Goal: Communication & Community: Answer question/provide support

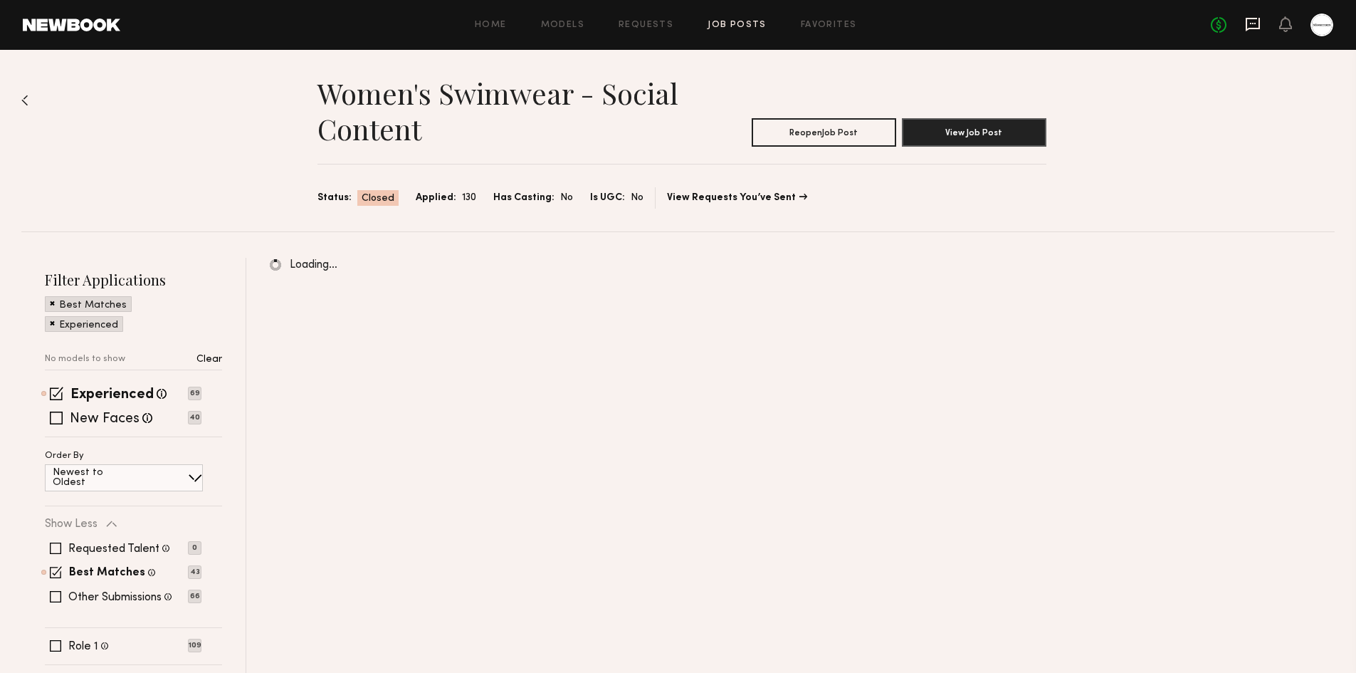
click at [1256, 25] on icon at bounding box center [1253, 24] width 16 height 16
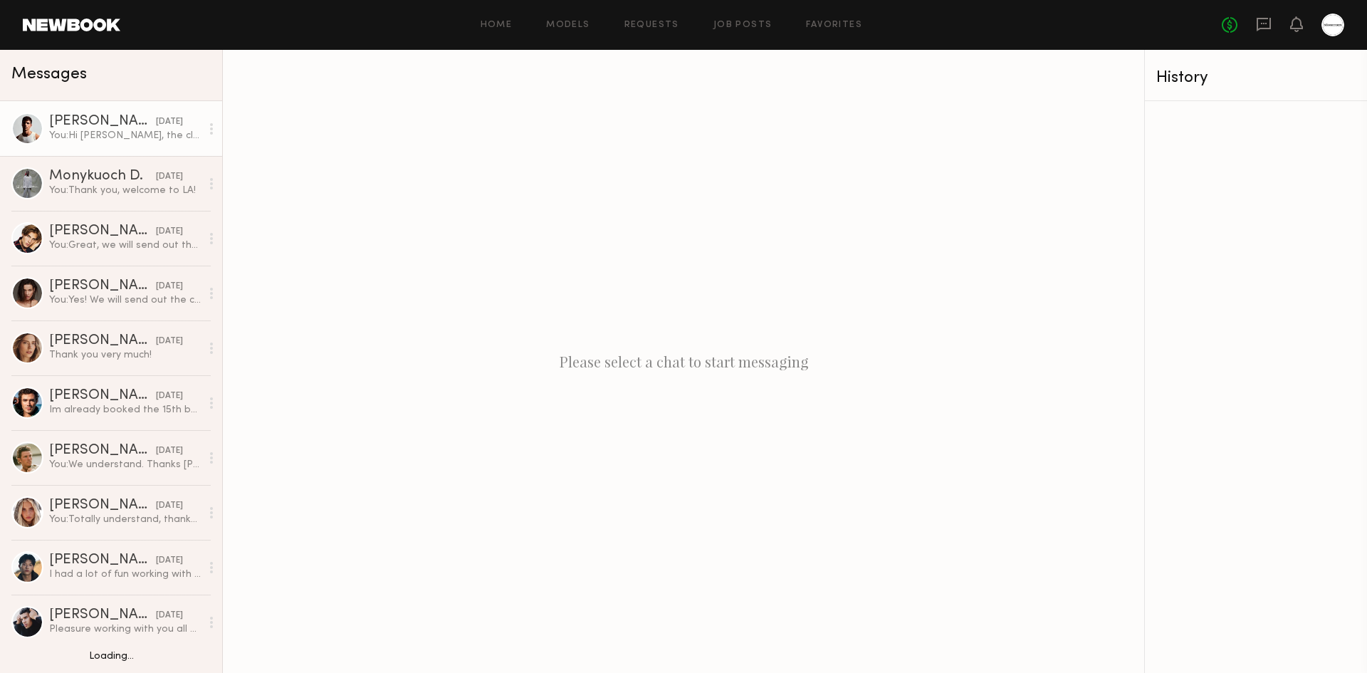
click at [62, 129] on div "Jacob R." at bounding box center [102, 122] width 107 height 14
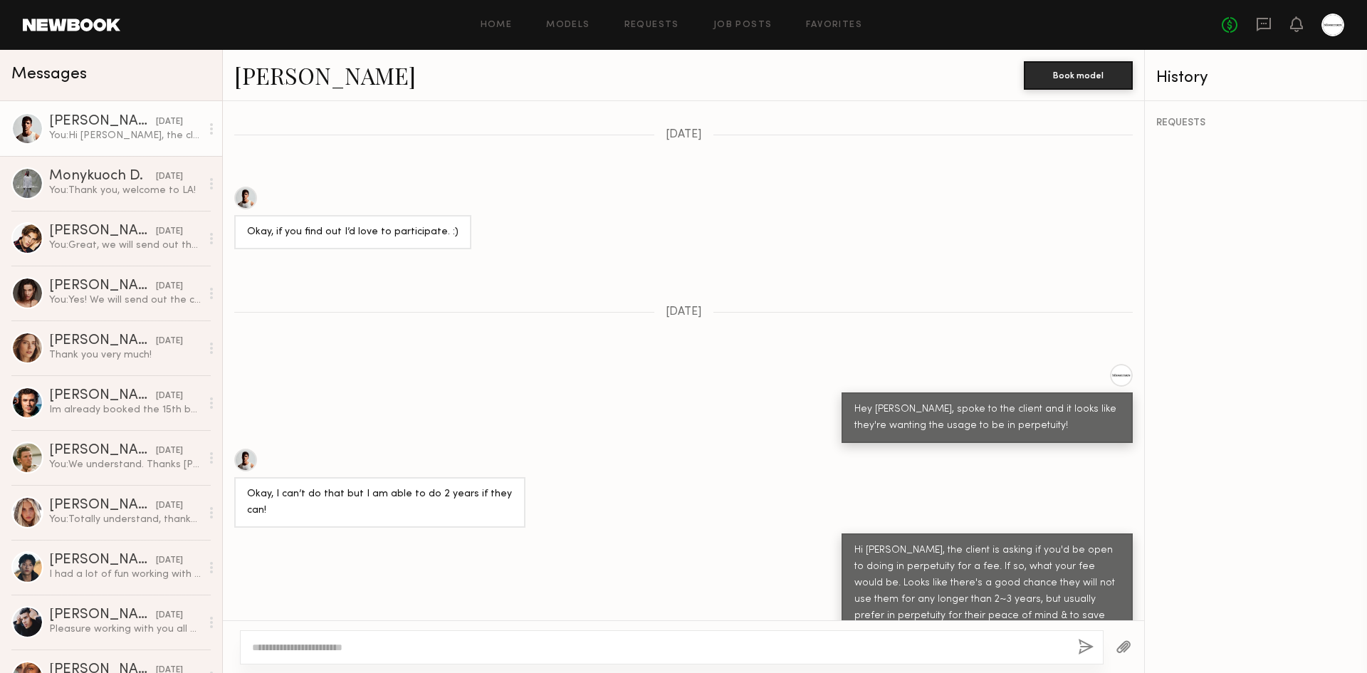
scroll to position [852, 0]
click at [757, 533] on div "Hi Jacob, the client is asking if you'd be open to doing in perpetuity for a fe…" at bounding box center [683, 591] width 921 height 116
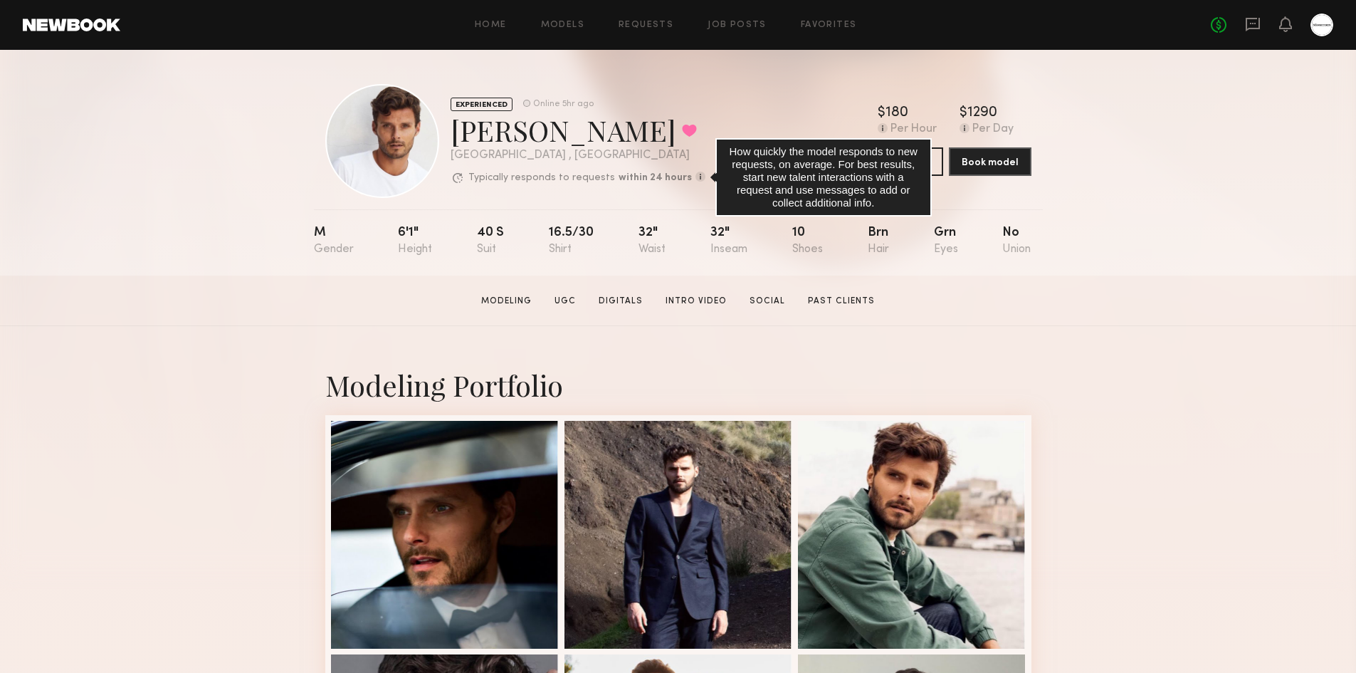
scroll to position [142, 0]
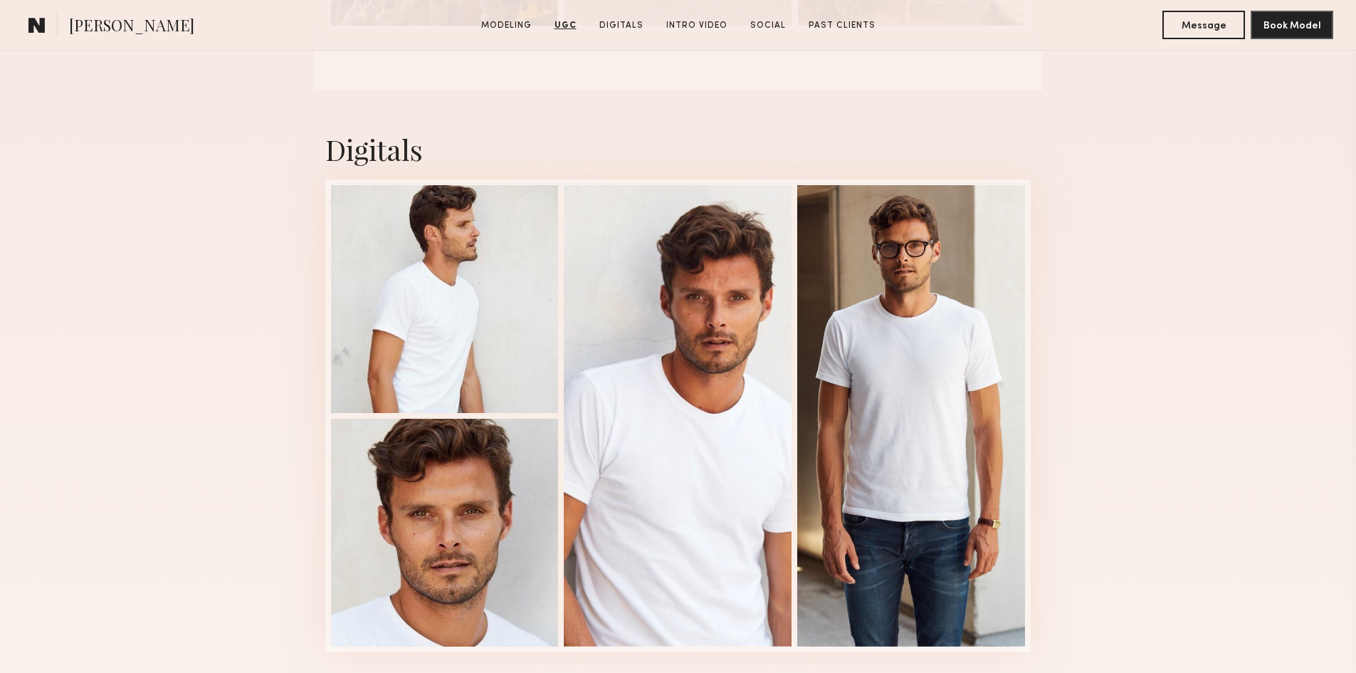
scroll to position [2136, 0]
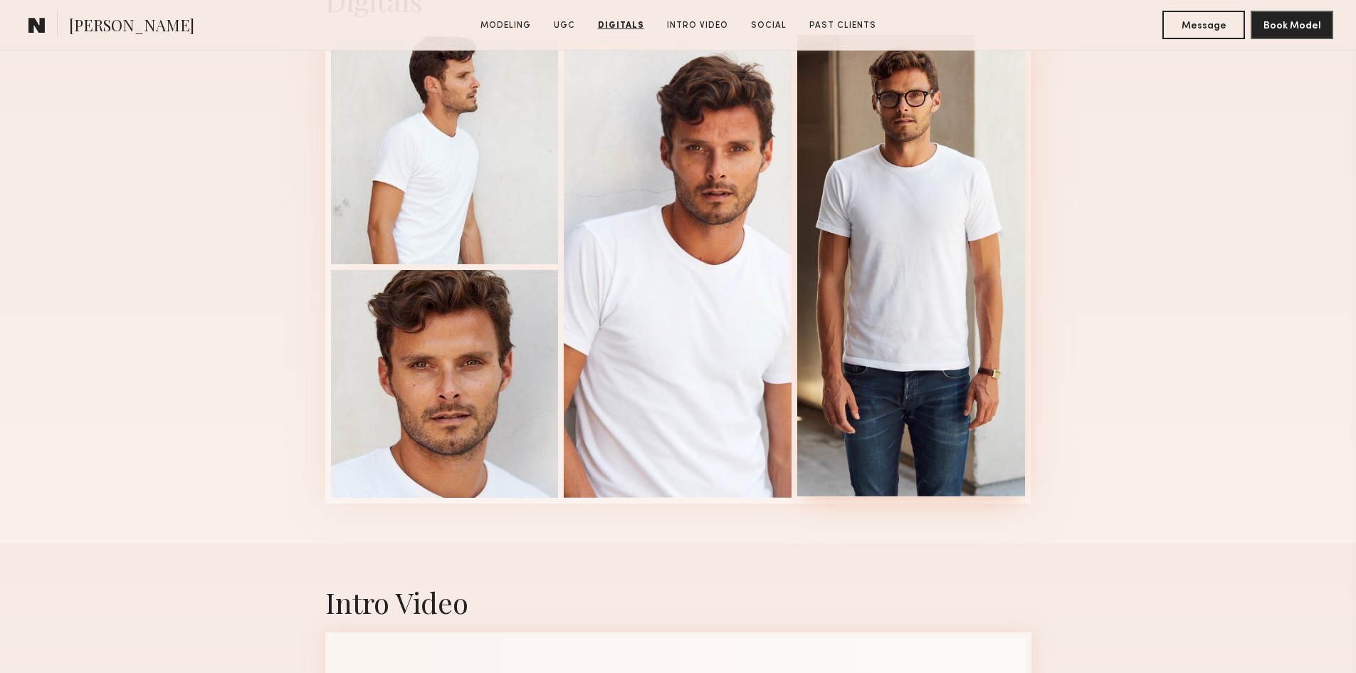
click at [971, 276] on div at bounding box center [911, 265] width 228 height 461
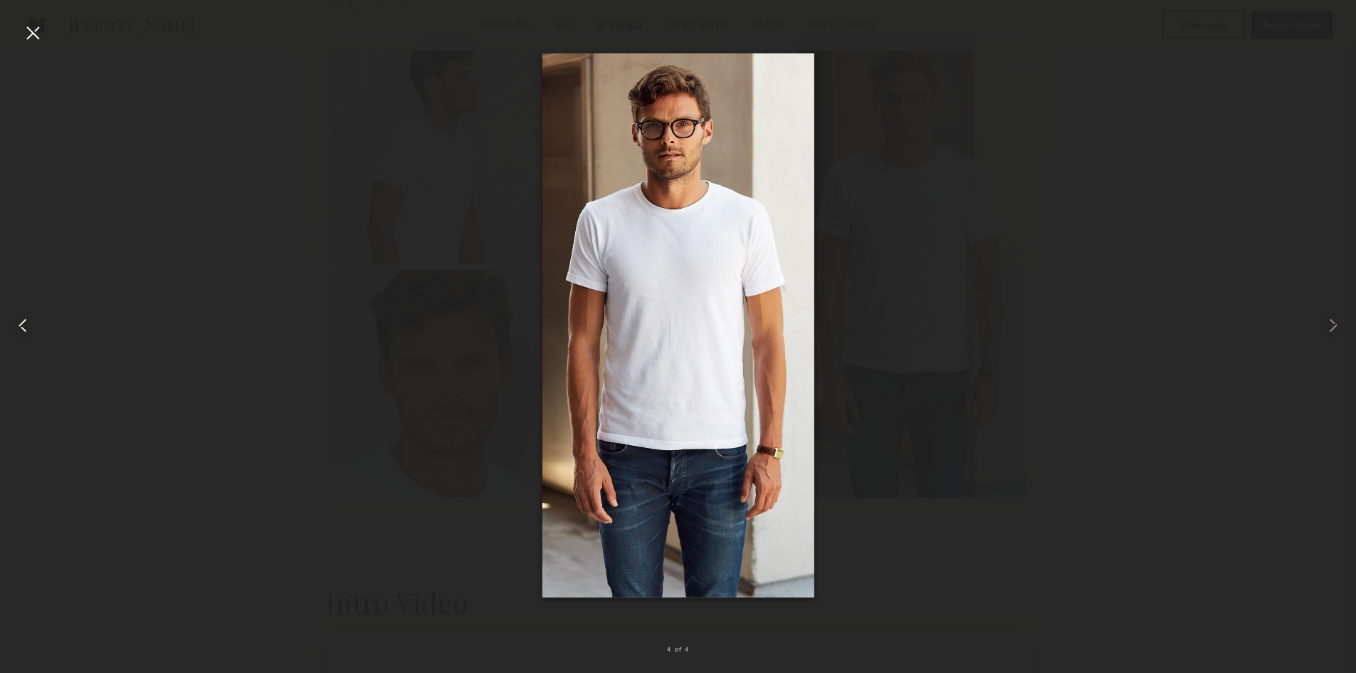
click at [31, 335] on common-icon at bounding box center [22, 325] width 23 height 23
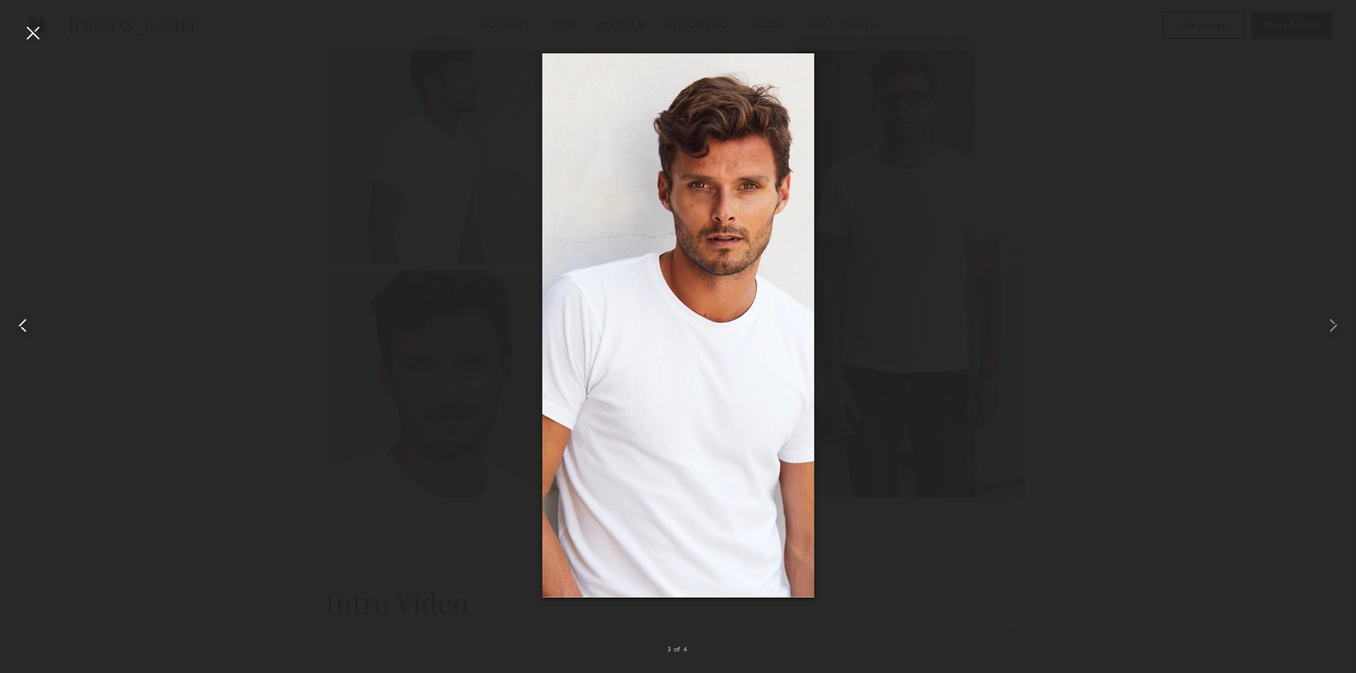
click at [26, 321] on common-icon at bounding box center [22, 325] width 23 height 23
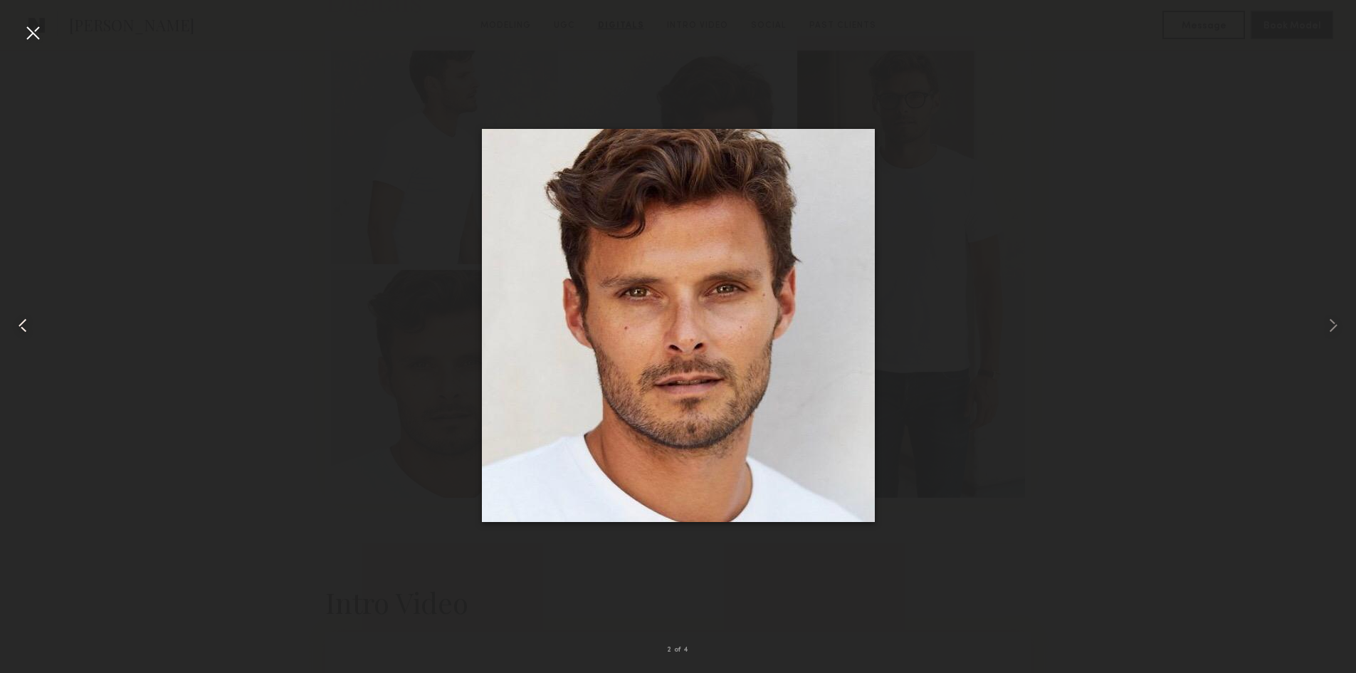
click at [26, 321] on common-icon at bounding box center [22, 325] width 23 height 23
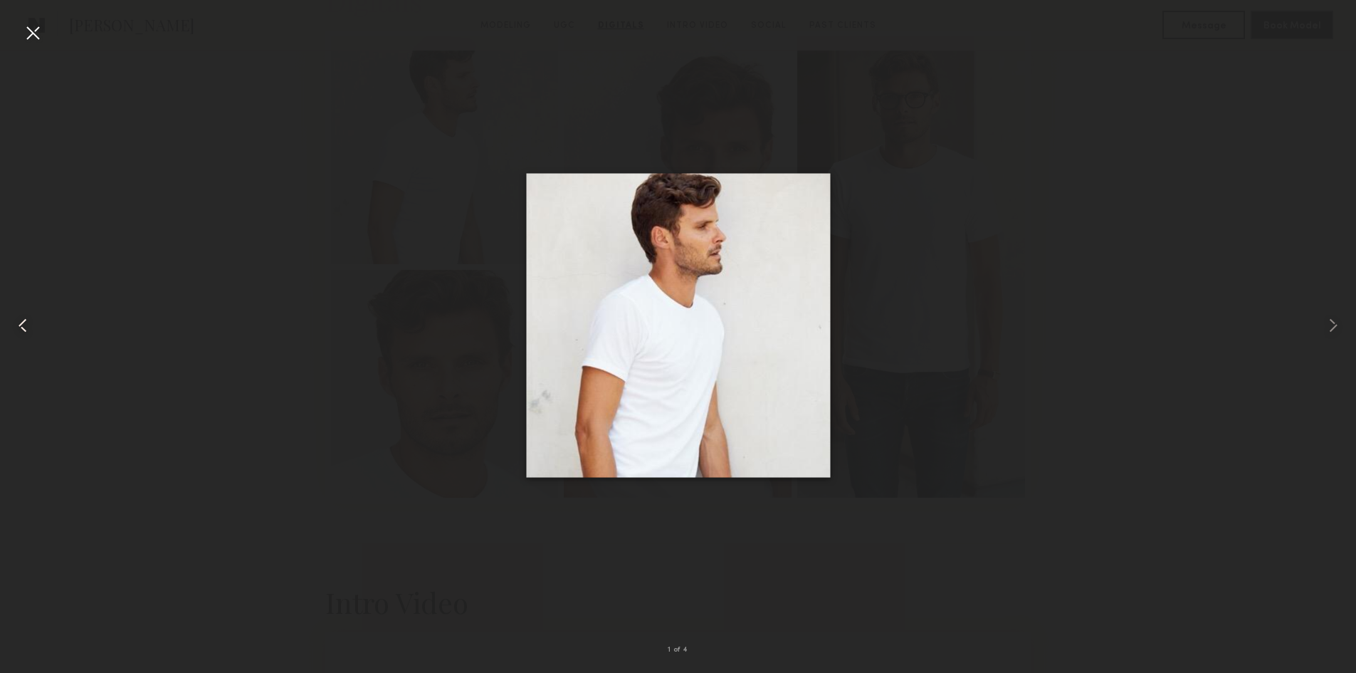
click at [26, 321] on common-icon at bounding box center [22, 325] width 23 height 23
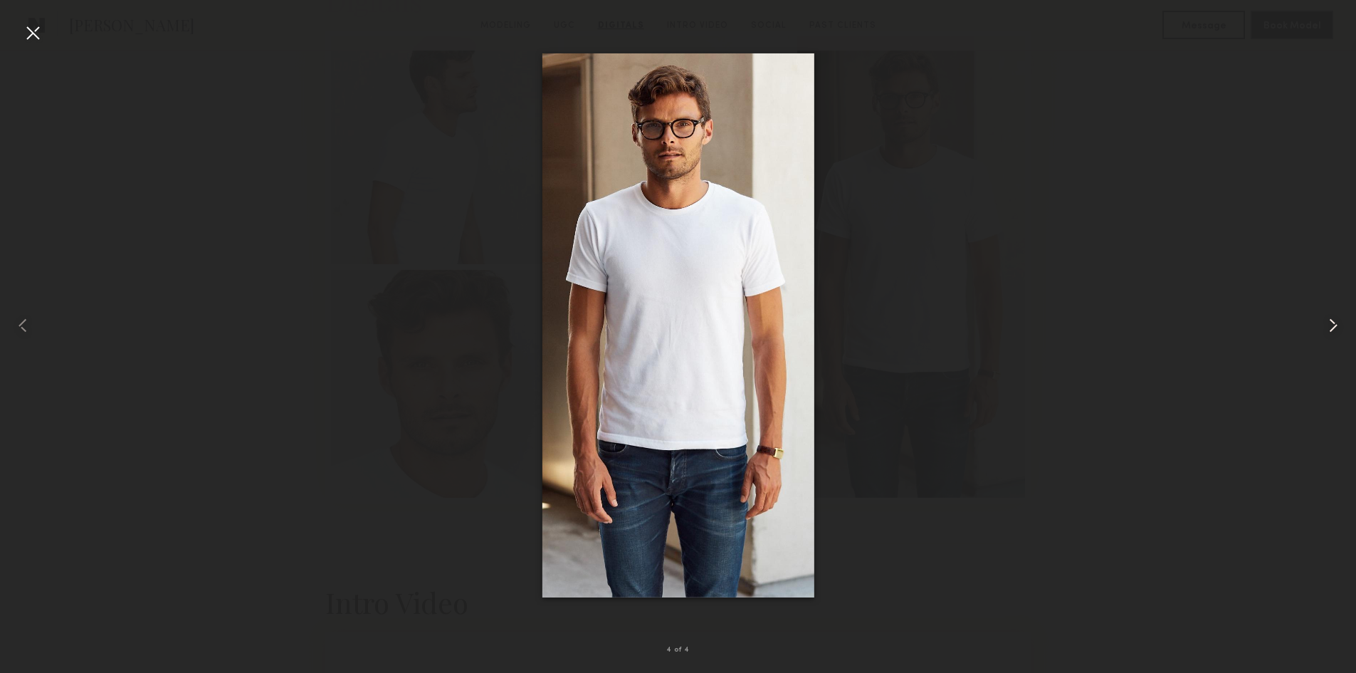
click at [1347, 310] on div at bounding box center [1329, 325] width 54 height 604
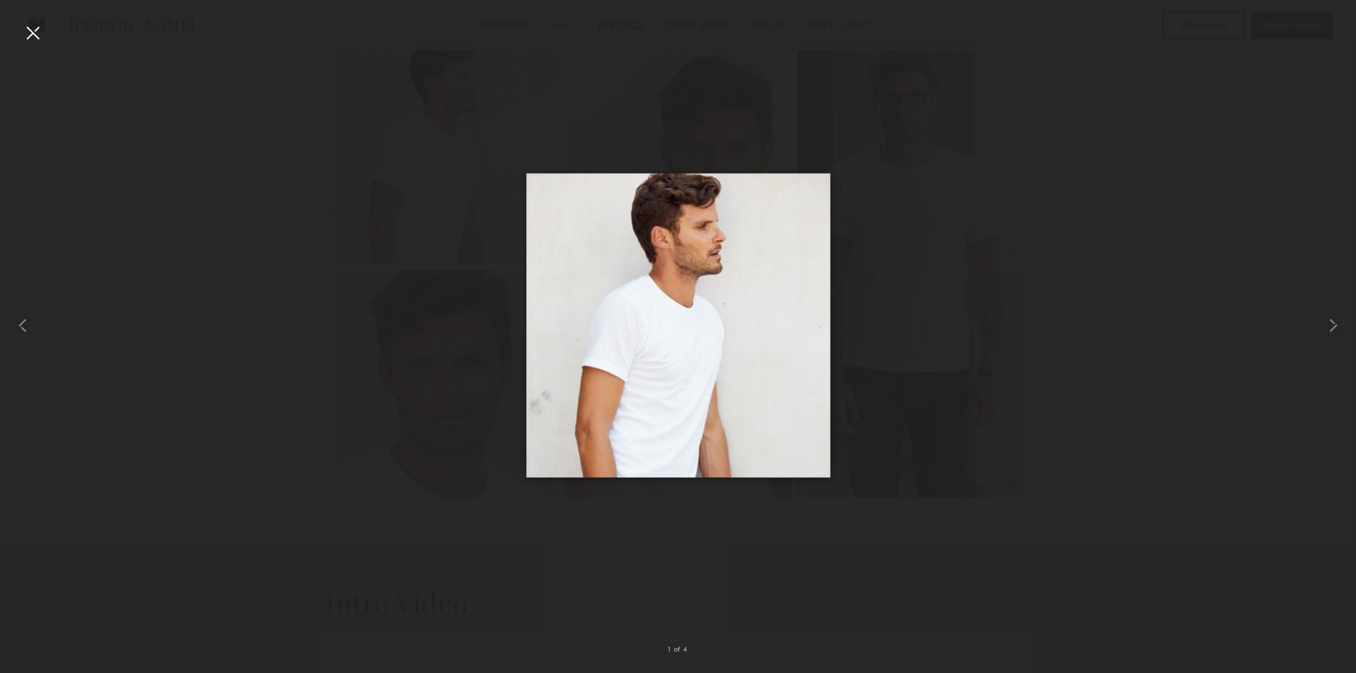
click at [34, 38] on div at bounding box center [32, 32] width 23 height 23
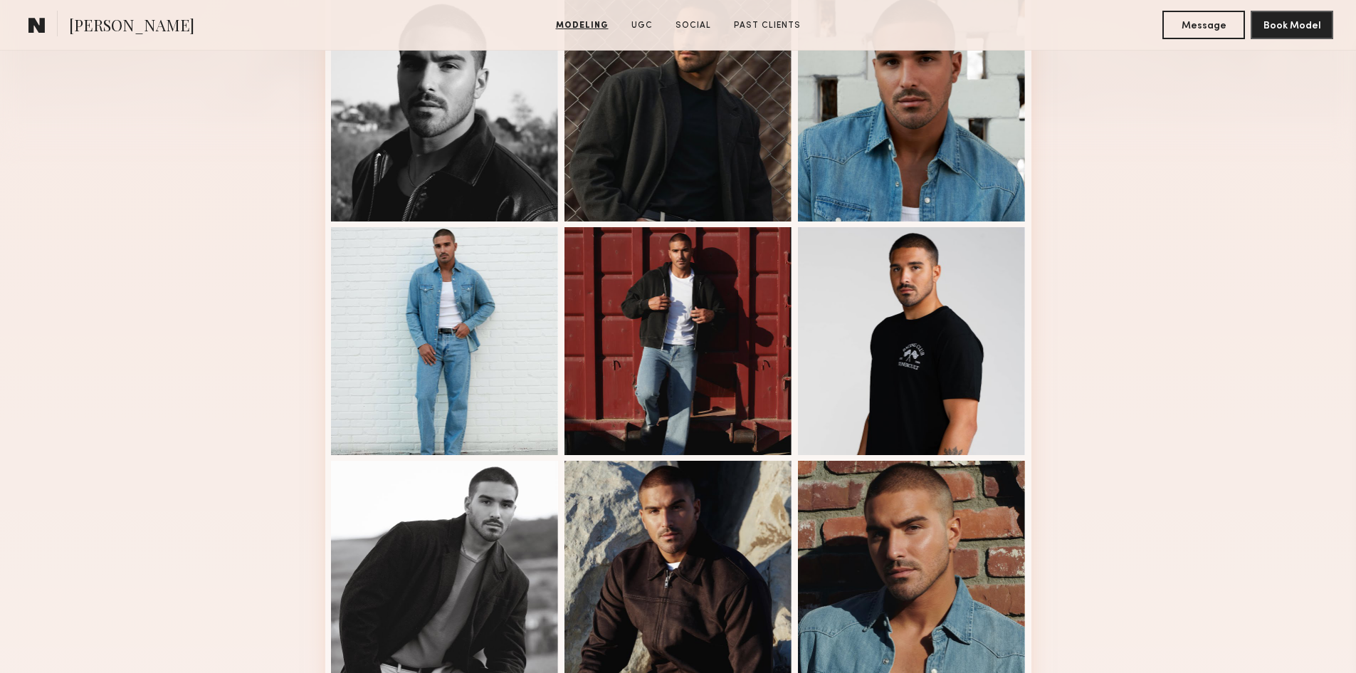
scroll to position [570, 0]
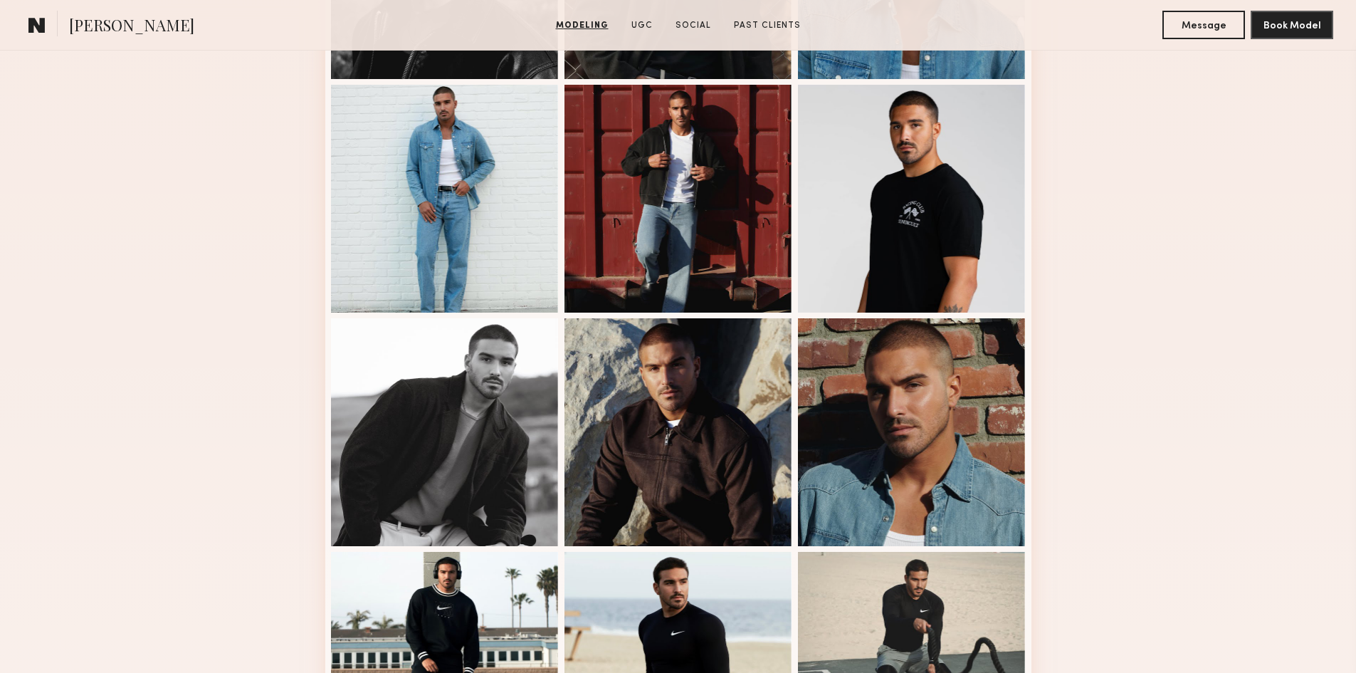
click at [1125, 342] on div "Modeling Portfolio View More" at bounding box center [678, 311] width 1356 height 1108
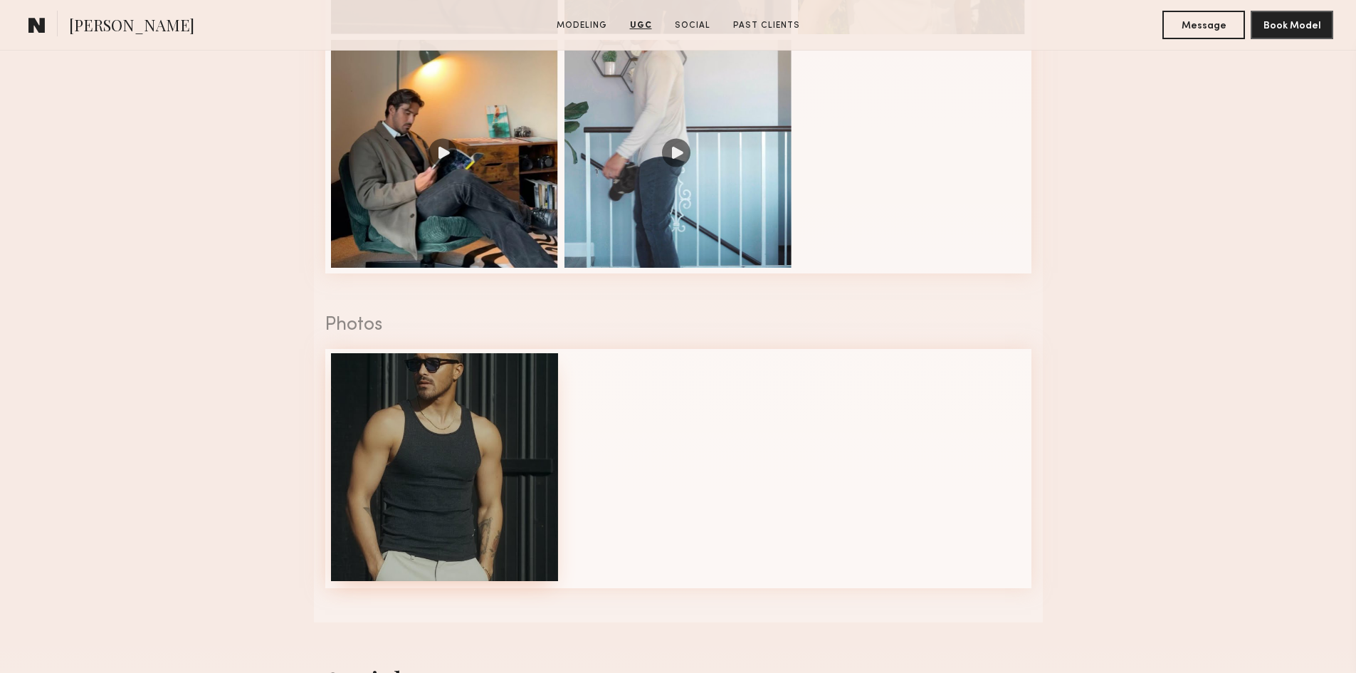
scroll to position [1851, 0]
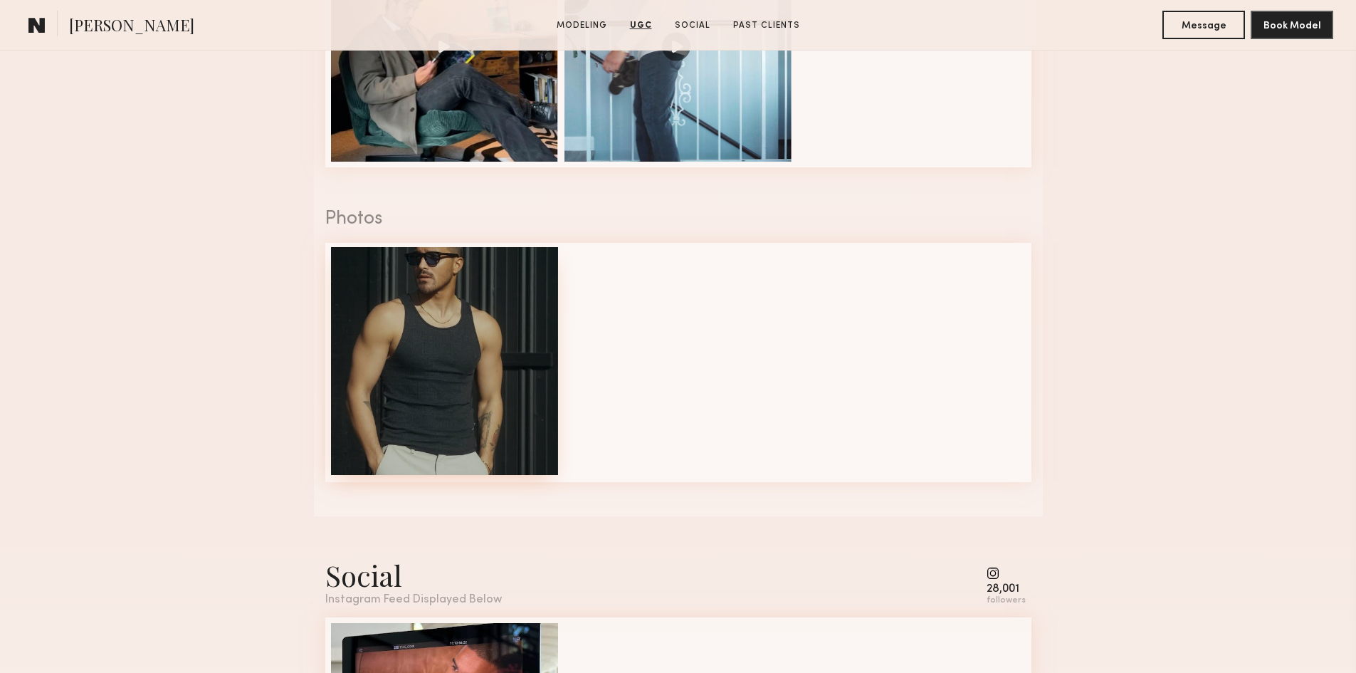
click at [454, 374] on div at bounding box center [445, 361] width 228 height 228
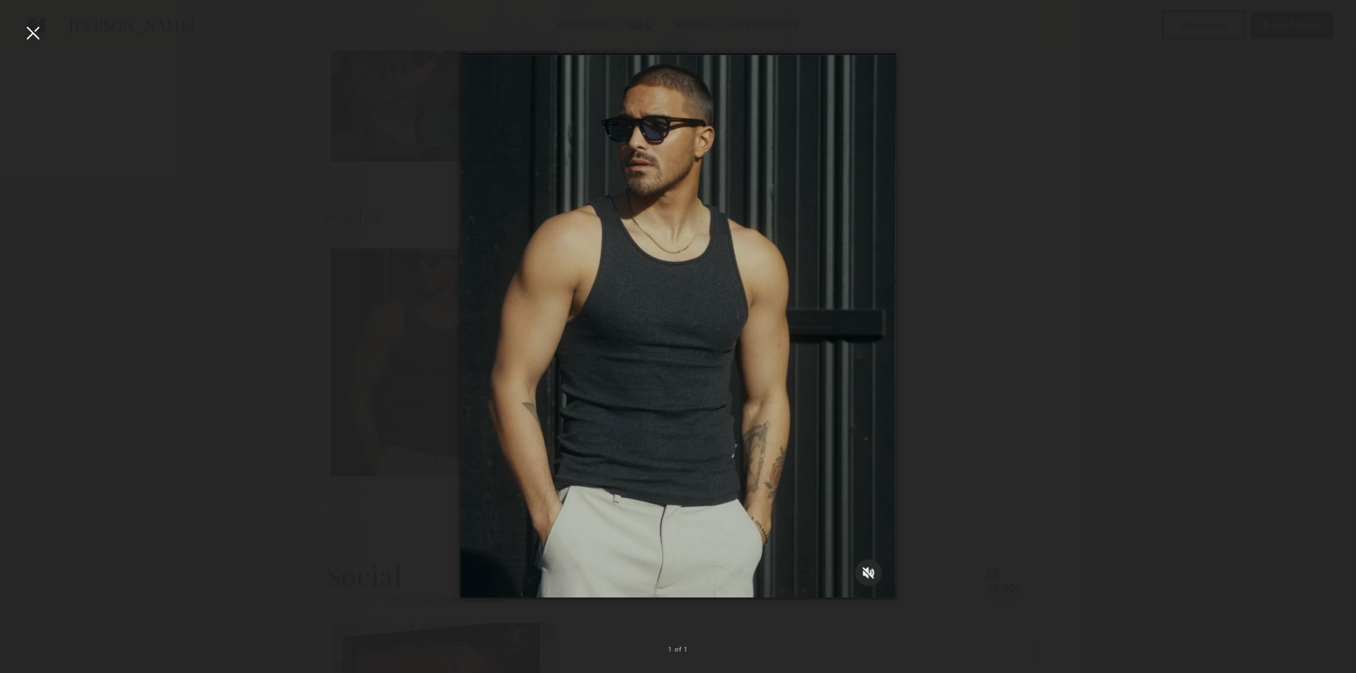
click at [30, 43] on div at bounding box center [32, 32] width 23 height 23
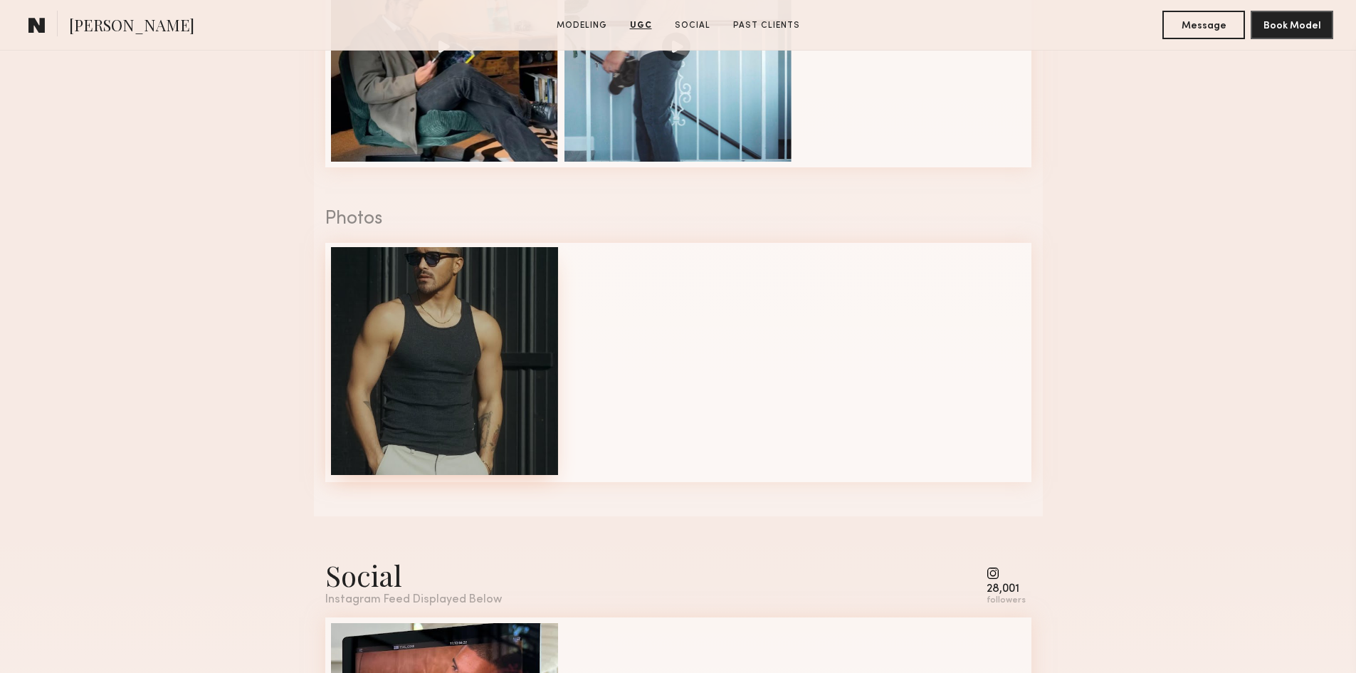
click at [530, 348] on div at bounding box center [445, 361] width 228 height 228
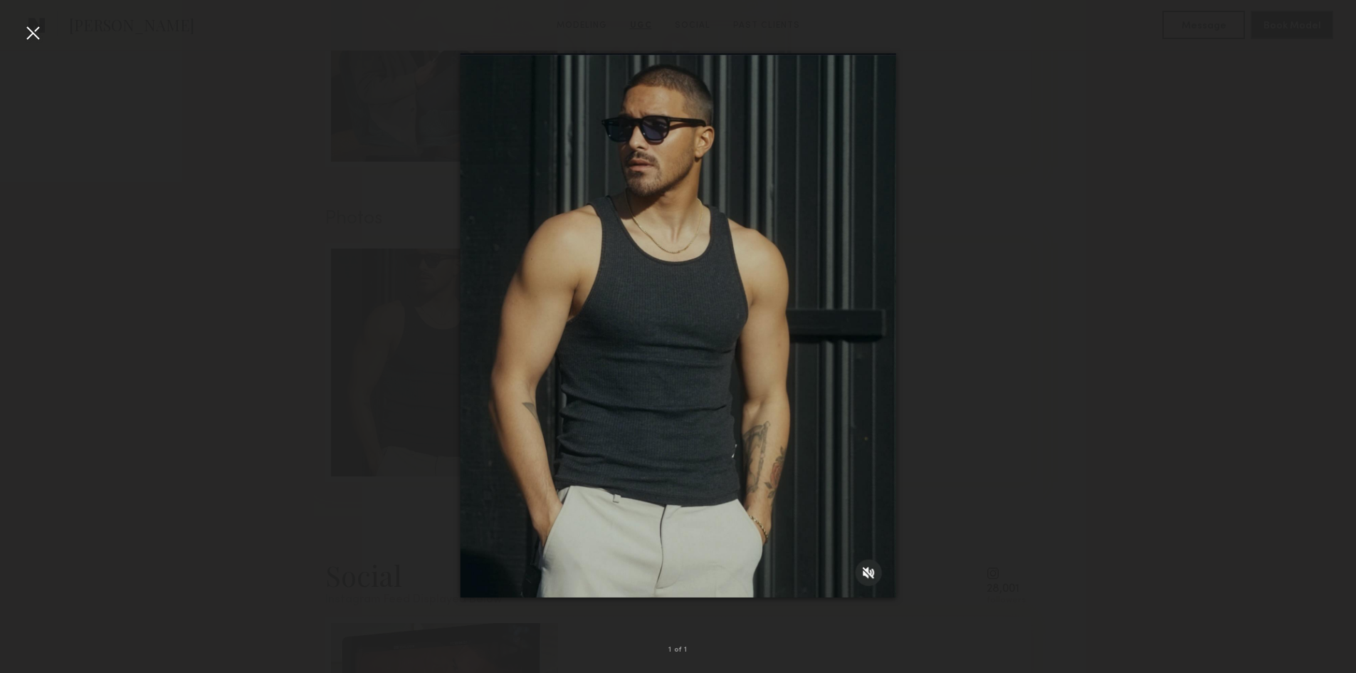
click at [46, 36] on div at bounding box center [678, 325] width 1356 height 604
click at [33, 36] on div at bounding box center [32, 32] width 23 height 23
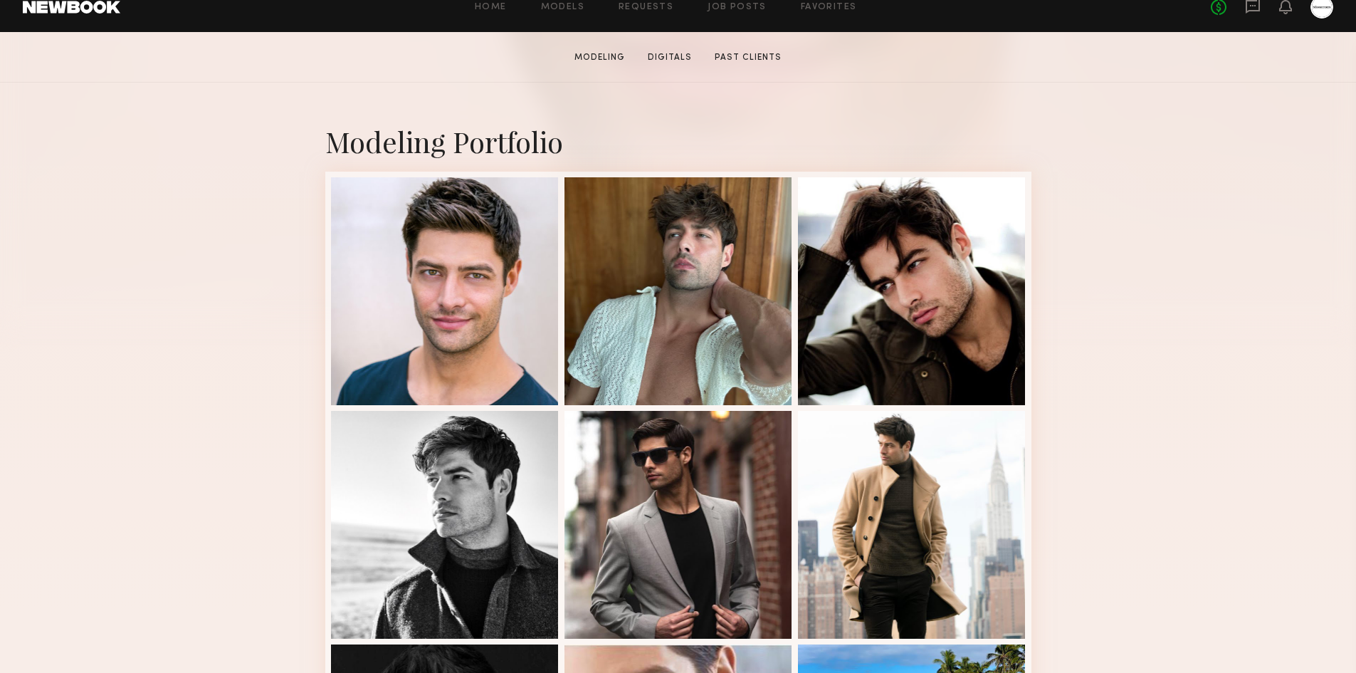
scroll to position [427, 0]
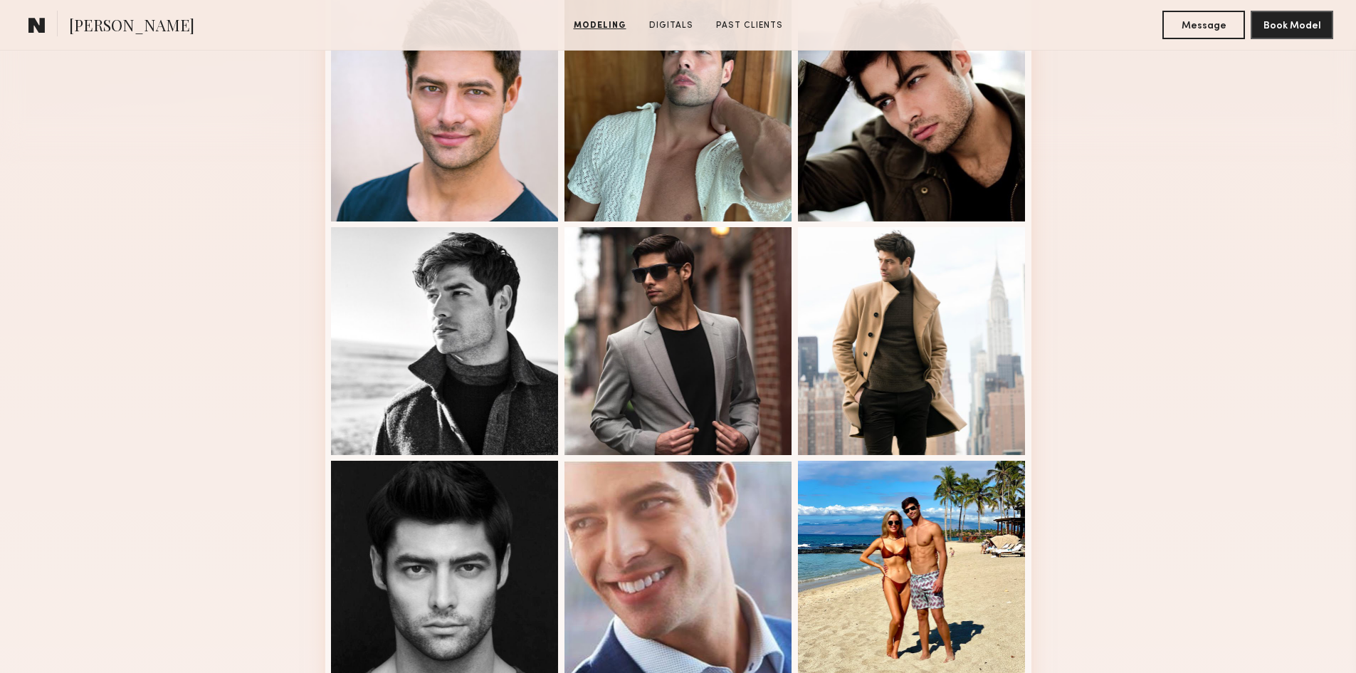
click at [270, 271] on div "Modeling Portfolio View More" at bounding box center [678, 453] width 1356 height 1108
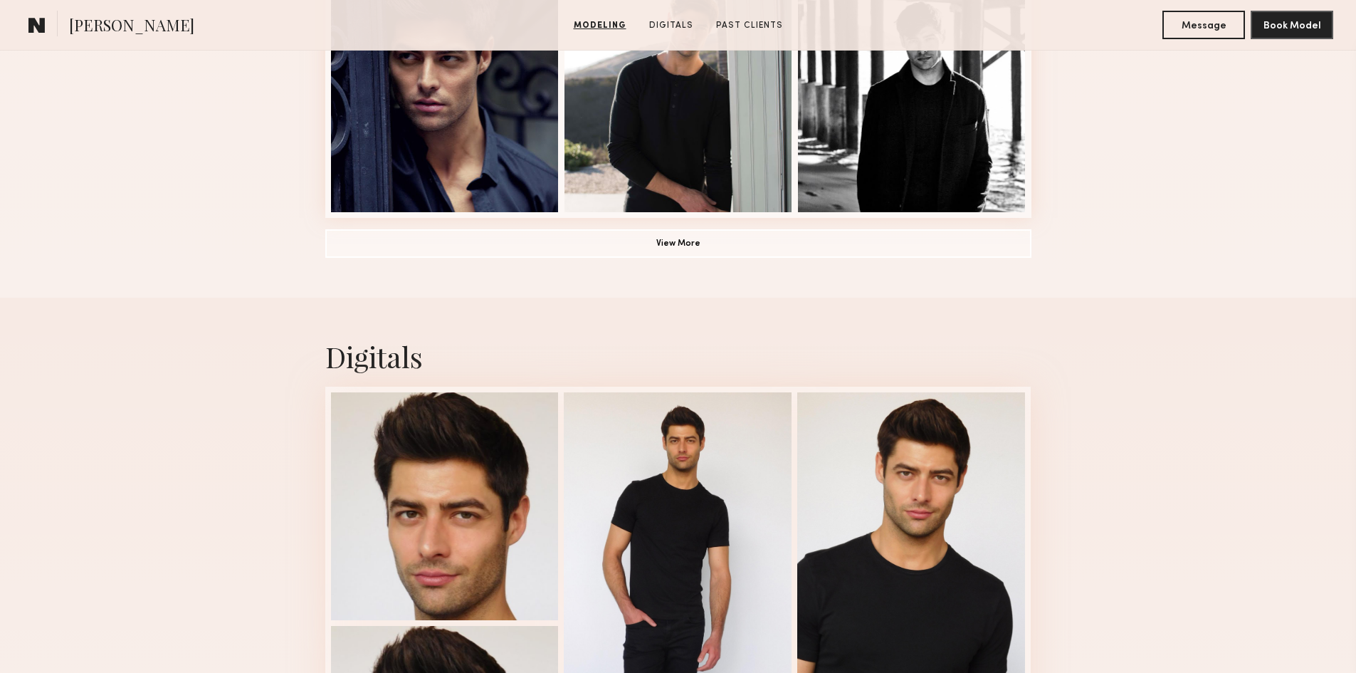
scroll to position [1281, 0]
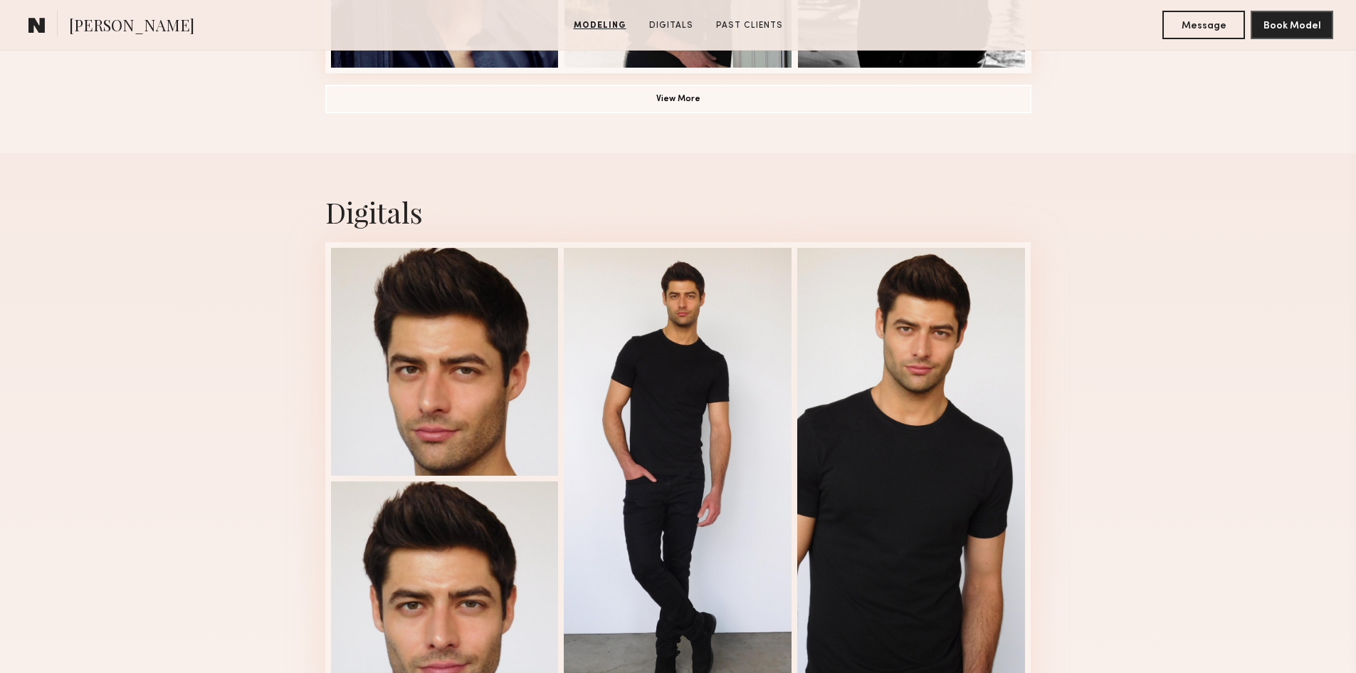
click at [1153, 341] on div "Digitals 1 of 4" at bounding box center [678, 454] width 1356 height 602
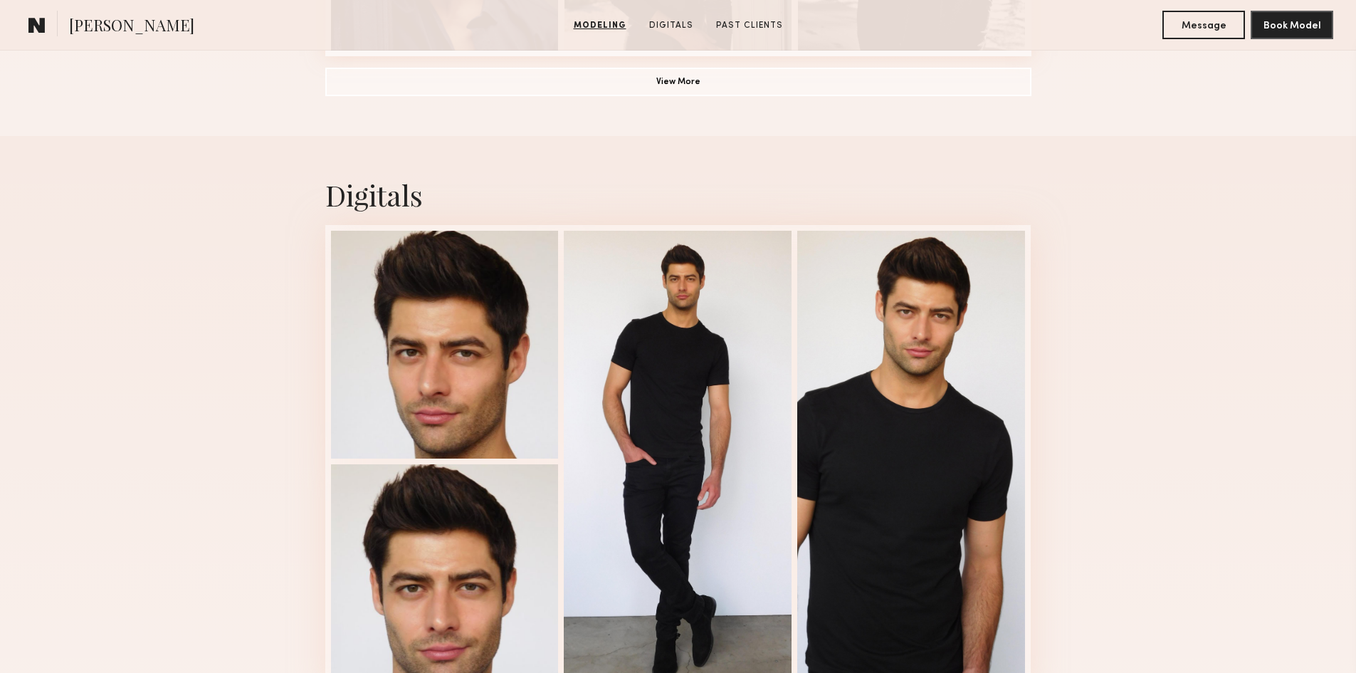
scroll to position [1424, 0]
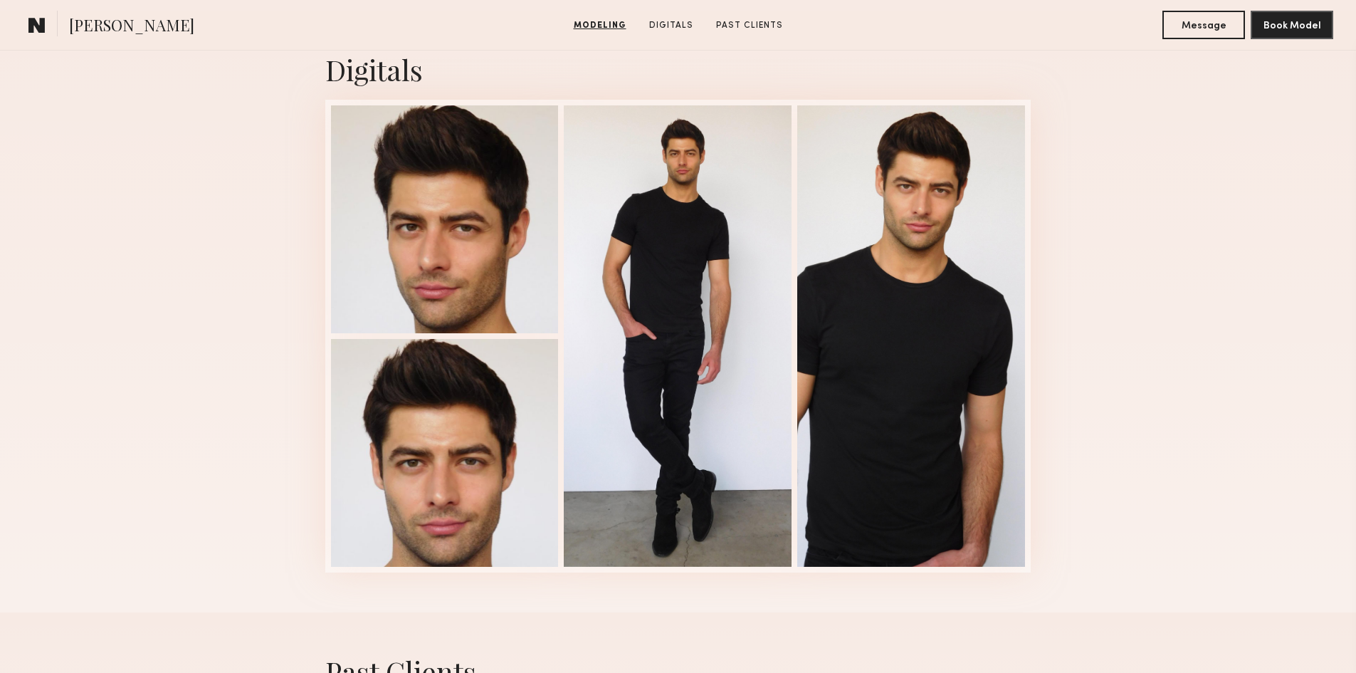
click at [1146, 443] on div "Digitals 1 of 4" at bounding box center [678, 312] width 1356 height 602
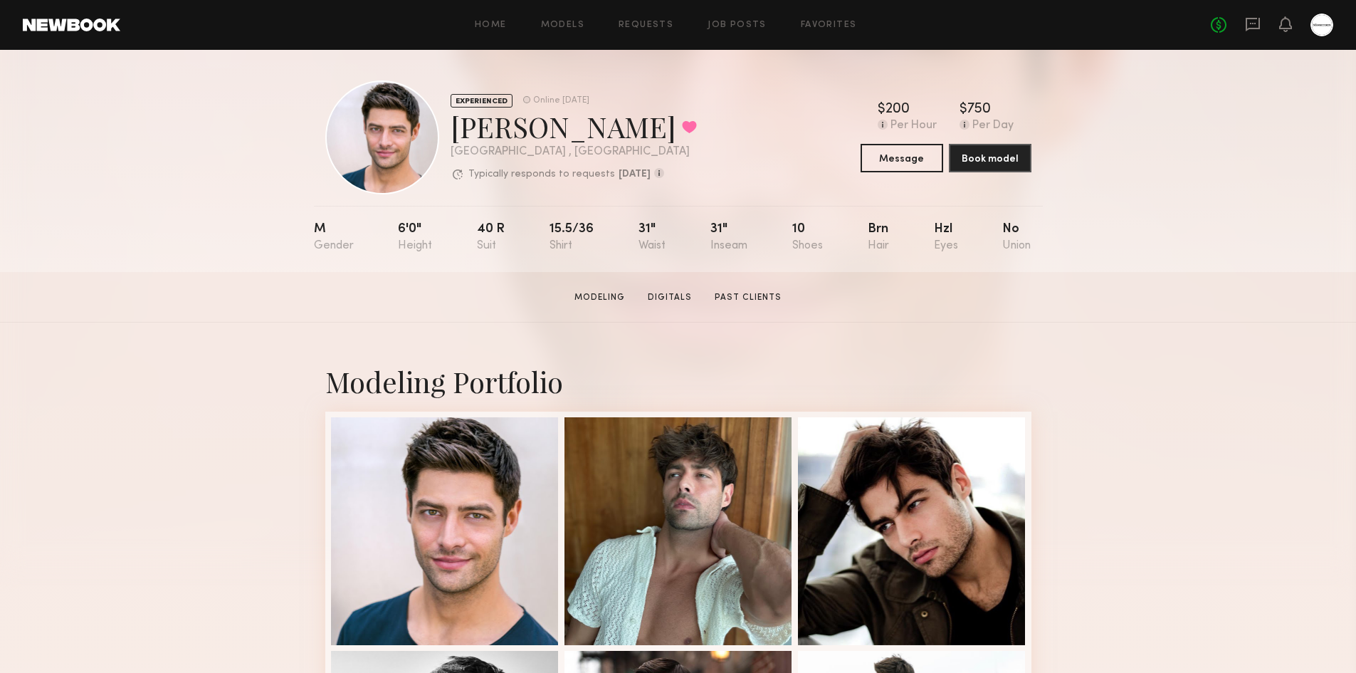
scroll to position [0, 0]
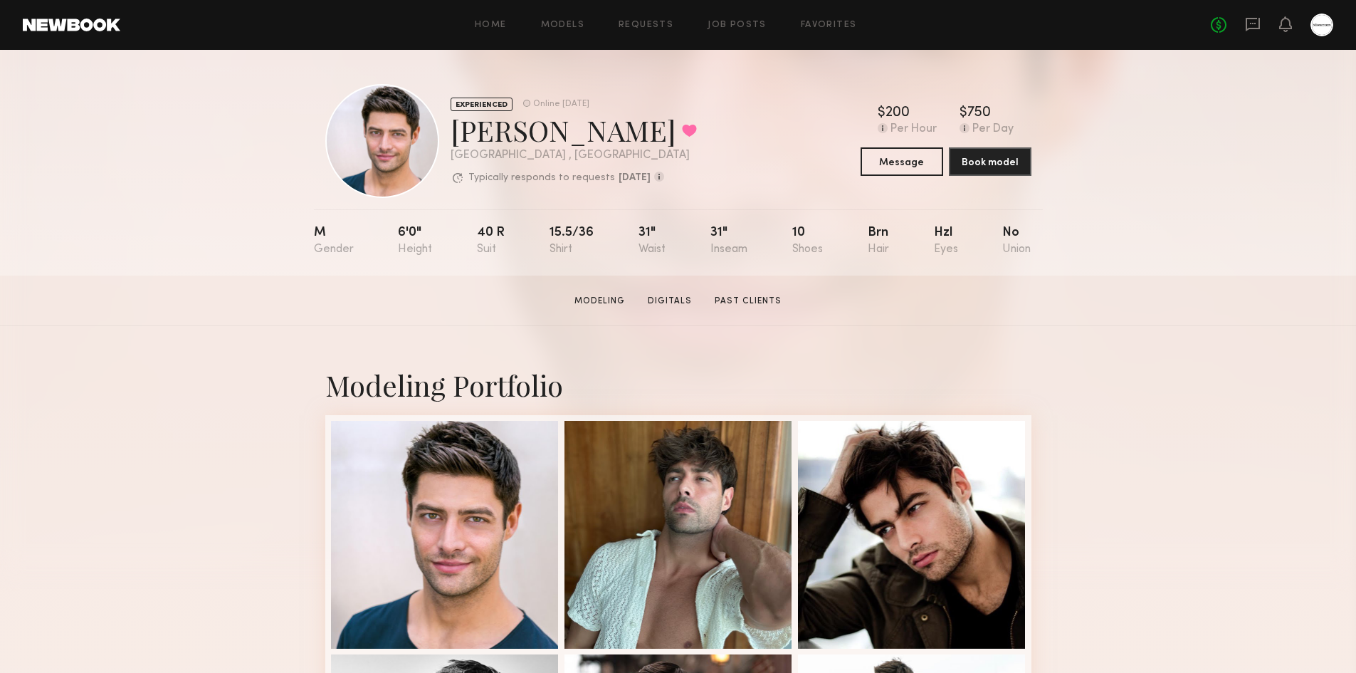
click at [525, 127] on div "Andrew R. Favorited" at bounding box center [574, 130] width 246 height 38
click at [526, 127] on div "Andrew R. Favorited" at bounding box center [574, 130] width 246 height 38
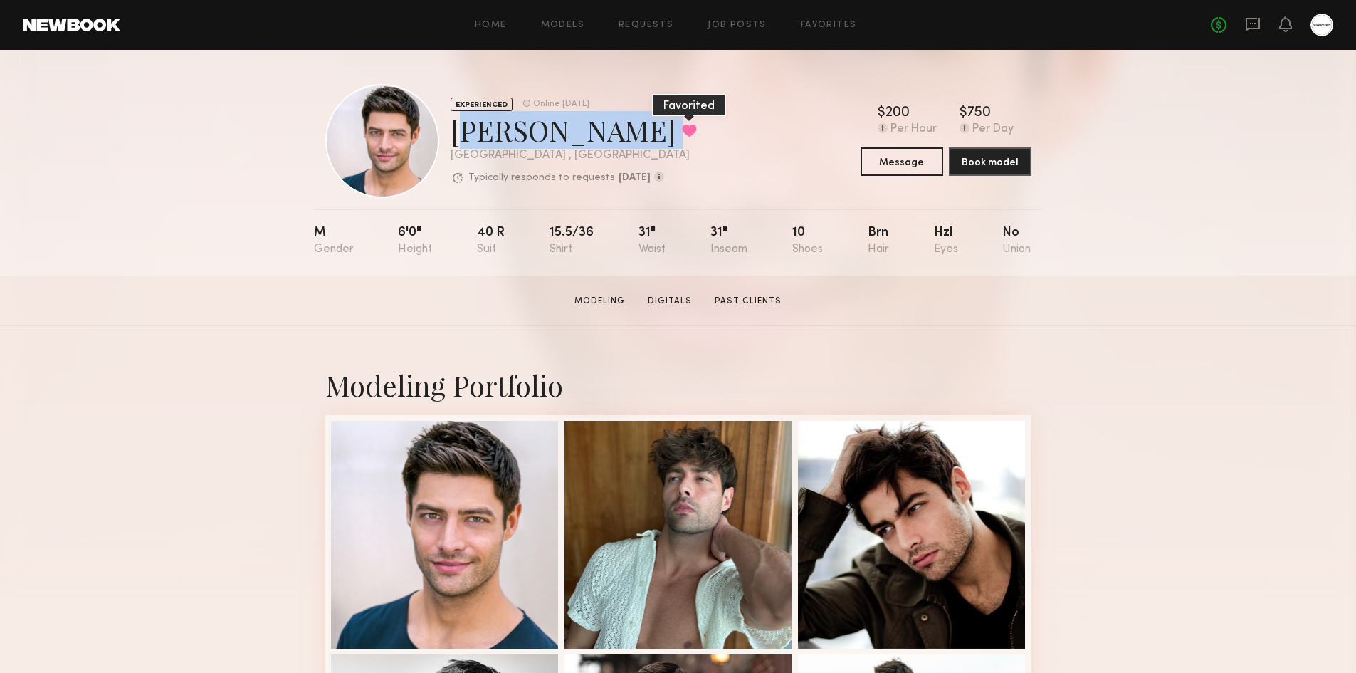
click at [682, 131] on button at bounding box center [689, 130] width 15 height 13
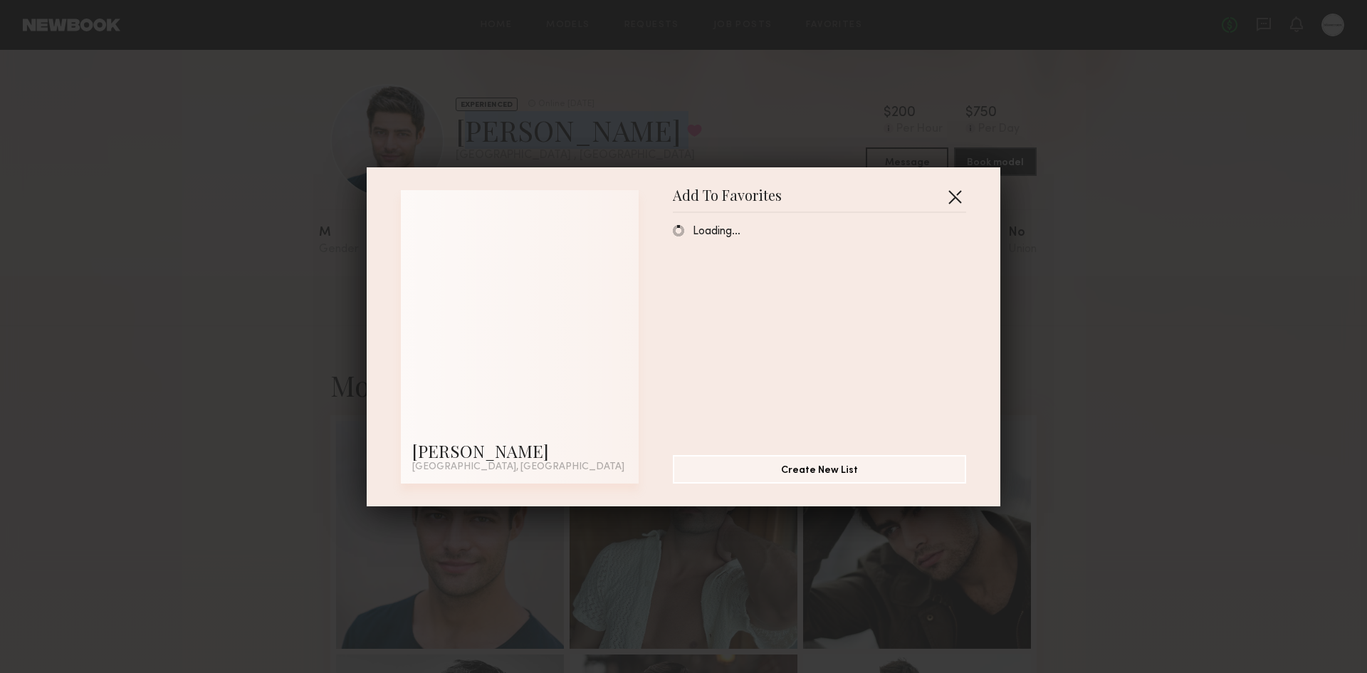
click at [950, 194] on button "button" at bounding box center [954, 196] width 23 height 23
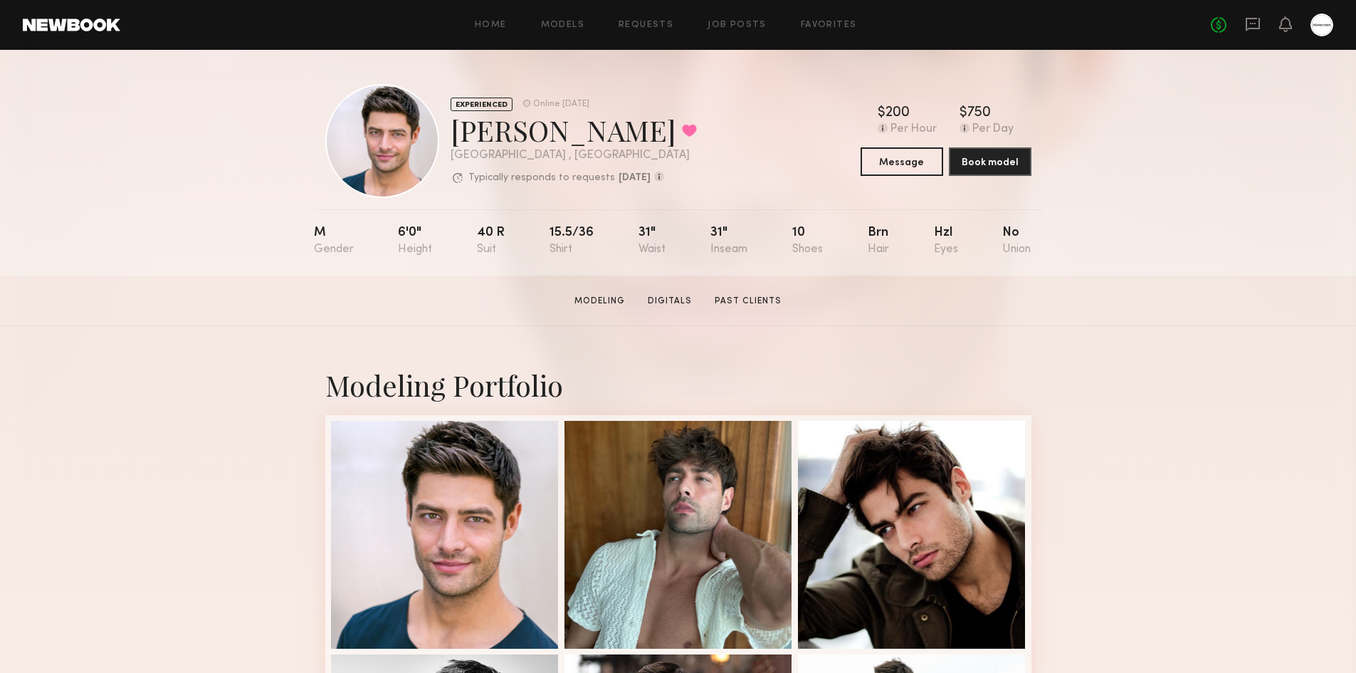
click at [682, 130] on button at bounding box center [689, 130] width 15 height 13
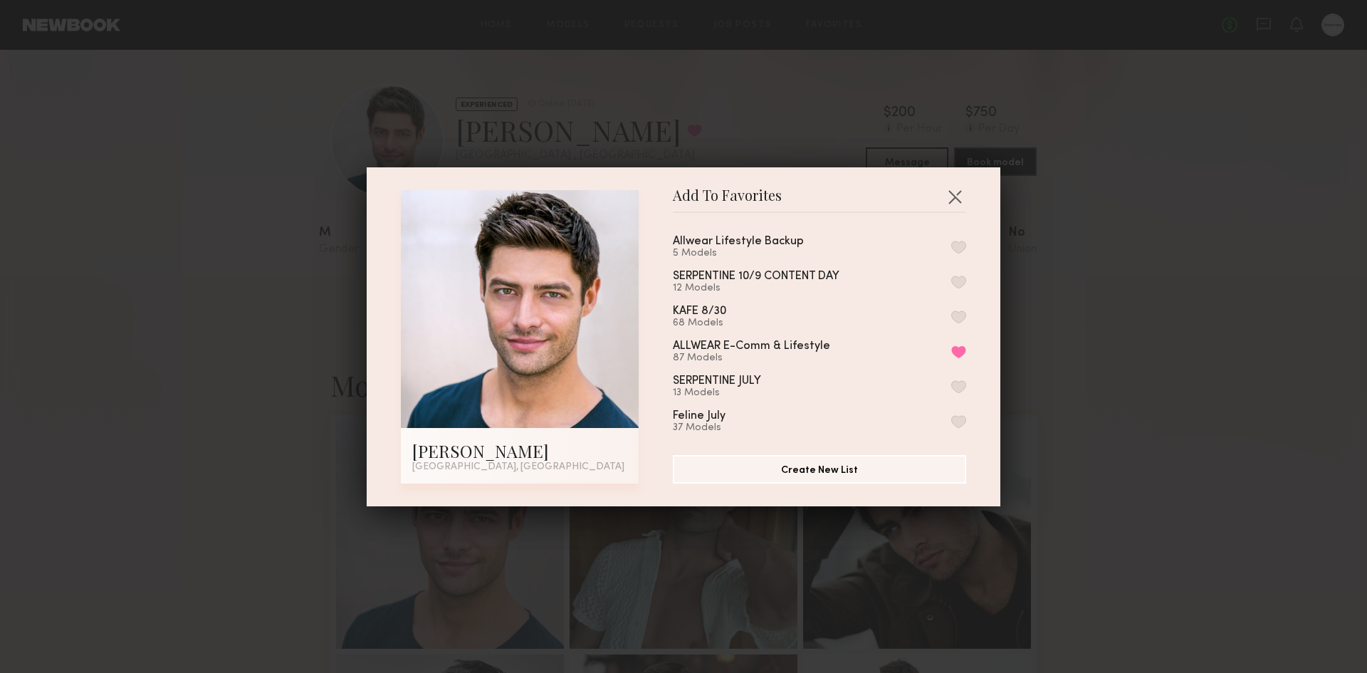
click at [934, 192] on header "Add To Favorites" at bounding box center [819, 201] width 293 height 23
click at [946, 199] on button "button" at bounding box center [954, 196] width 23 height 23
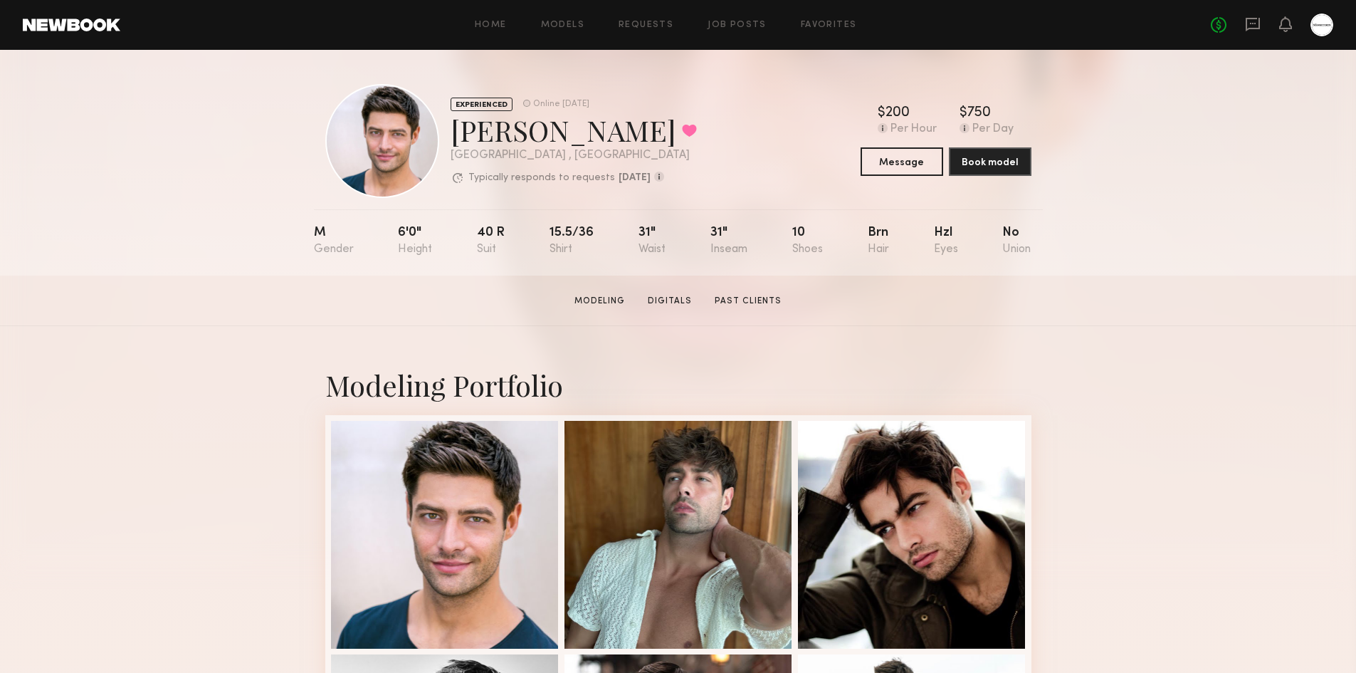
click at [1139, 325] on section "Andrew R. Modeling Digitals Past Clients Message Book Model" at bounding box center [678, 301] width 1356 height 51
click at [452, 140] on div "Andrew R. Favorited" at bounding box center [574, 130] width 246 height 38
click at [231, 174] on div "EXPERIENCED Online 1d ago Andrew R. Favorited Los Angeles , CA Typically respon…" at bounding box center [678, 163] width 1356 height 226
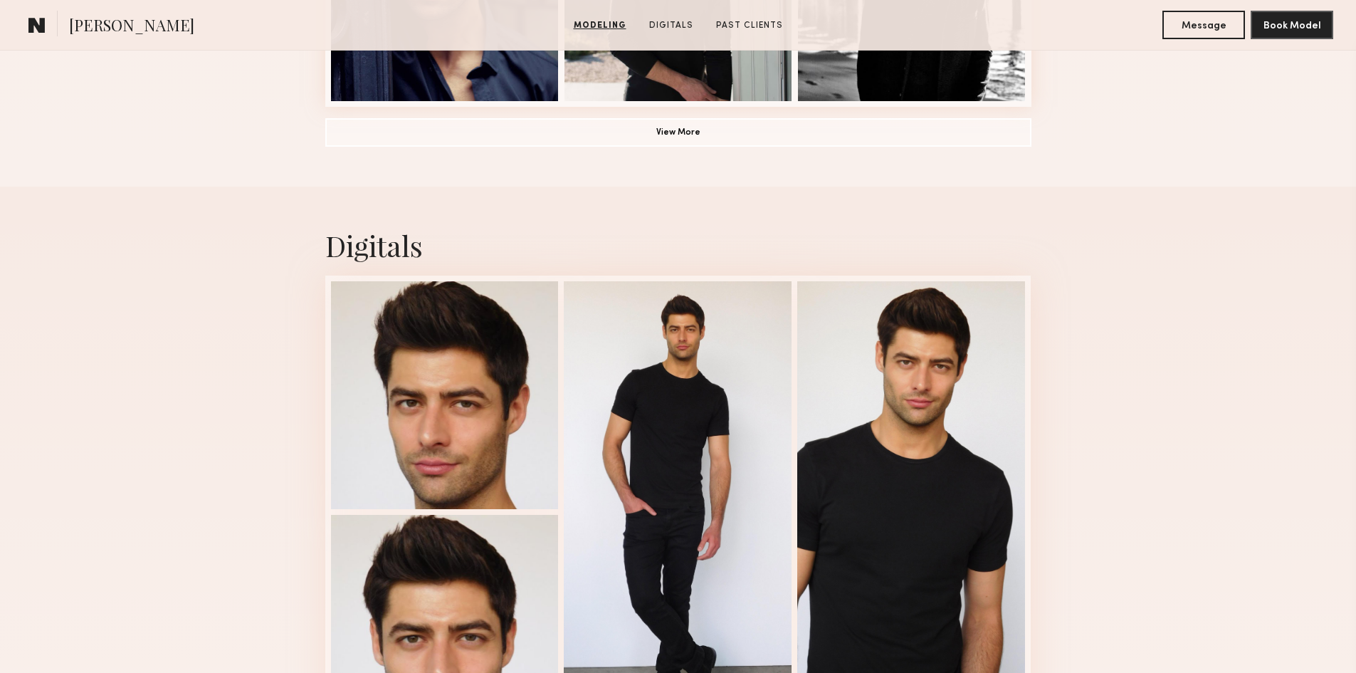
scroll to position [1566, 0]
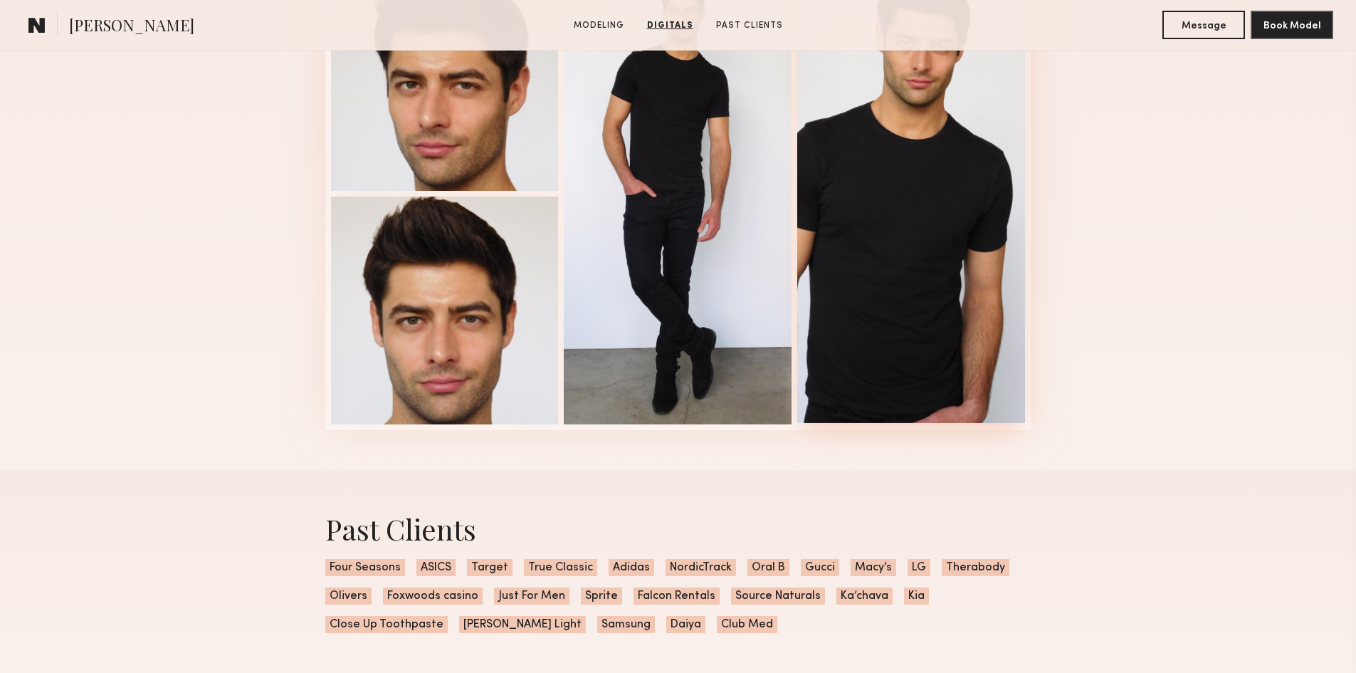
click at [872, 332] on div at bounding box center [911, 192] width 228 height 461
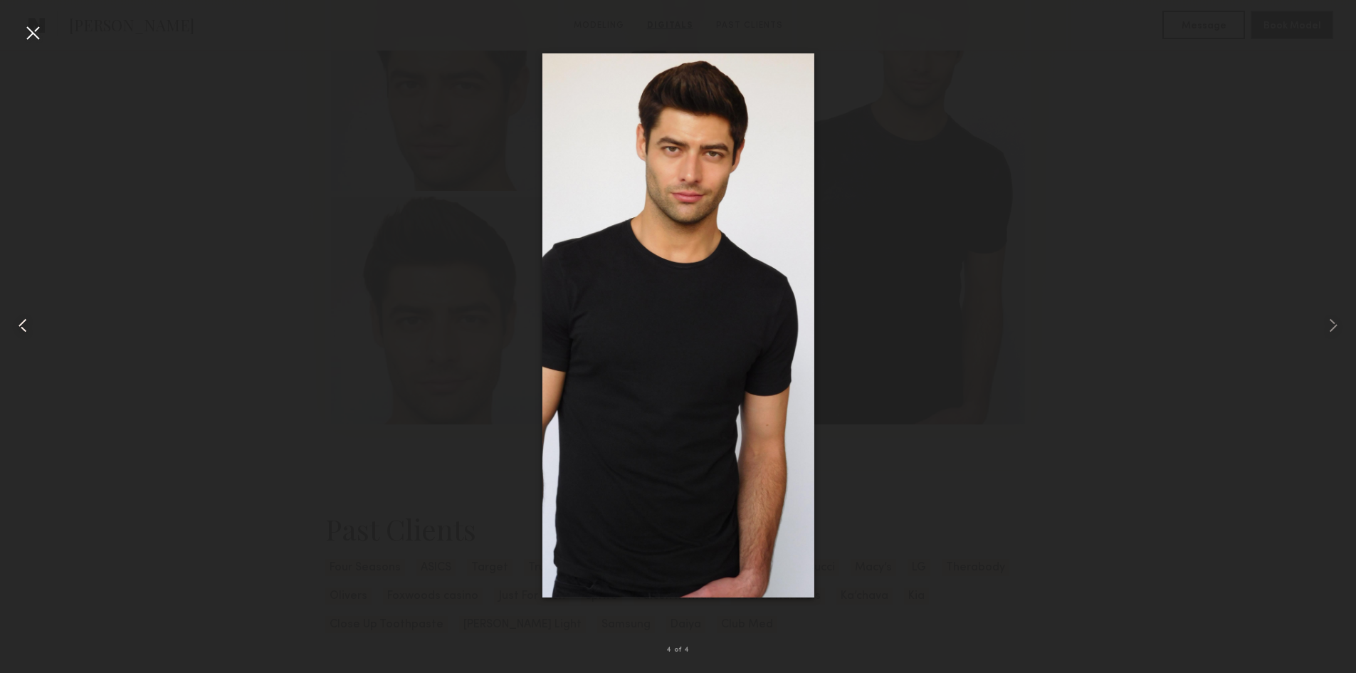
click at [35, 325] on div at bounding box center [27, 325] width 54 height 604
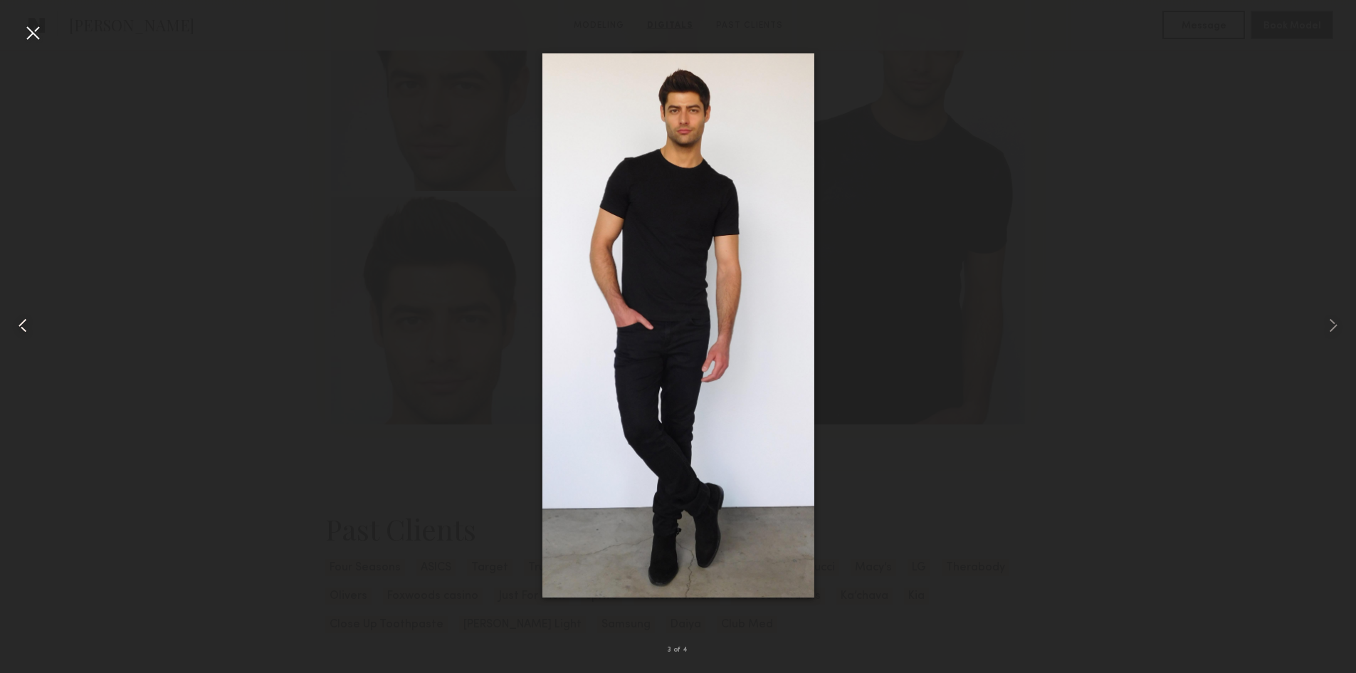
click at [41, 325] on div at bounding box center [27, 325] width 54 height 604
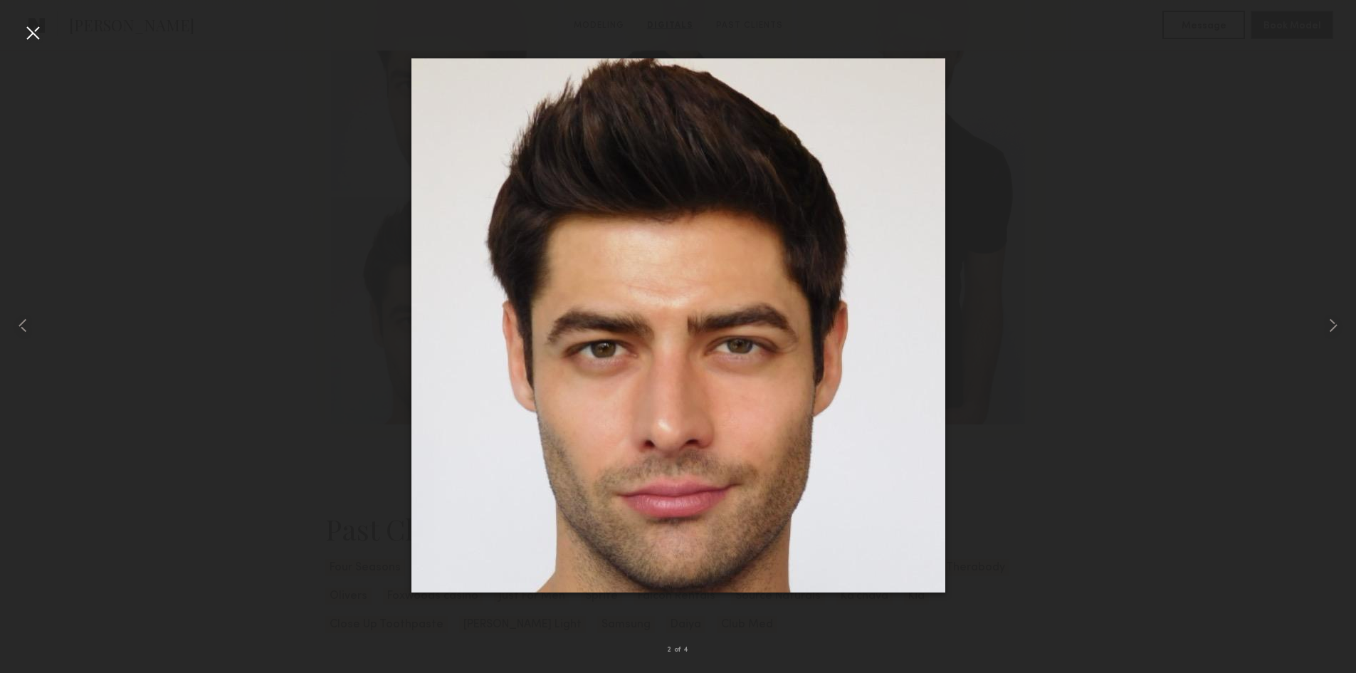
click at [1252, 138] on div at bounding box center [678, 325] width 1356 height 604
click at [23, 36] on div at bounding box center [32, 32] width 23 height 23
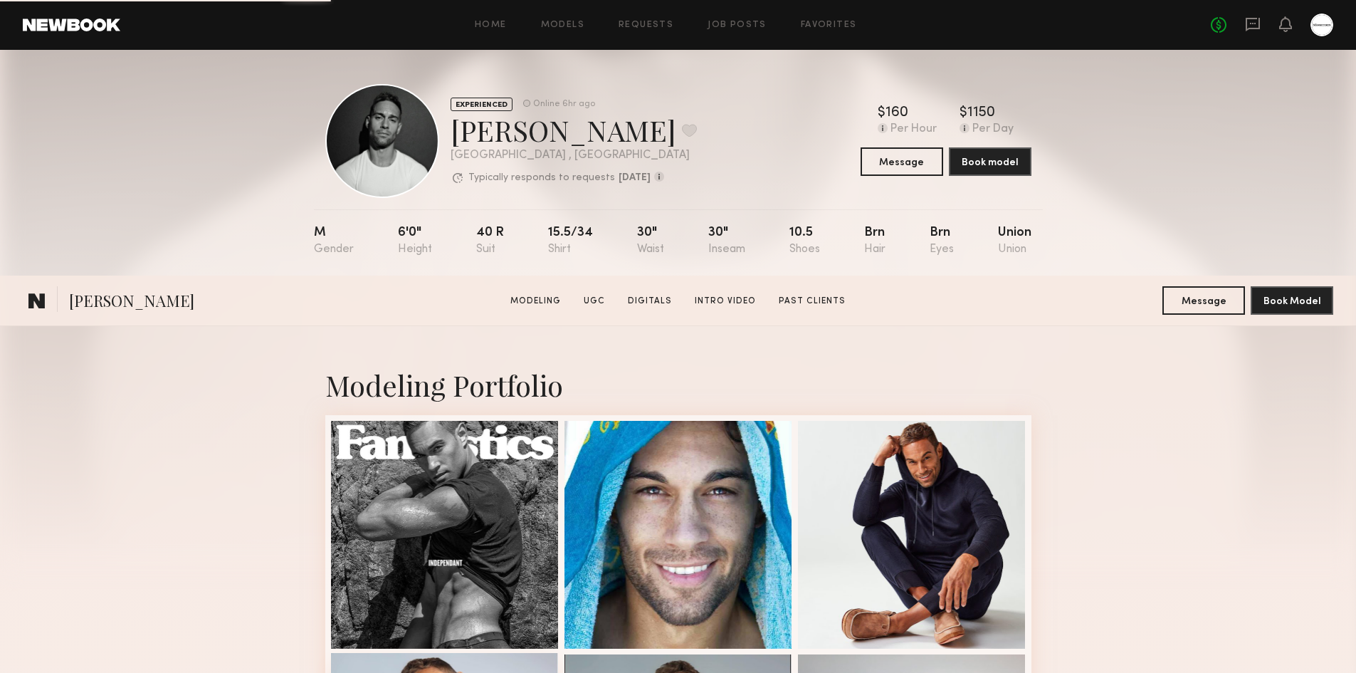
scroll to position [427, 0]
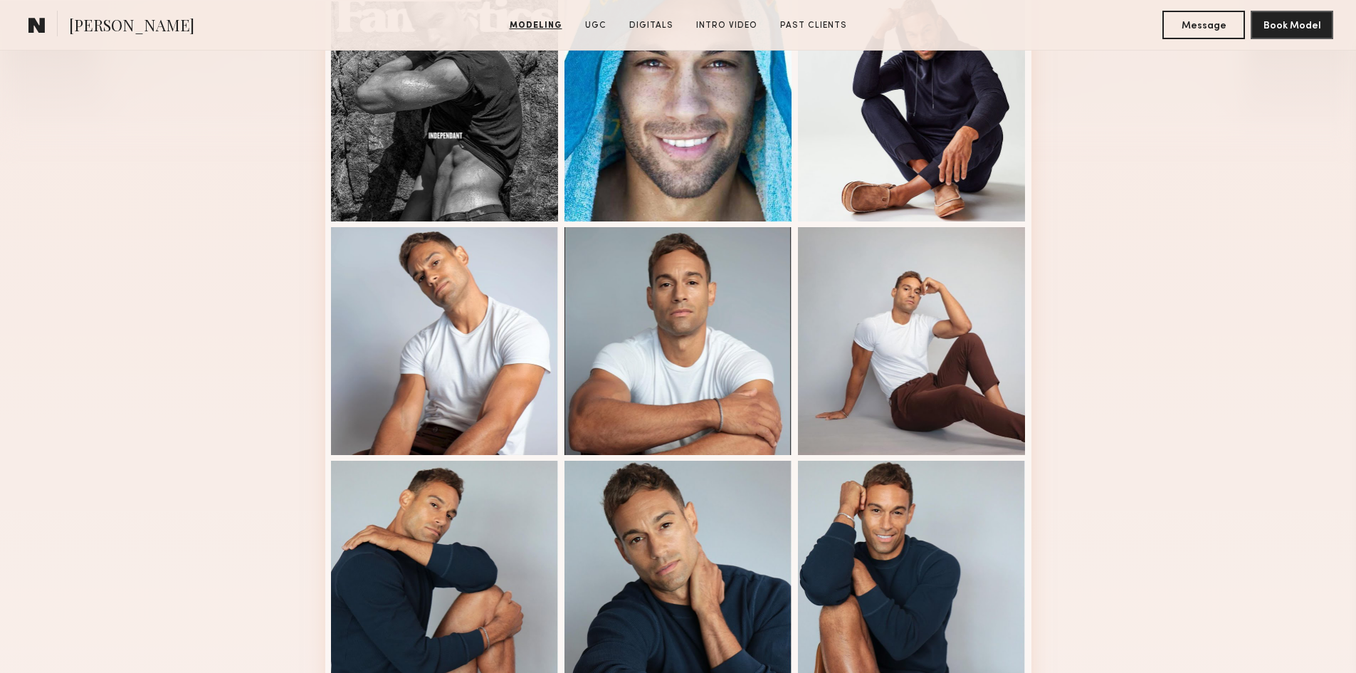
click at [1225, 379] on div "Modeling Portfolio View More" at bounding box center [678, 453] width 1356 height 1108
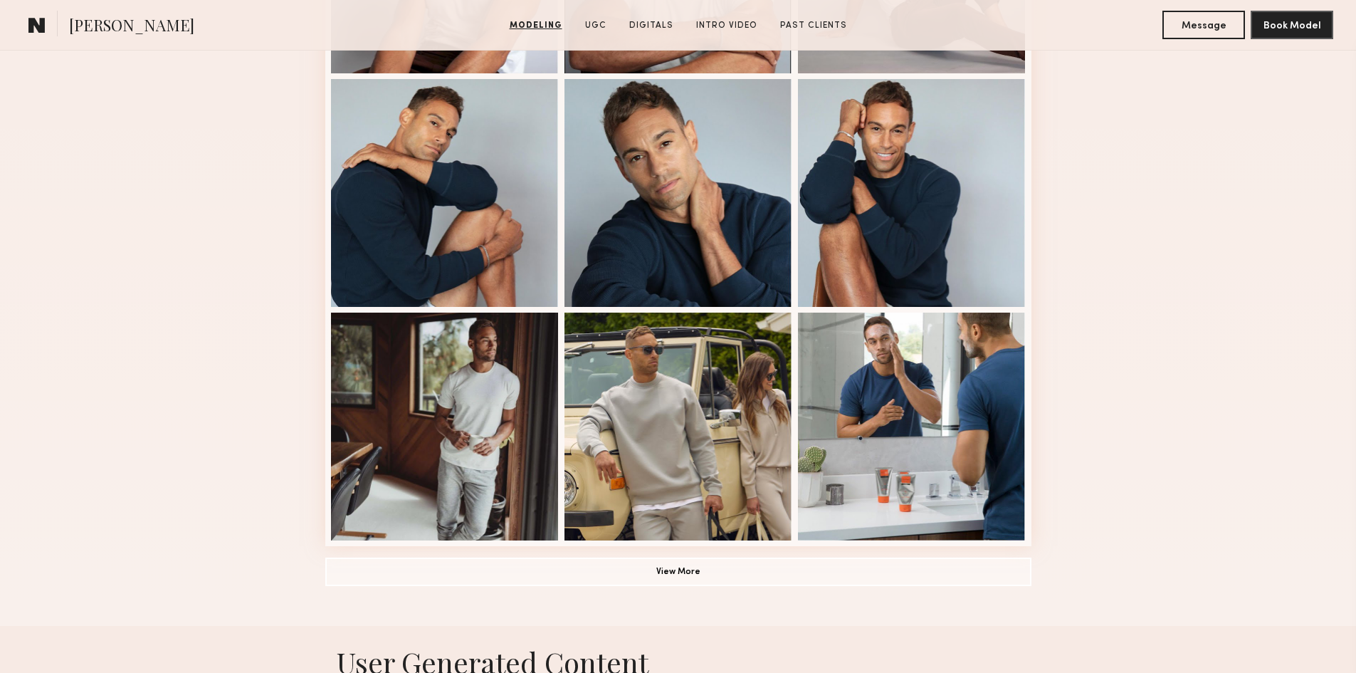
scroll to position [997, 0]
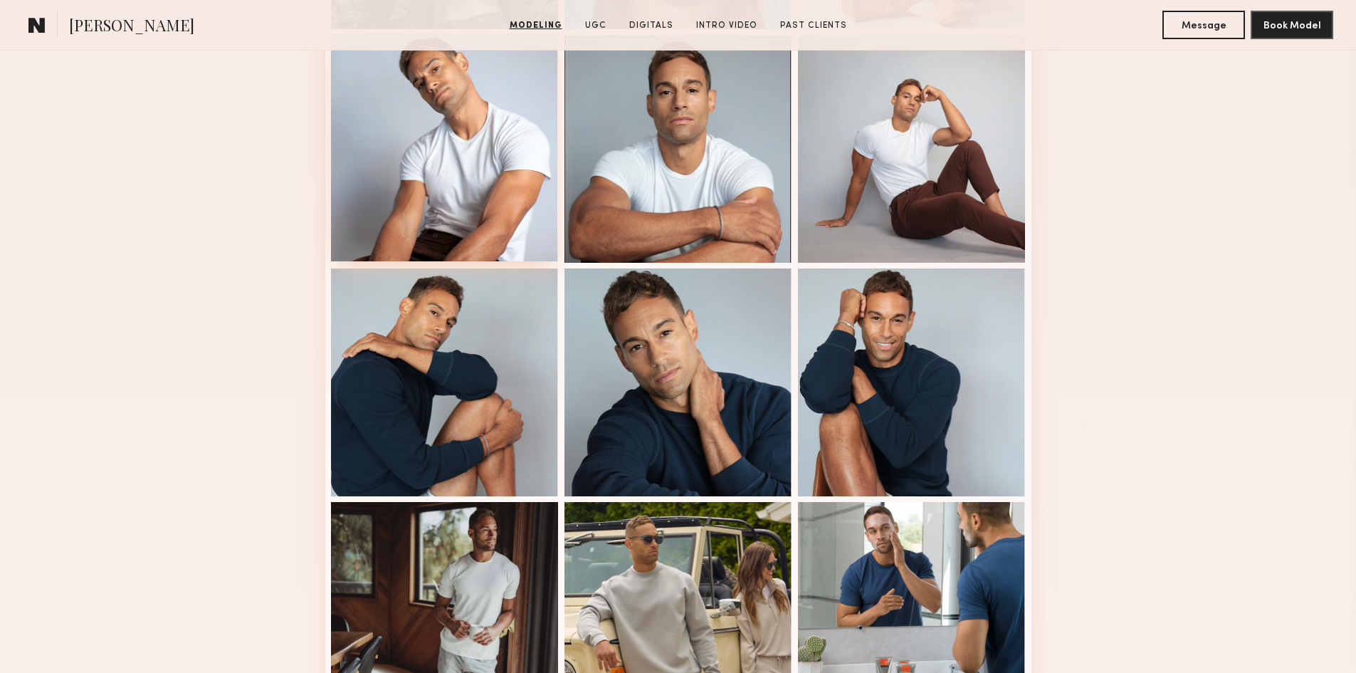
scroll to position [427, 0]
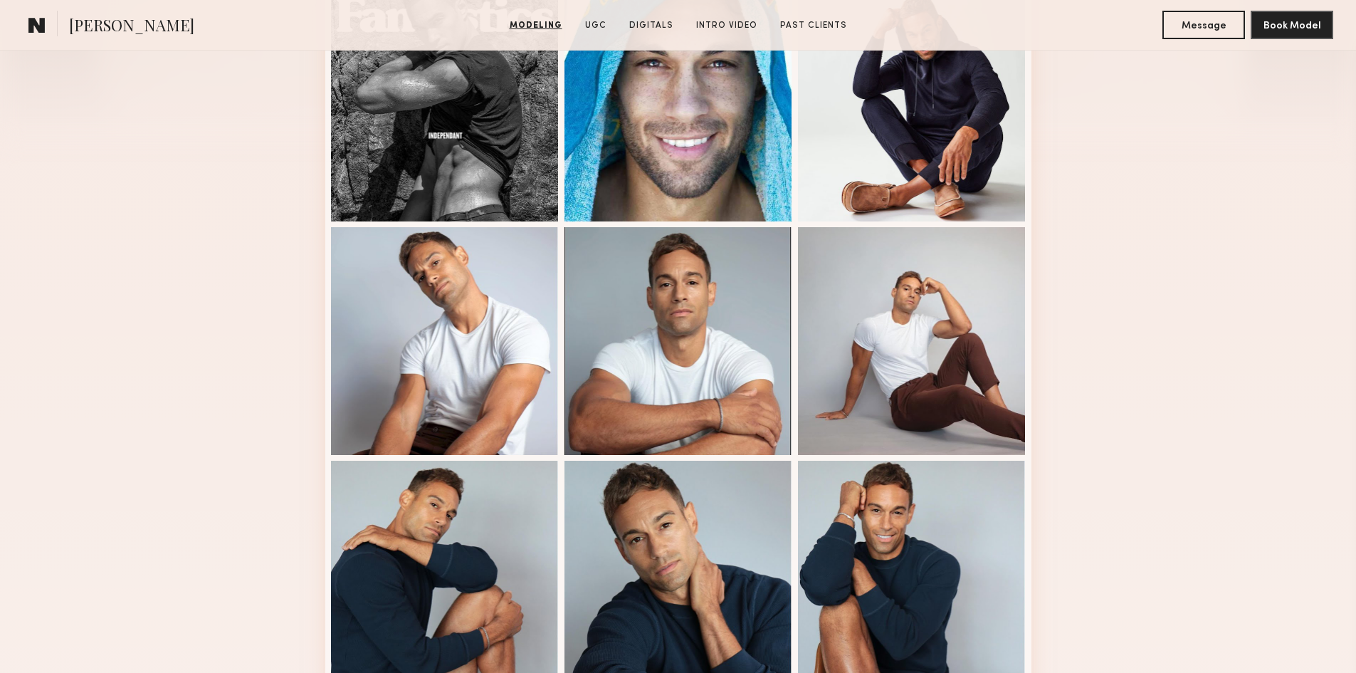
click at [289, 322] on div "Modeling Portfolio View More" at bounding box center [678, 453] width 1356 height 1108
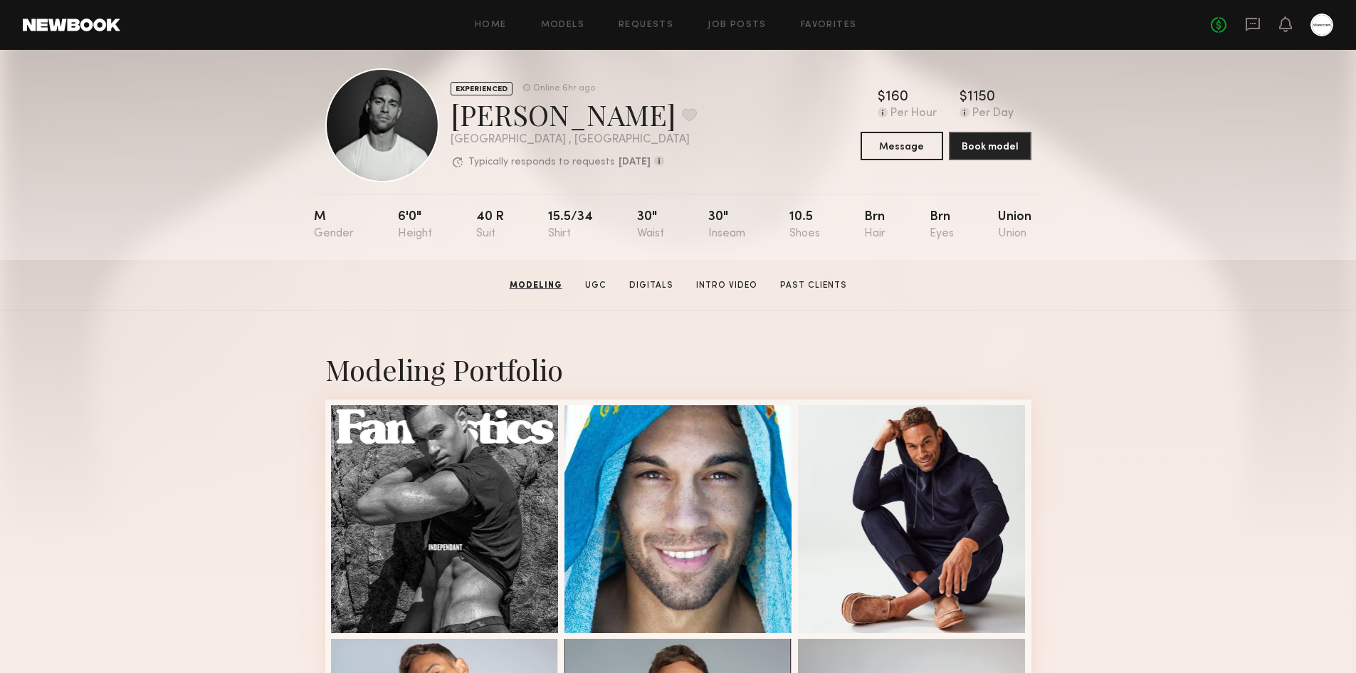
scroll to position [0, 0]
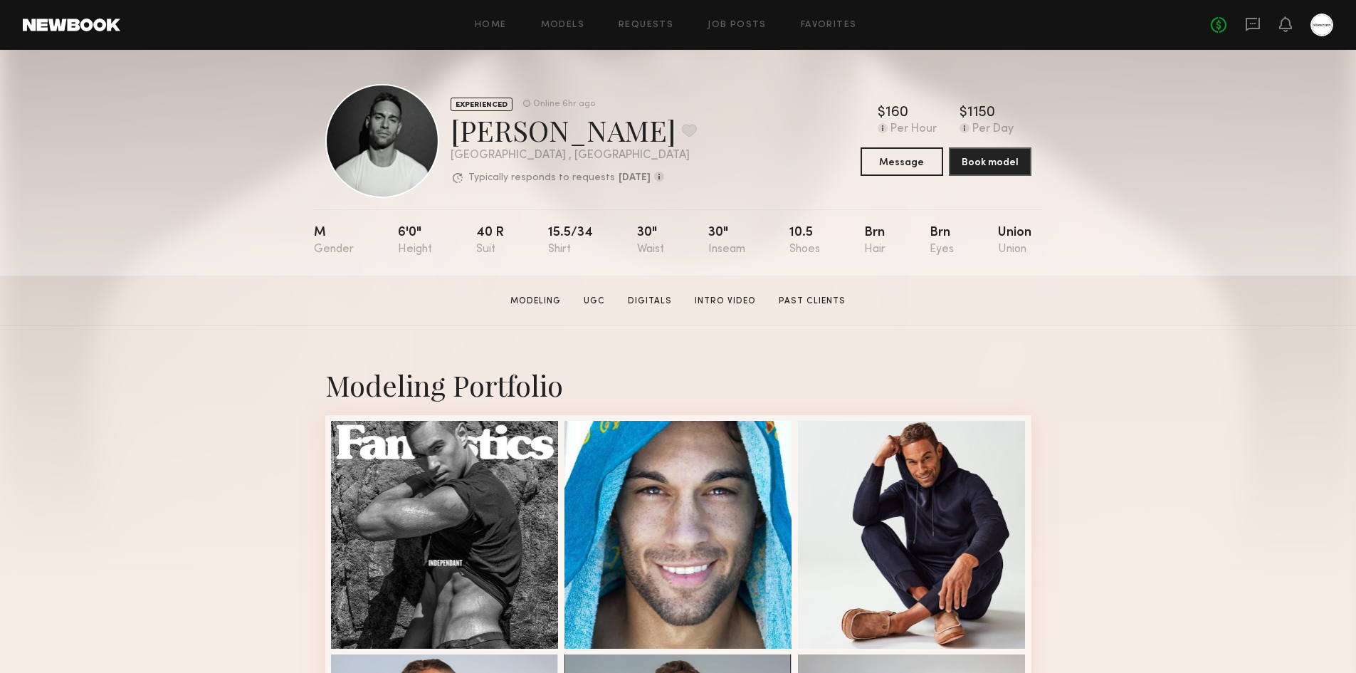
drag, startPoint x: 389, startPoint y: 243, endPoint x: 454, endPoint y: 243, distance: 64.1
click at [454, 243] on nb-model-profile-props "M 6'0" 40 r 15.5/34 30" 30" 10.5 Brn Brn Union" at bounding box center [678, 242] width 729 height 66
click at [454, 243] on div "M 6'0" 40 r 15.5/34 30" 30" 10.5 Brn Brn Union" at bounding box center [673, 242] width 718 height 66
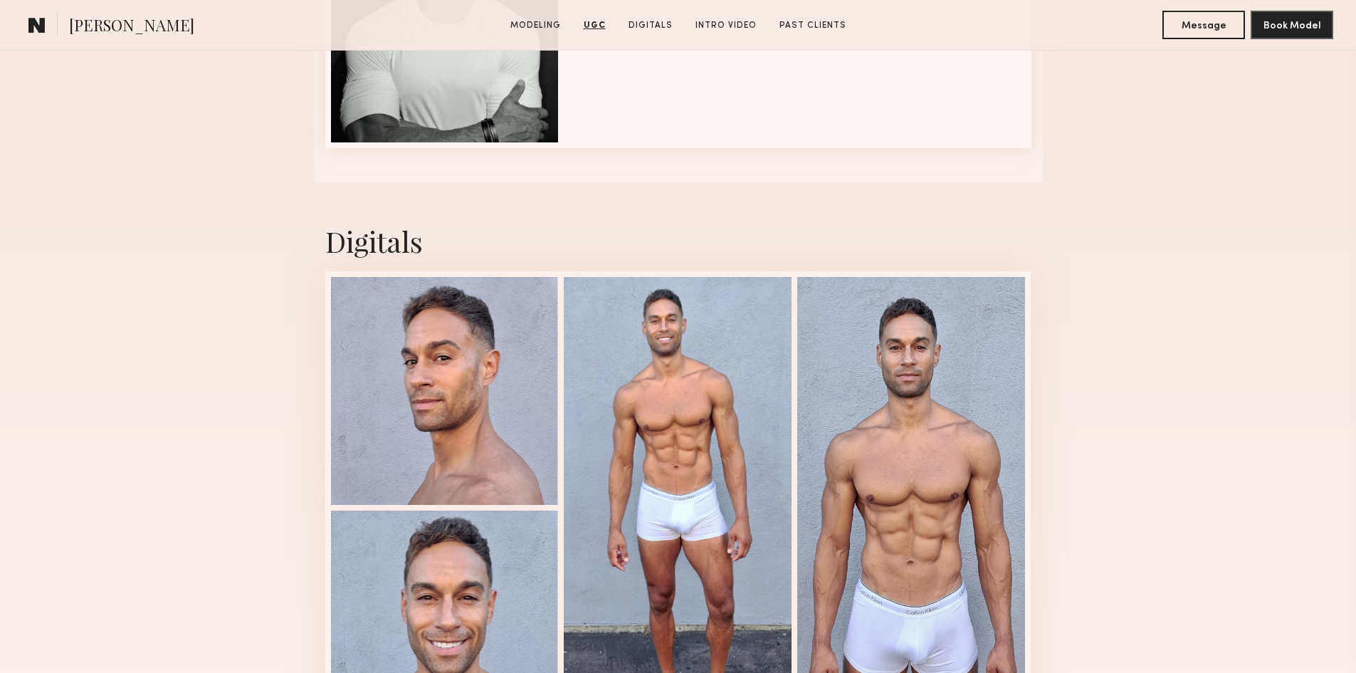
scroll to position [2421, 0]
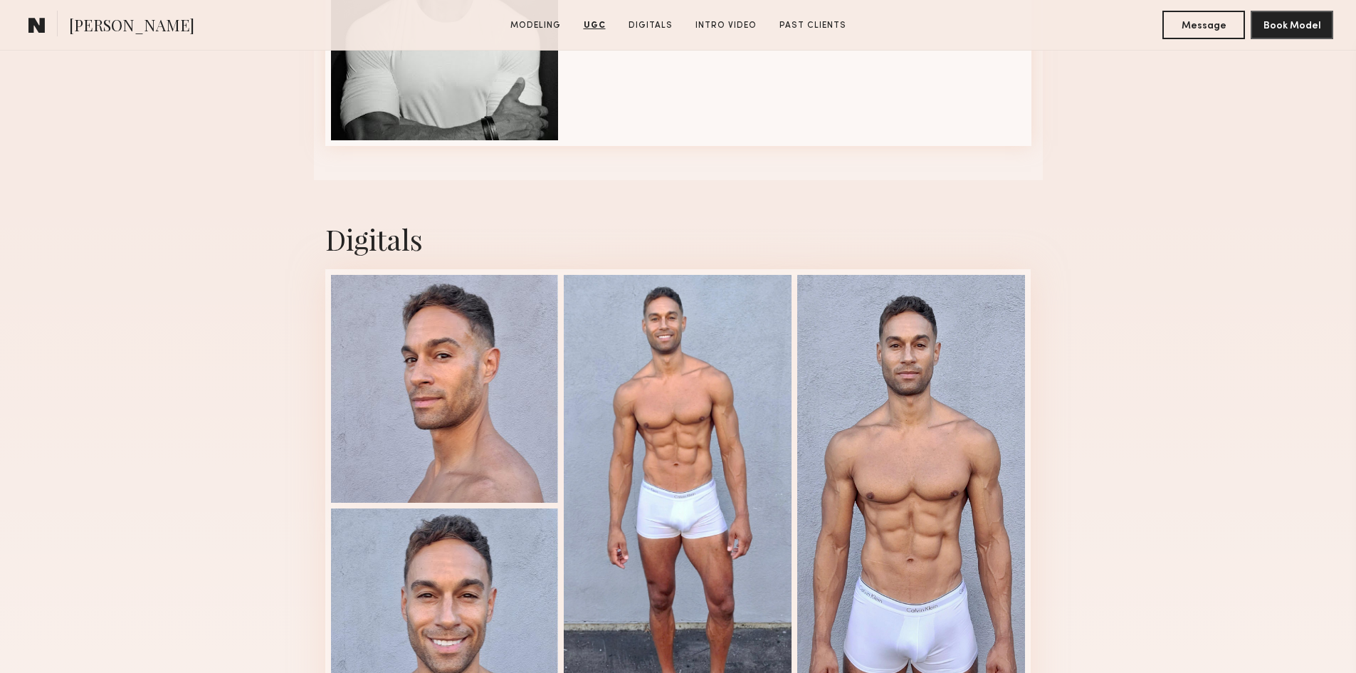
click at [160, 285] on div "Digitals 1 of 4" at bounding box center [678, 481] width 1356 height 602
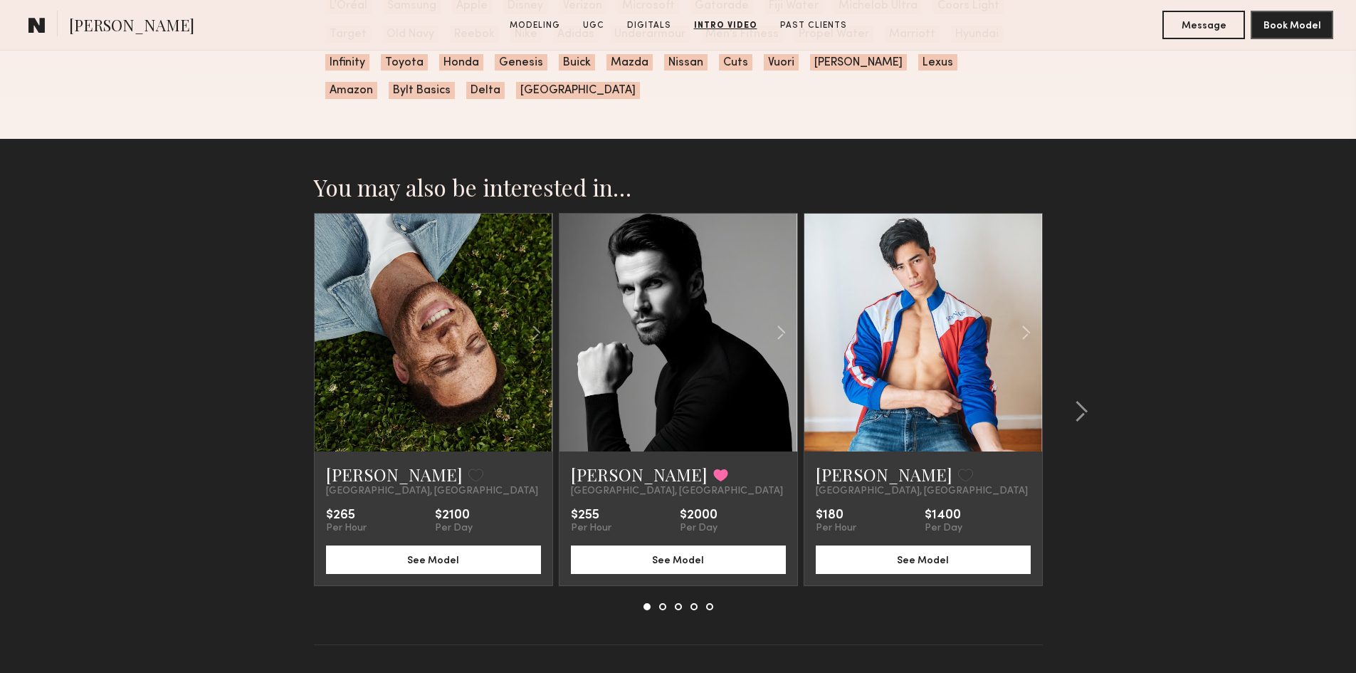
scroll to position [3882, 0]
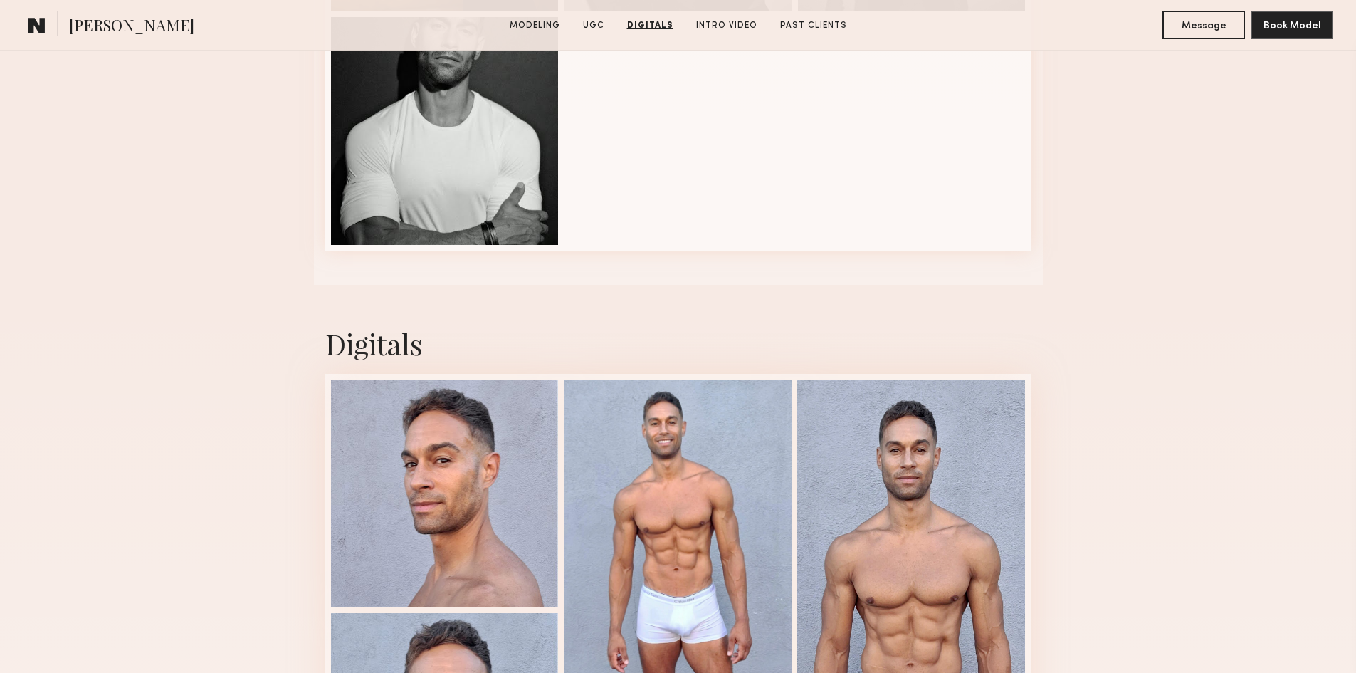
click at [182, 444] on div "Digitals 1 of 4" at bounding box center [678, 586] width 1356 height 602
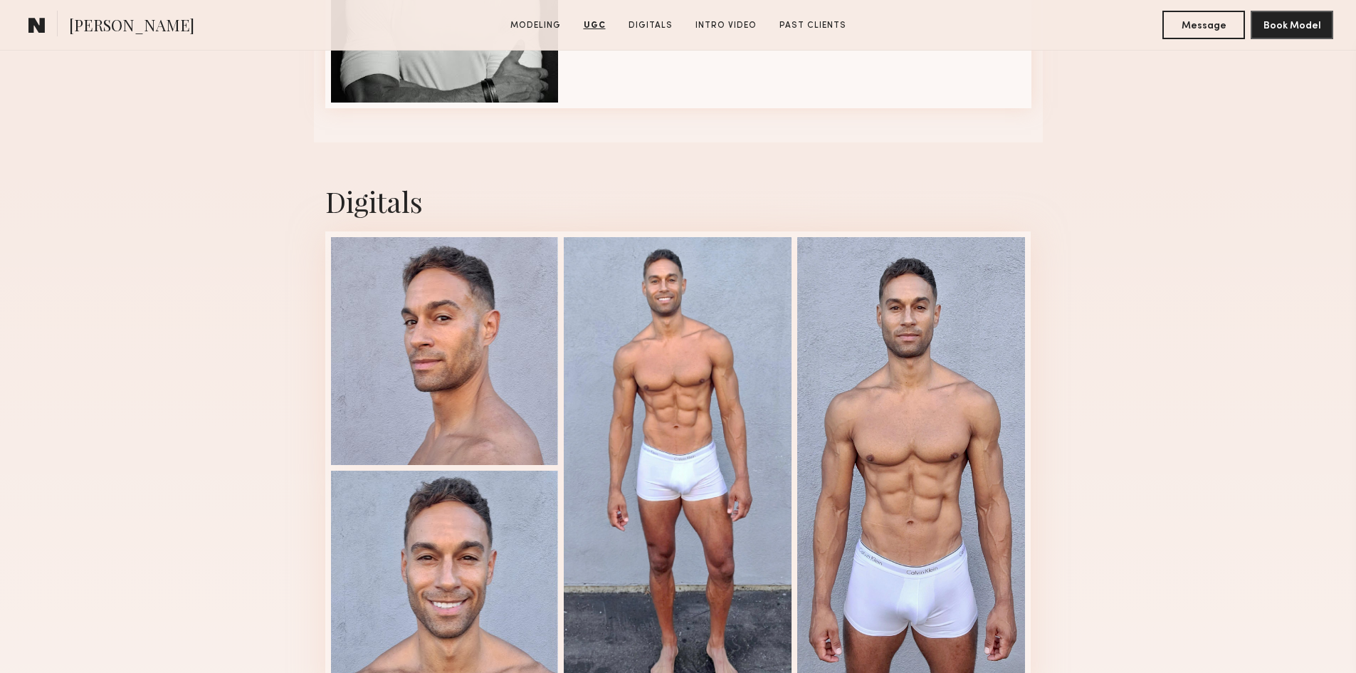
scroll to position [2601, 0]
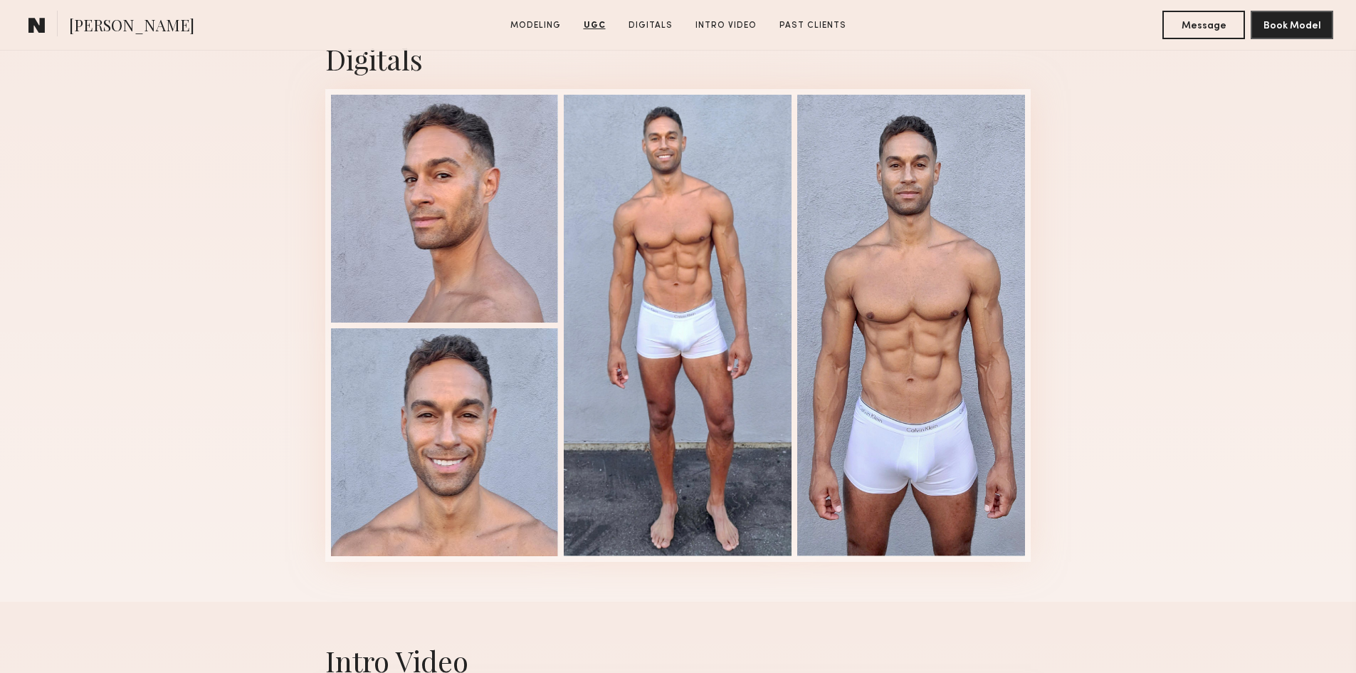
click at [182, 444] on div "Digitals 1 of 4" at bounding box center [678, 301] width 1356 height 602
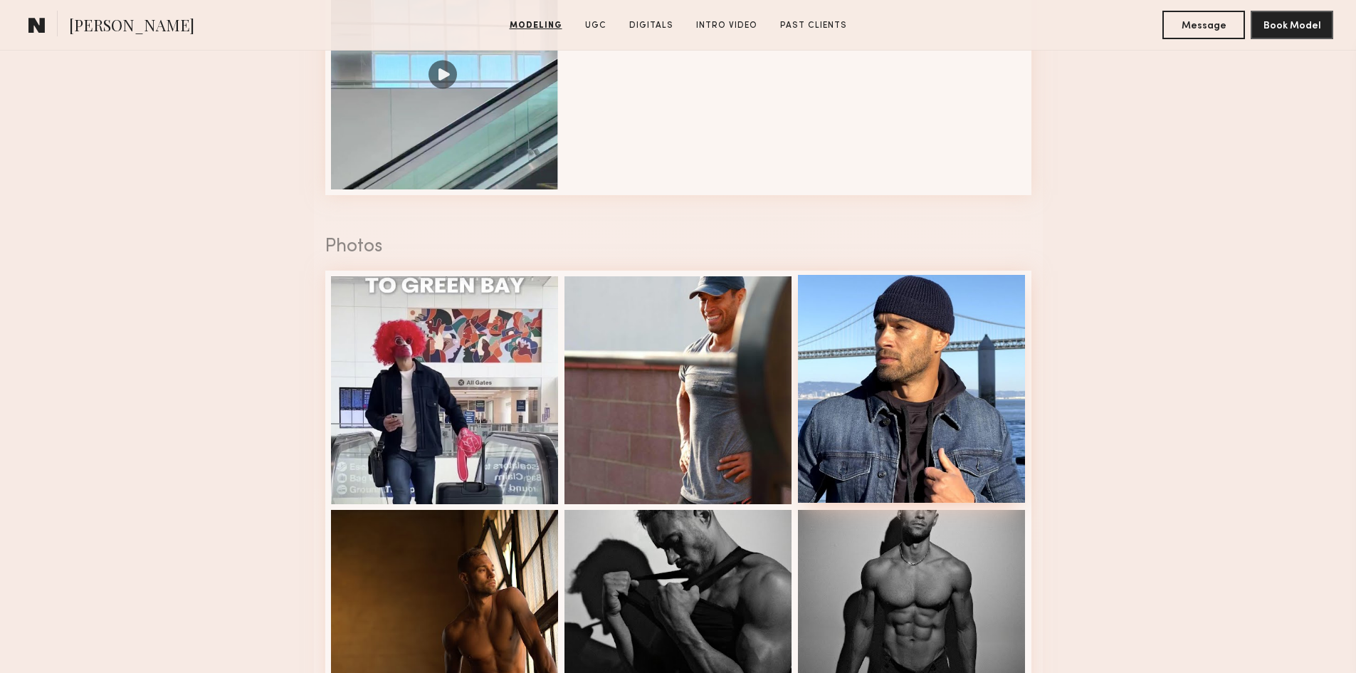
scroll to position [1709, 0]
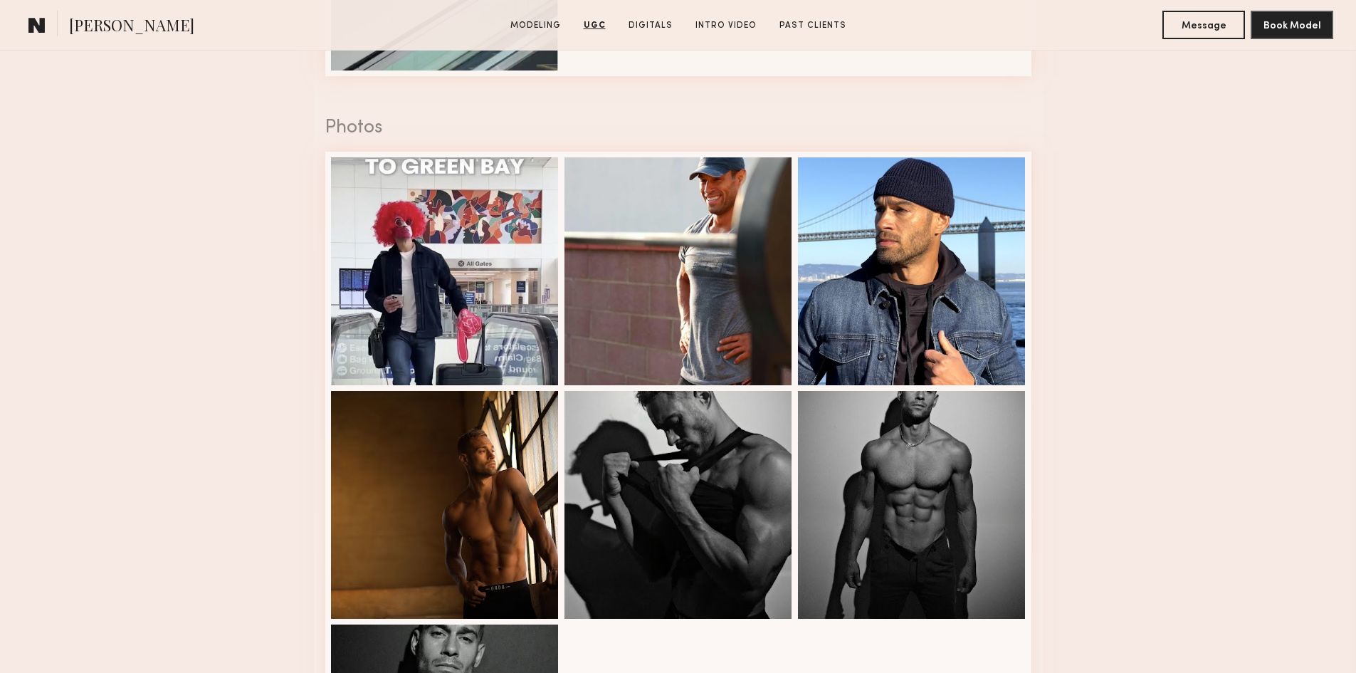
click at [1218, 335] on nb-model-profile-ugc-container "User Generated Content Videos 1 of 1 Photos 1 of 7" at bounding box center [678, 309] width 1356 height 1166
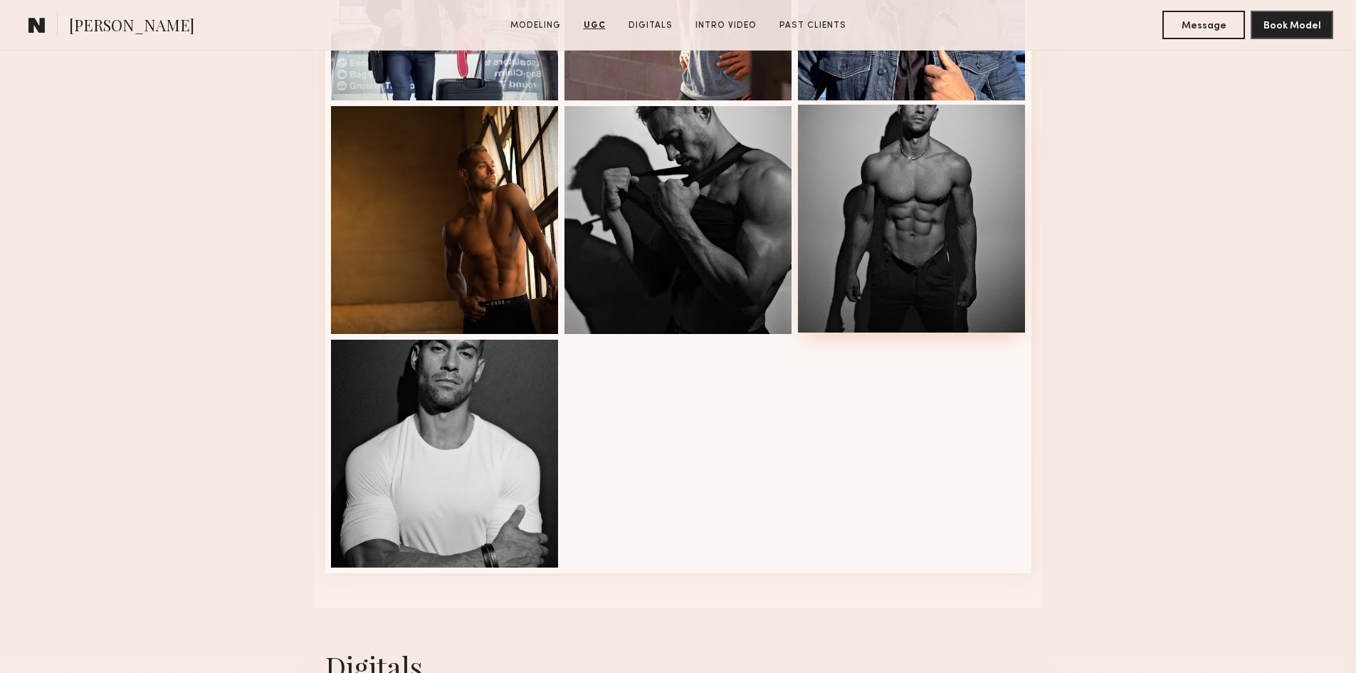
click at [982, 283] on div at bounding box center [912, 219] width 228 height 228
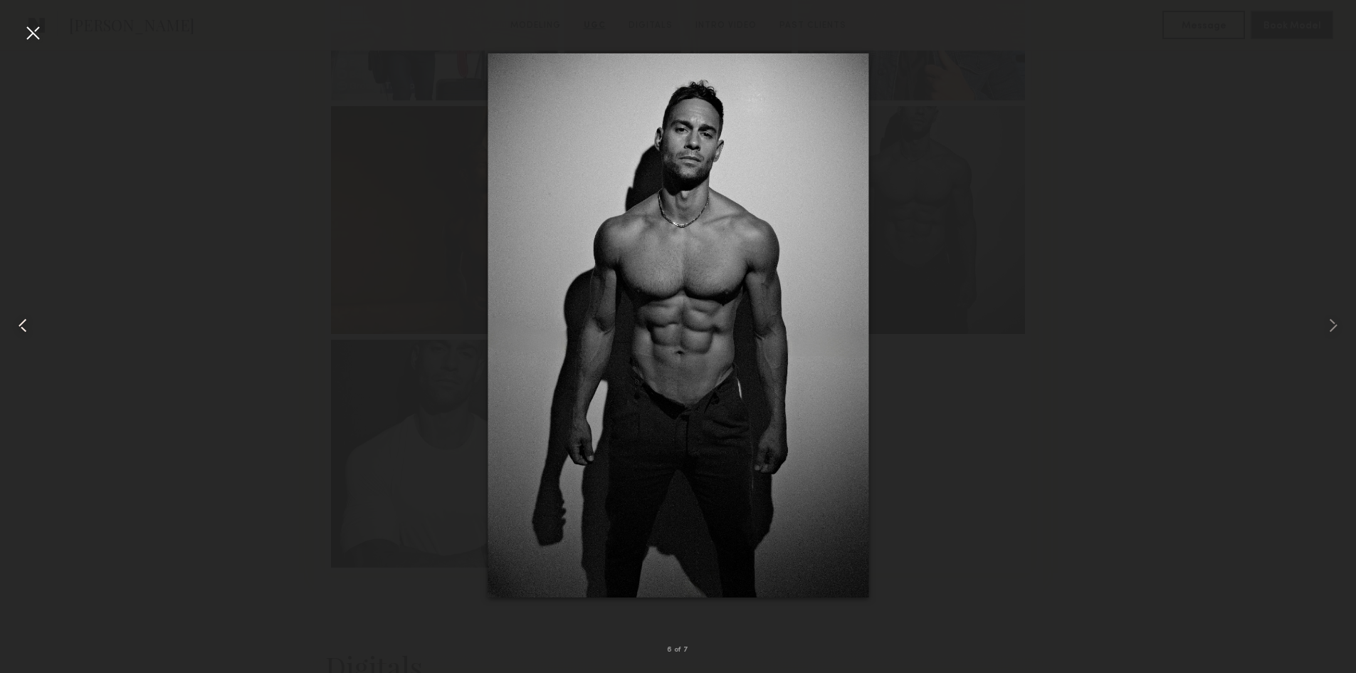
click at [47, 324] on div at bounding box center [27, 325] width 54 height 604
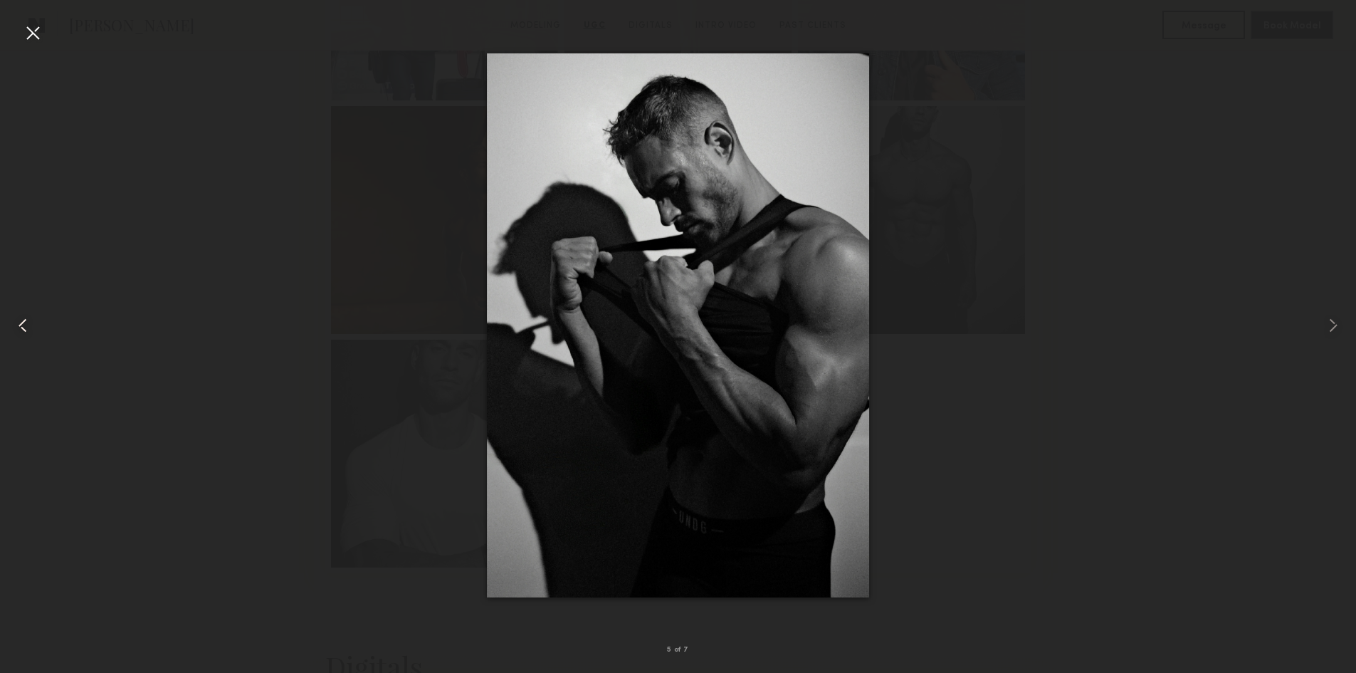
click at [8, 325] on div at bounding box center [27, 325] width 54 height 604
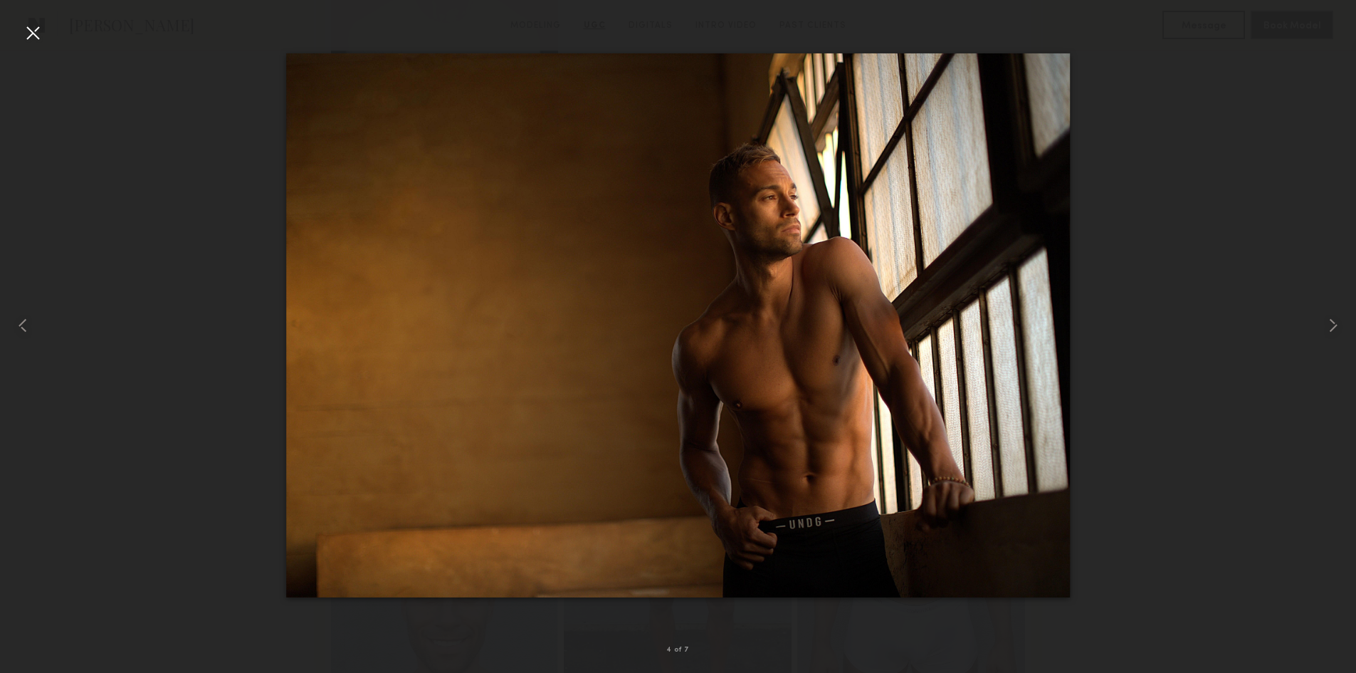
scroll to position [2421, 0]
click at [1251, 206] on div at bounding box center [678, 325] width 1356 height 604
click at [22, 35] on div at bounding box center [32, 32] width 23 height 23
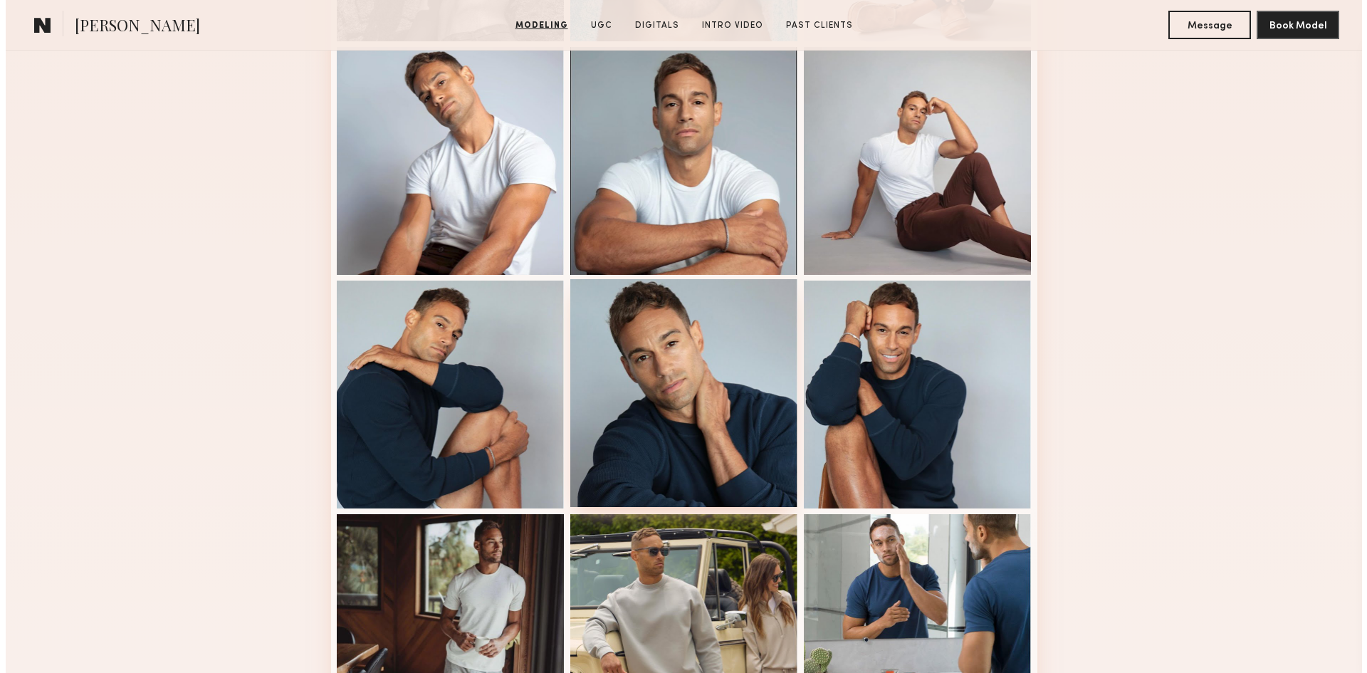
scroll to position [0, 0]
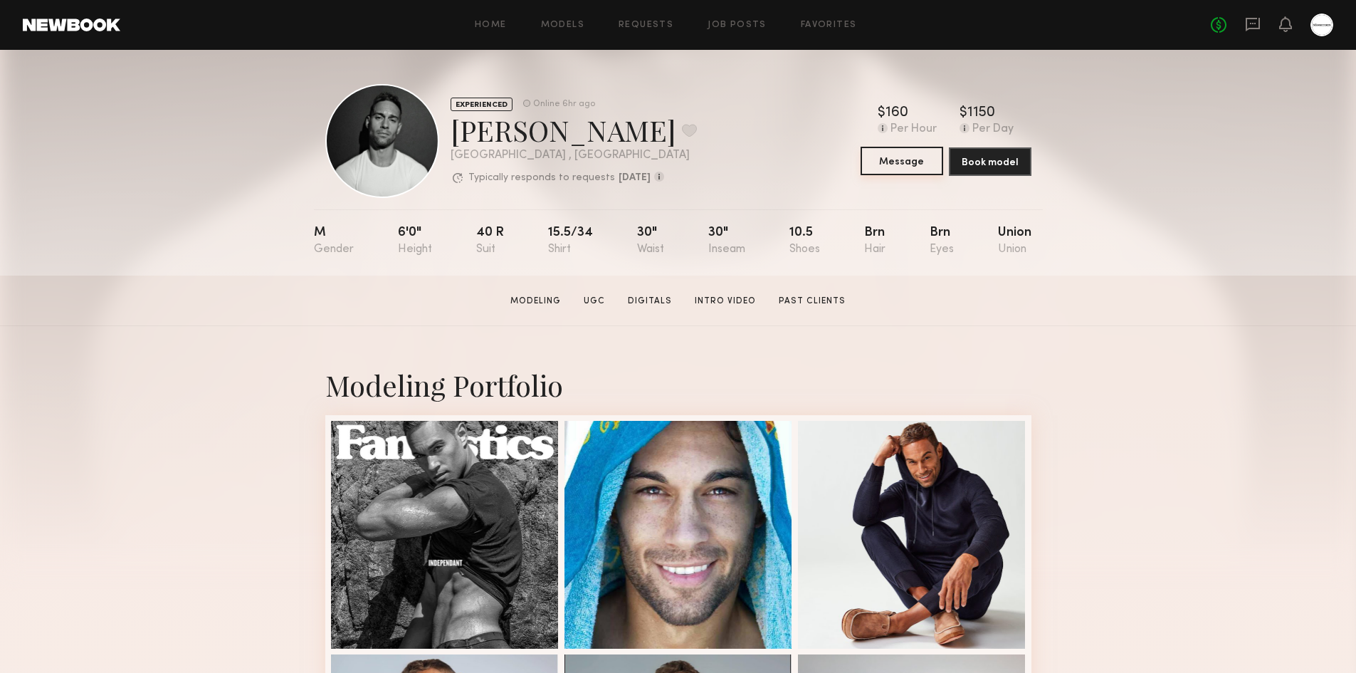
click at [881, 175] on button "Message" at bounding box center [902, 161] width 83 height 28
click at [1262, 26] on div "No fees up to $5,000" at bounding box center [1272, 25] width 122 height 23
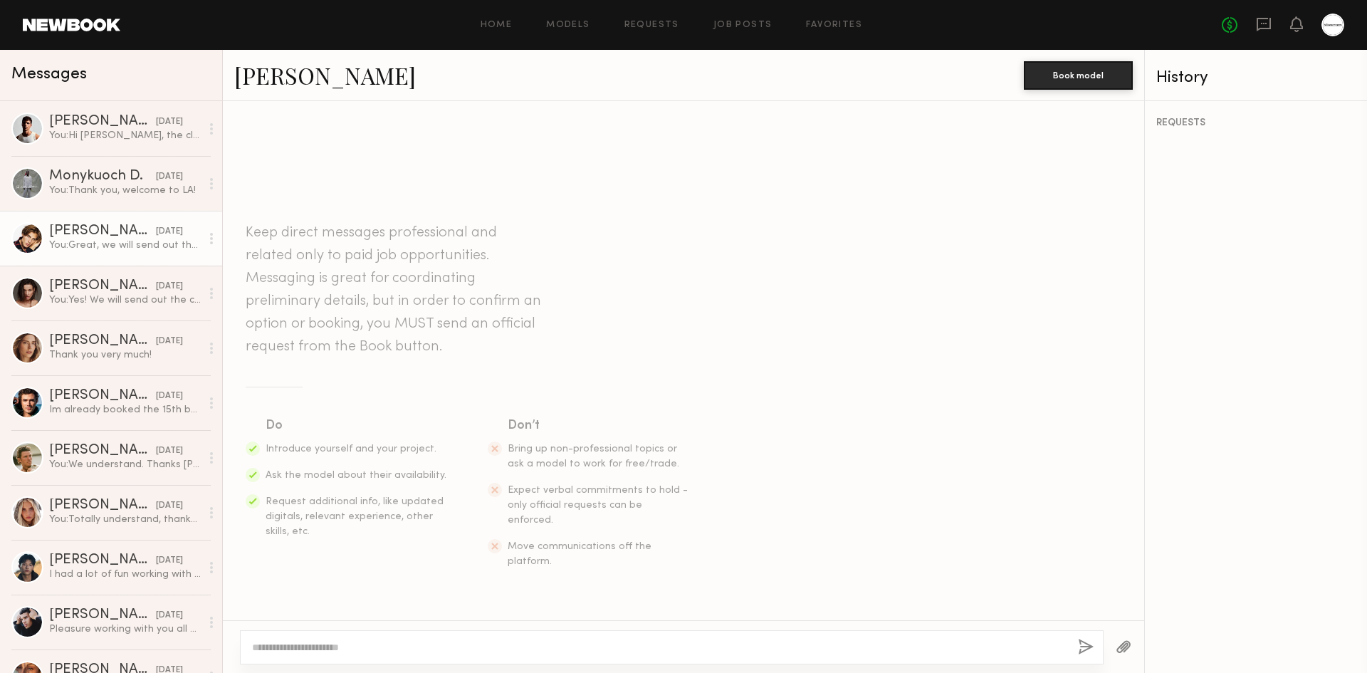
click at [92, 242] on div "You: Great, we will send out the call sheet today via email!" at bounding box center [125, 245] width 152 height 14
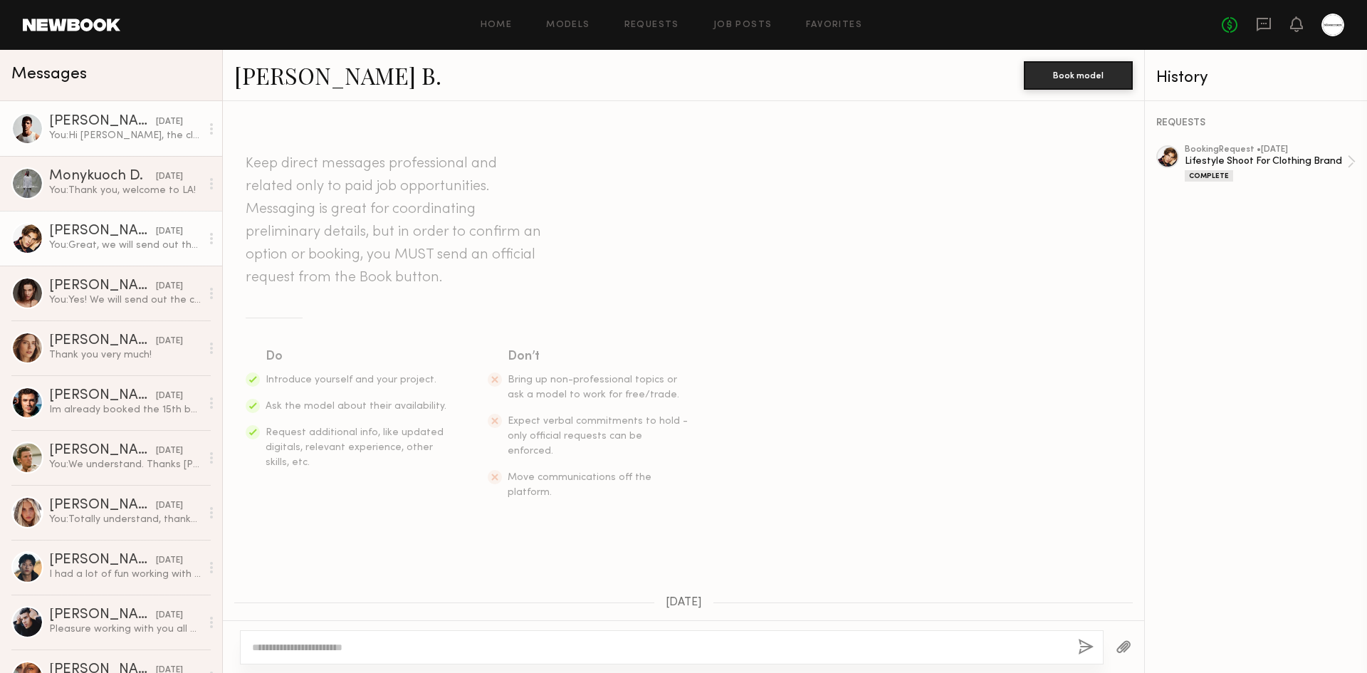
scroll to position [1169, 0]
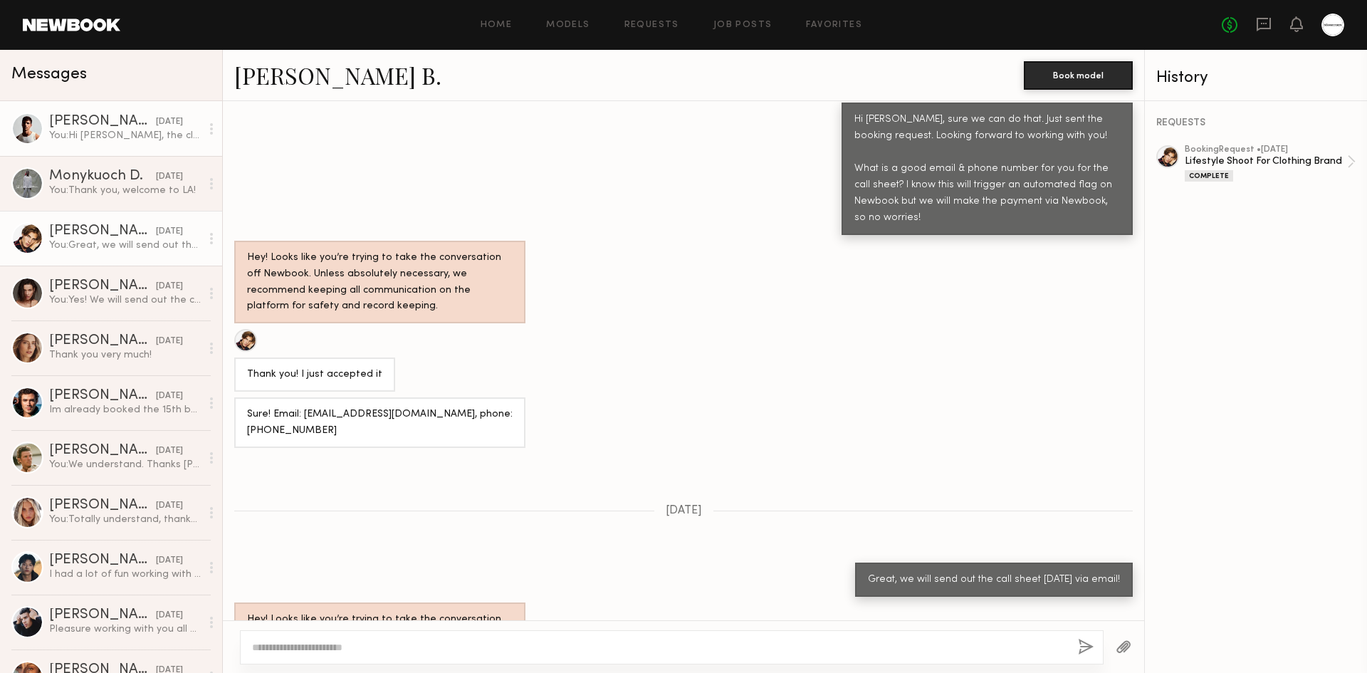
click at [118, 137] on div "You: Hi Jacob, the client is asking if you'd be open to doing in perpetuity for…" at bounding box center [125, 136] width 152 height 14
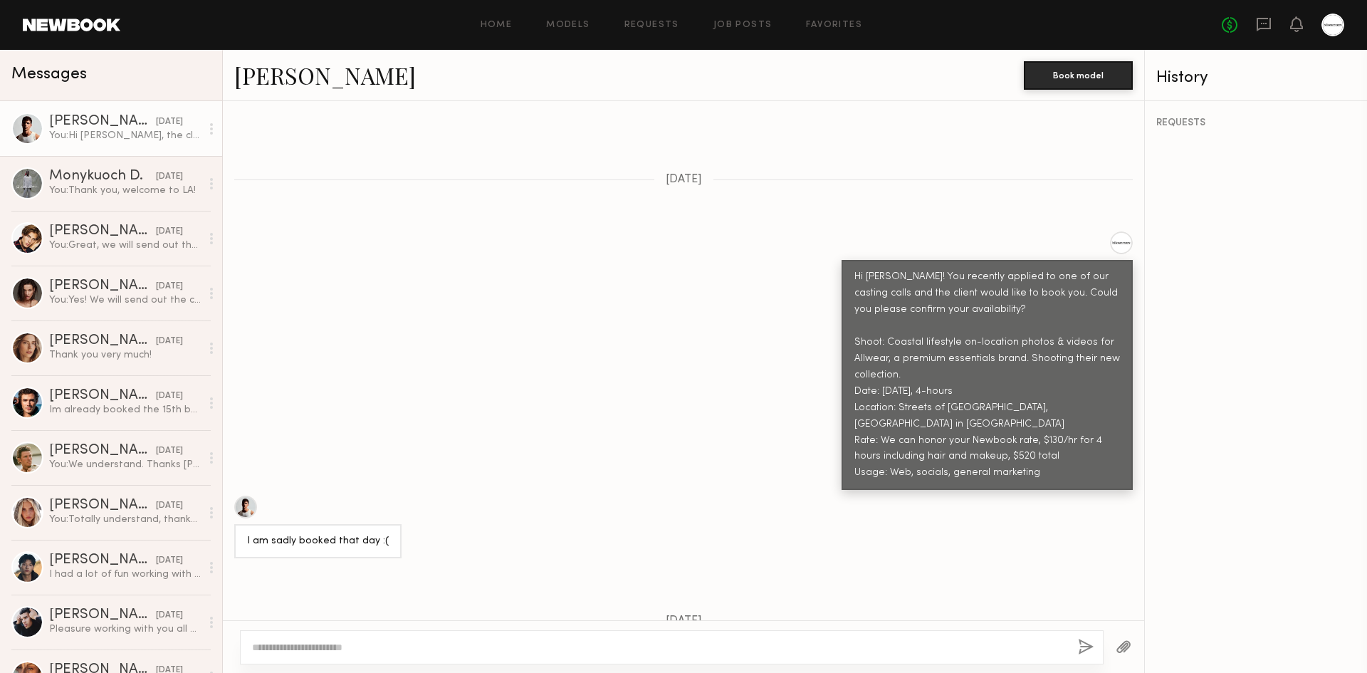
scroll to position [427, 0]
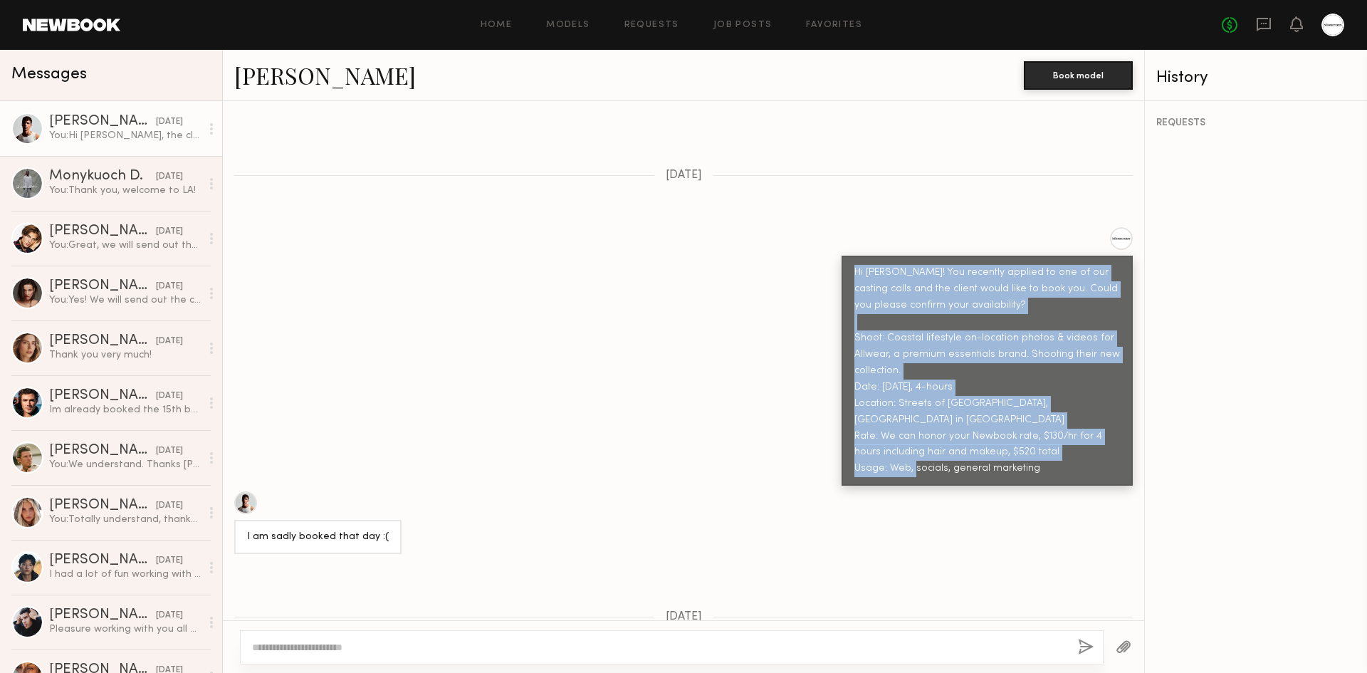
drag, startPoint x: 834, startPoint y: 241, endPoint x: 1042, endPoint y: 426, distance: 278.8
click at [1042, 426] on div "Hi Jacob! You recently applied to one of our casting calls and the client would…" at bounding box center [987, 371] width 291 height 230
copy div "Hi Jacob! You recently applied to one of our casting calls and the client would…"
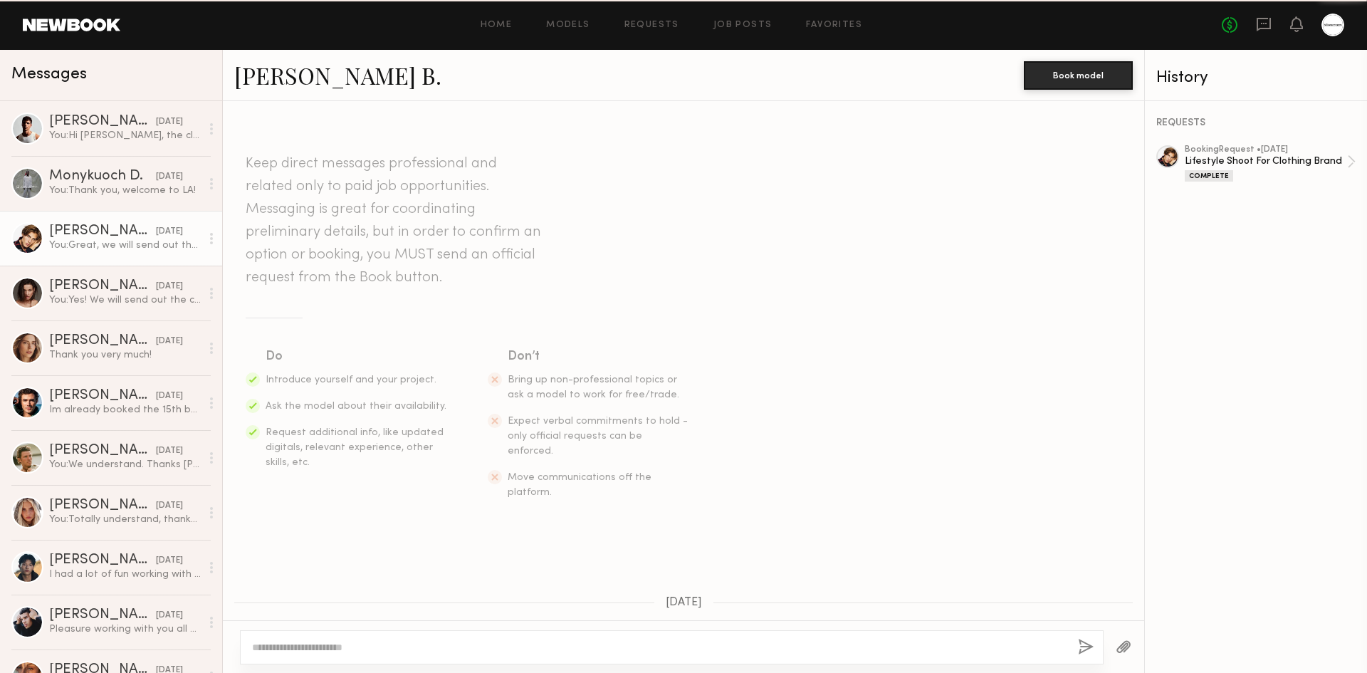
scroll to position [1169, 0]
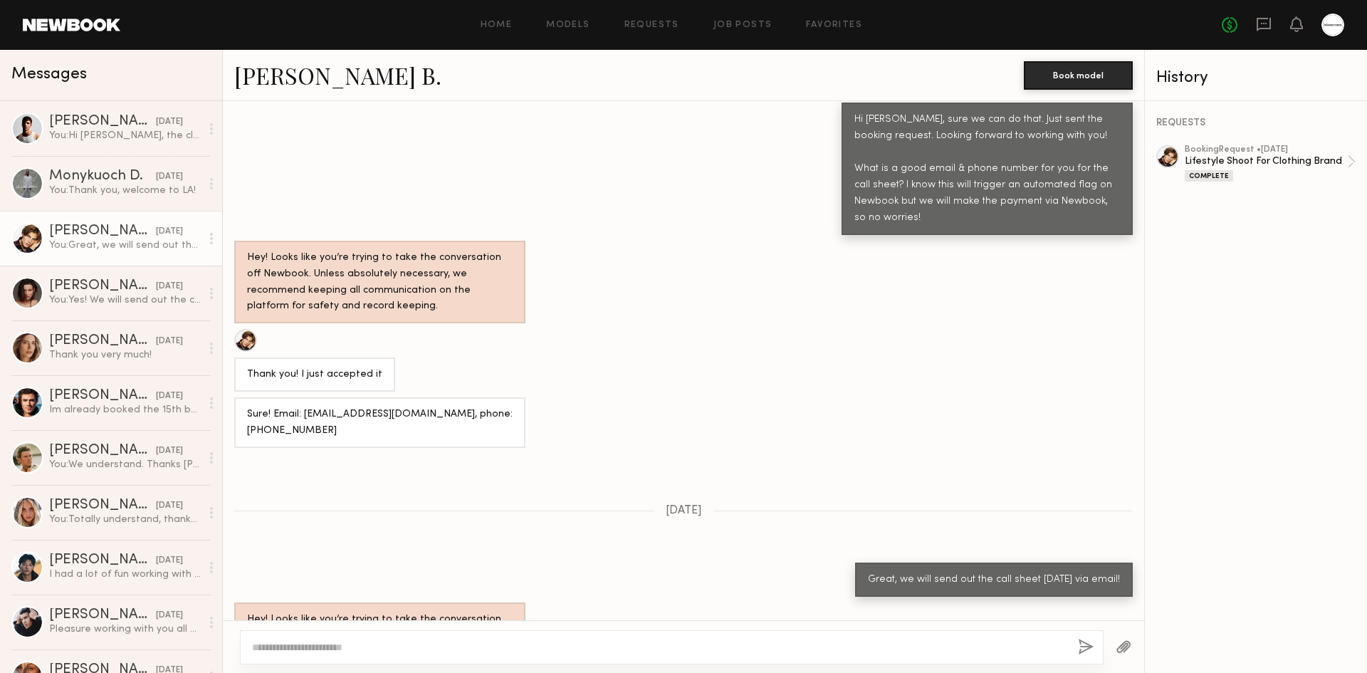
drag, startPoint x: 550, startPoint y: 389, endPoint x: 516, endPoint y: 390, distance: 33.5
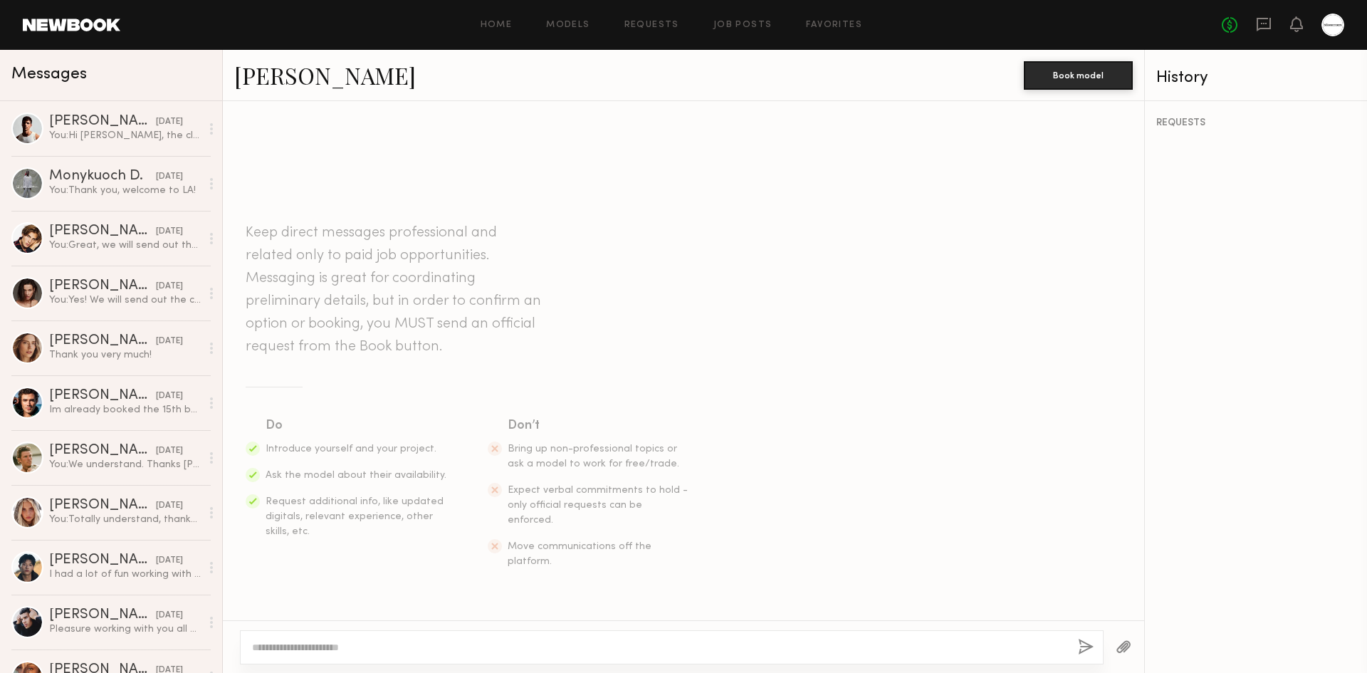
click at [379, 637] on div at bounding box center [672, 647] width 864 height 34
click at [370, 643] on textarea at bounding box center [659, 647] width 814 height 14
paste textarea "**********"
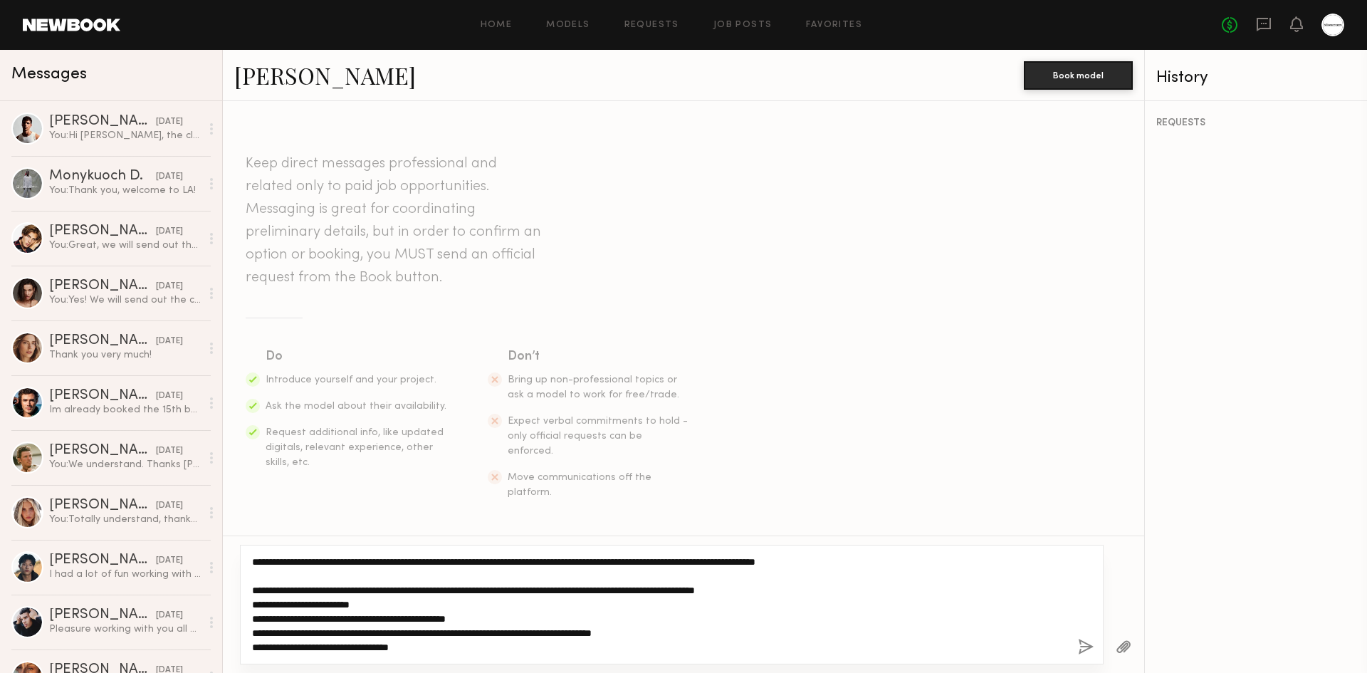
click at [281, 564] on textarea "**********" at bounding box center [659, 605] width 814 height 100
type textarea "**********"
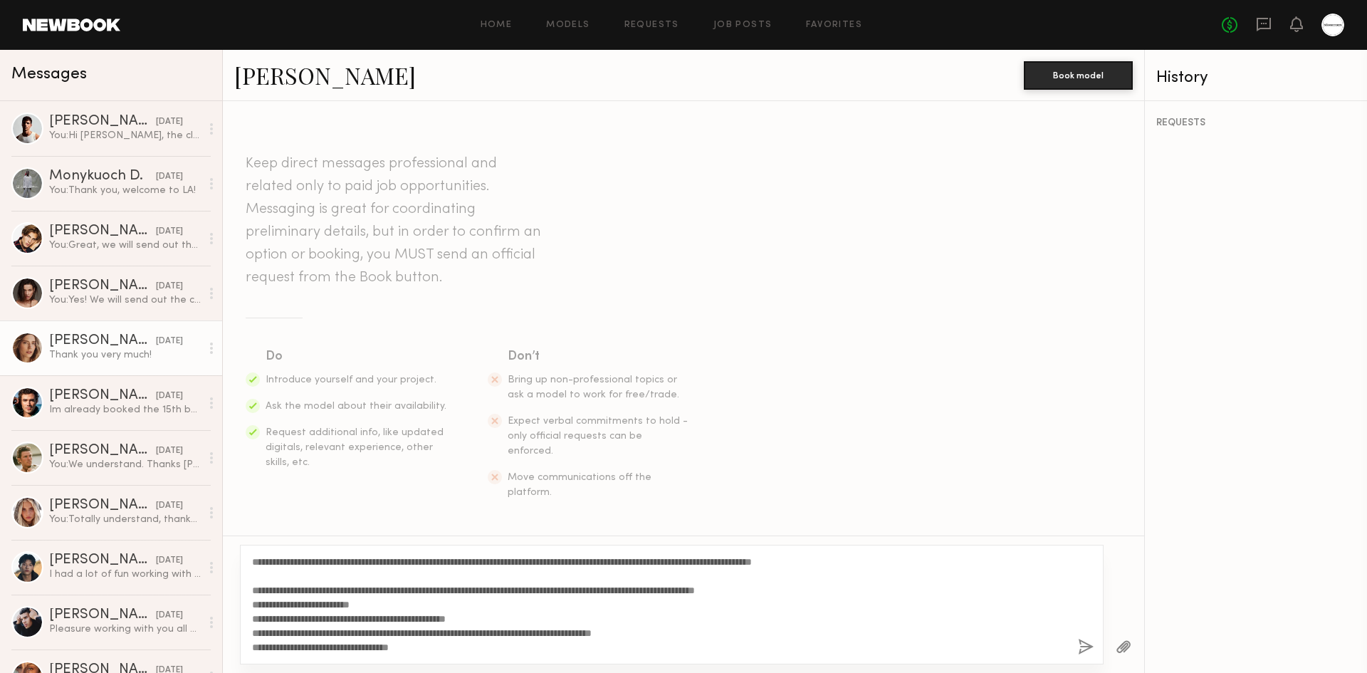
click at [113, 321] on link "Oxana Z. 10/03/2025 Thank you very much!" at bounding box center [111, 347] width 222 height 55
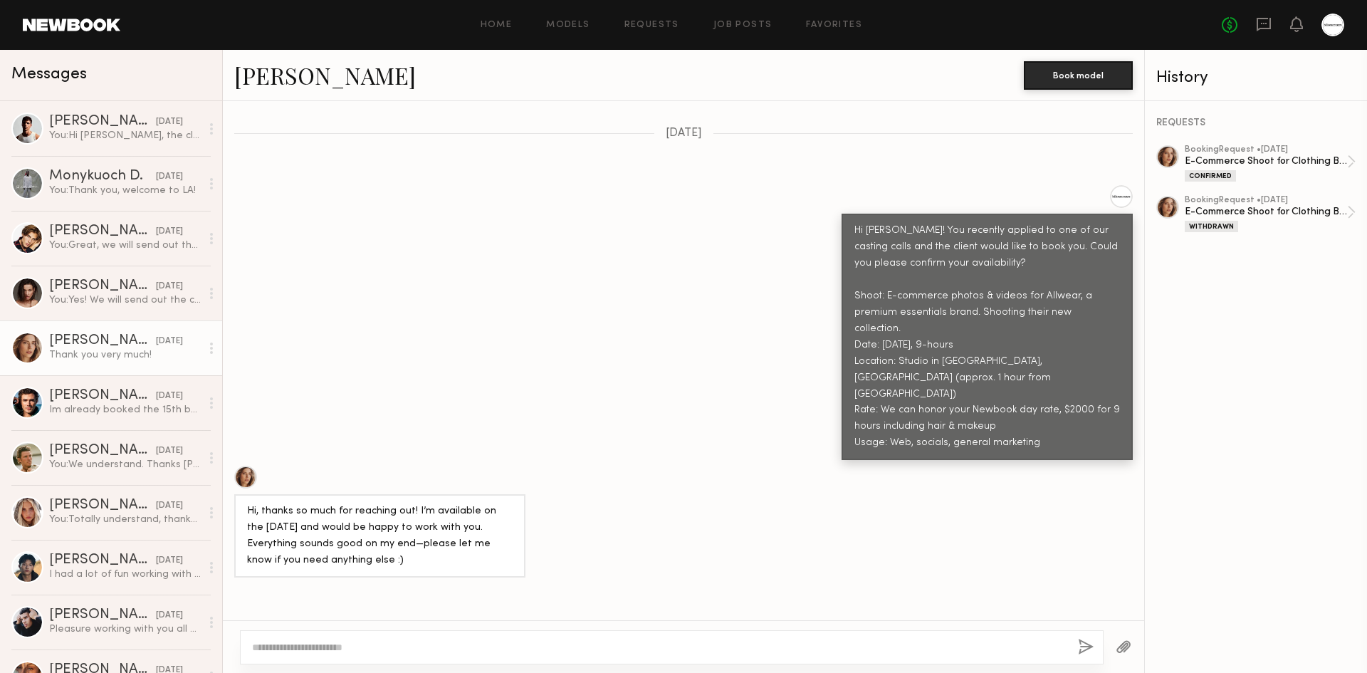
scroll to position [412, 0]
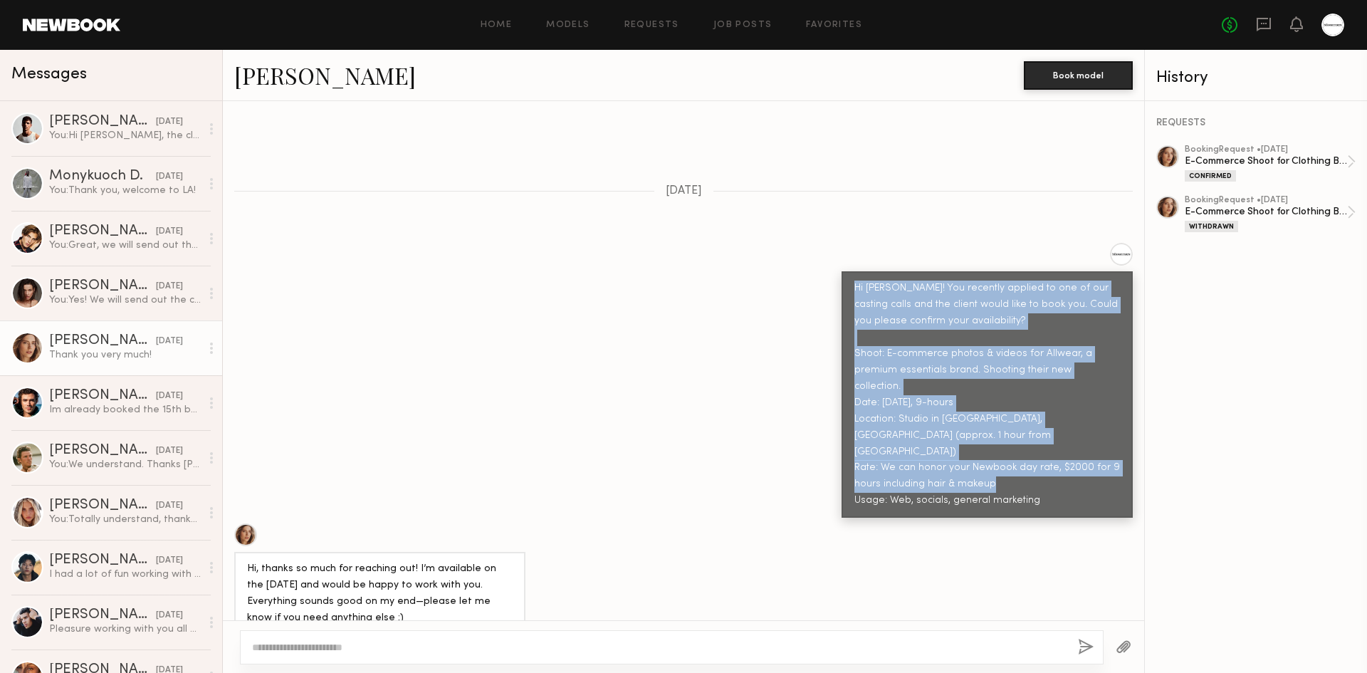
drag, startPoint x: 857, startPoint y: 258, endPoint x: 1036, endPoint y: 422, distance: 242.4
click at [1036, 422] on div "Hi Oxana! You recently applied to one of our casting calls and the client would…" at bounding box center [987, 394] width 291 height 246
copy div "Hi Oxana! You recently applied to one of our casting calls and the client would…"
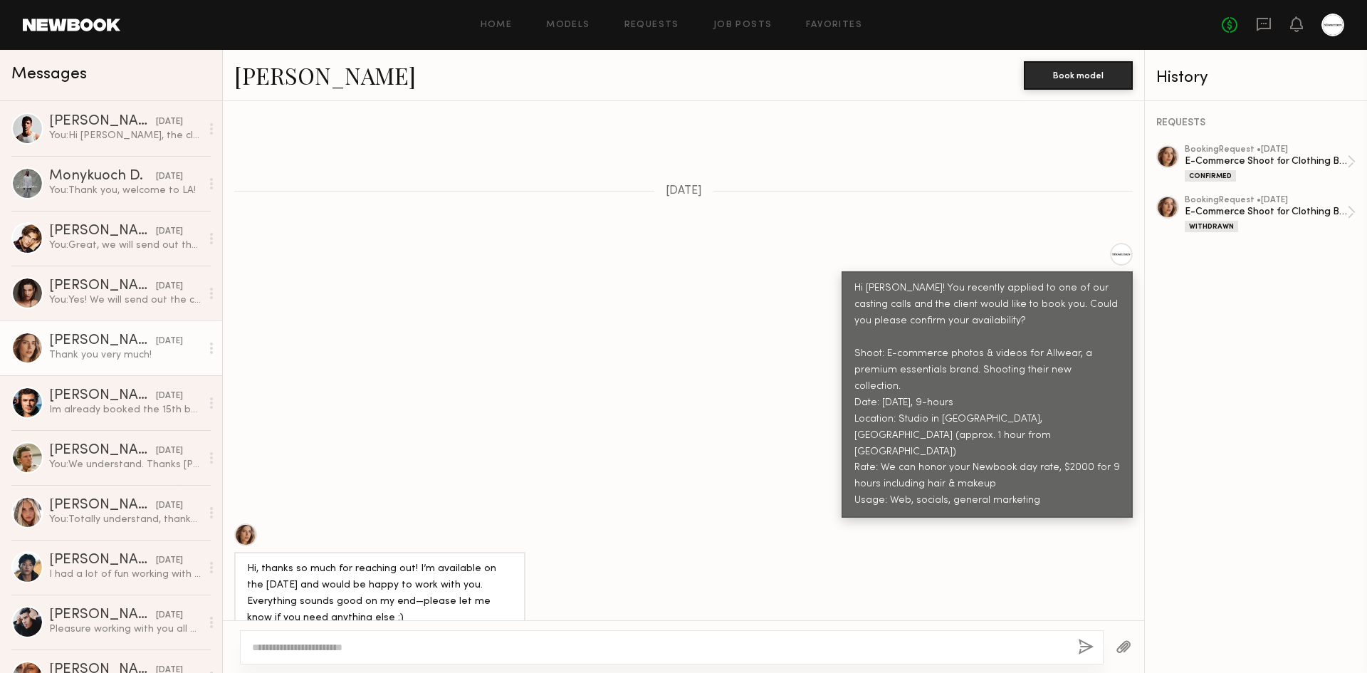
click at [688, 655] on div at bounding box center [672, 647] width 864 height 34
click at [707, 651] on textarea at bounding box center [659, 647] width 814 height 14
paste textarea "**********"
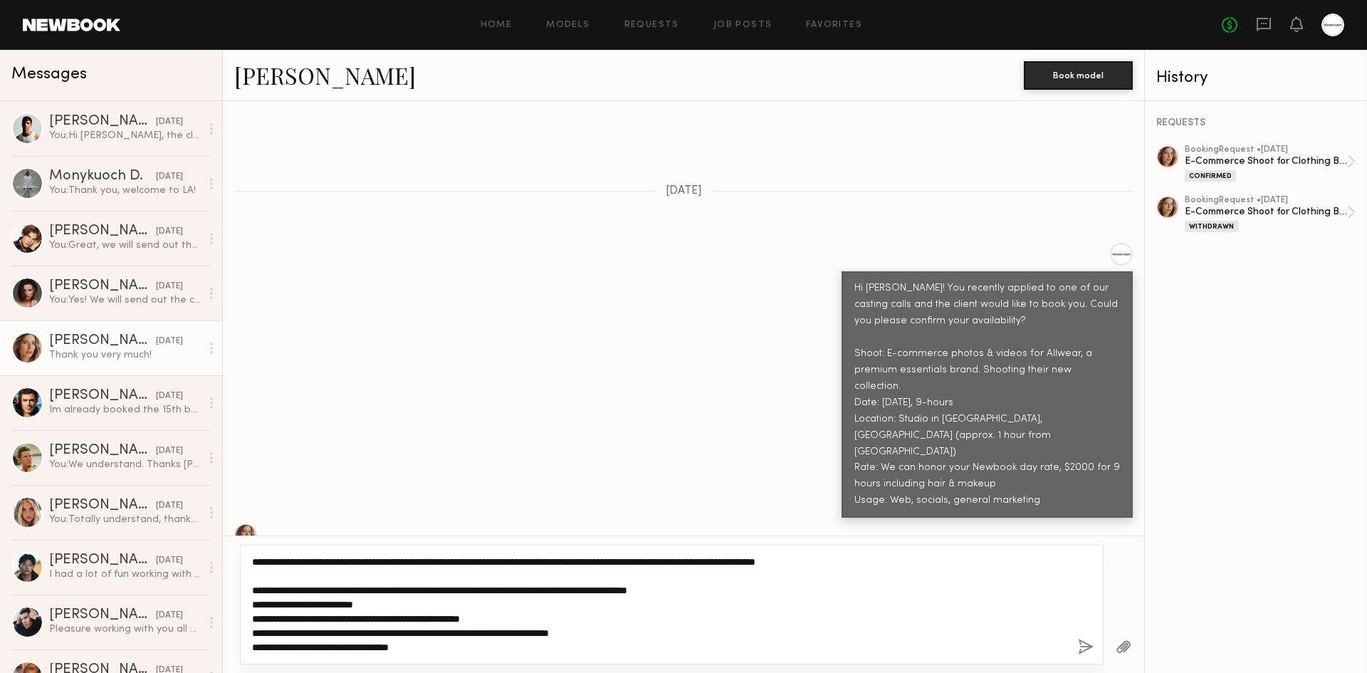
click at [284, 562] on textarea "**********" at bounding box center [659, 605] width 814 height 100
type textarea "*"
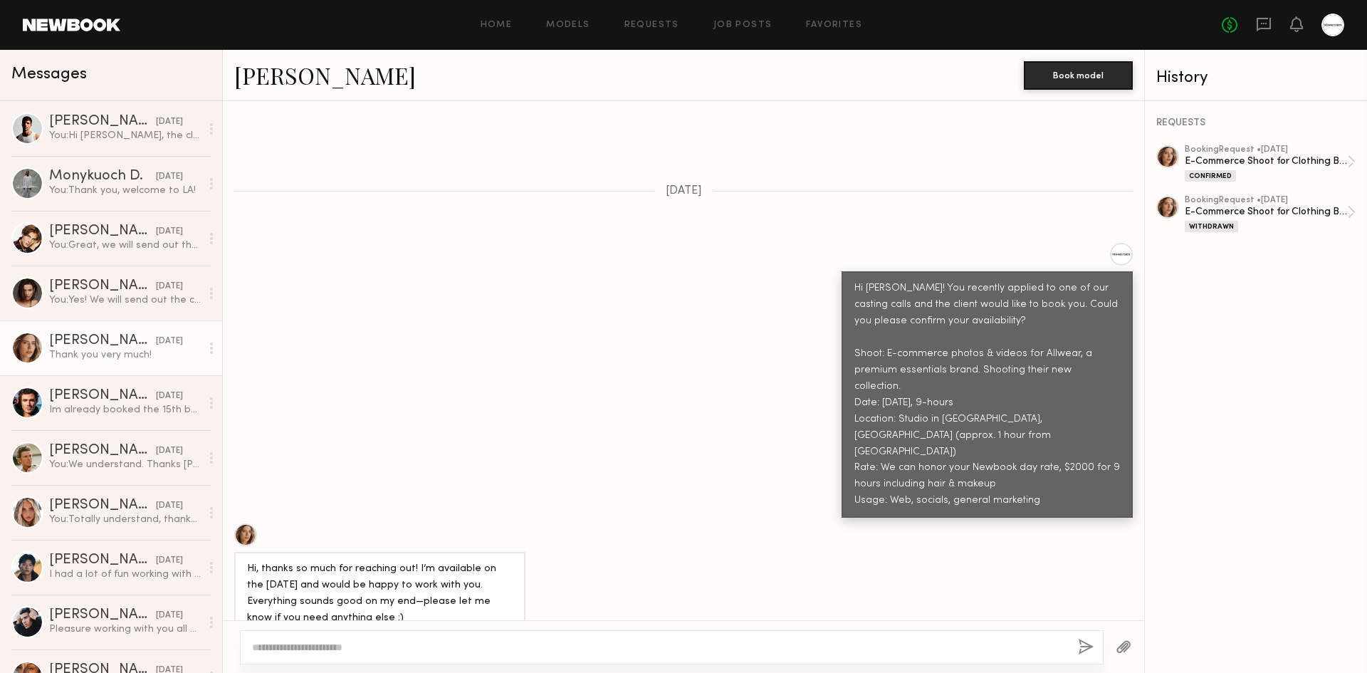
drag, startPoint x: 548, startPoint y: 338, endPoint x: 555, endPoint y: 339, distance: 7.2
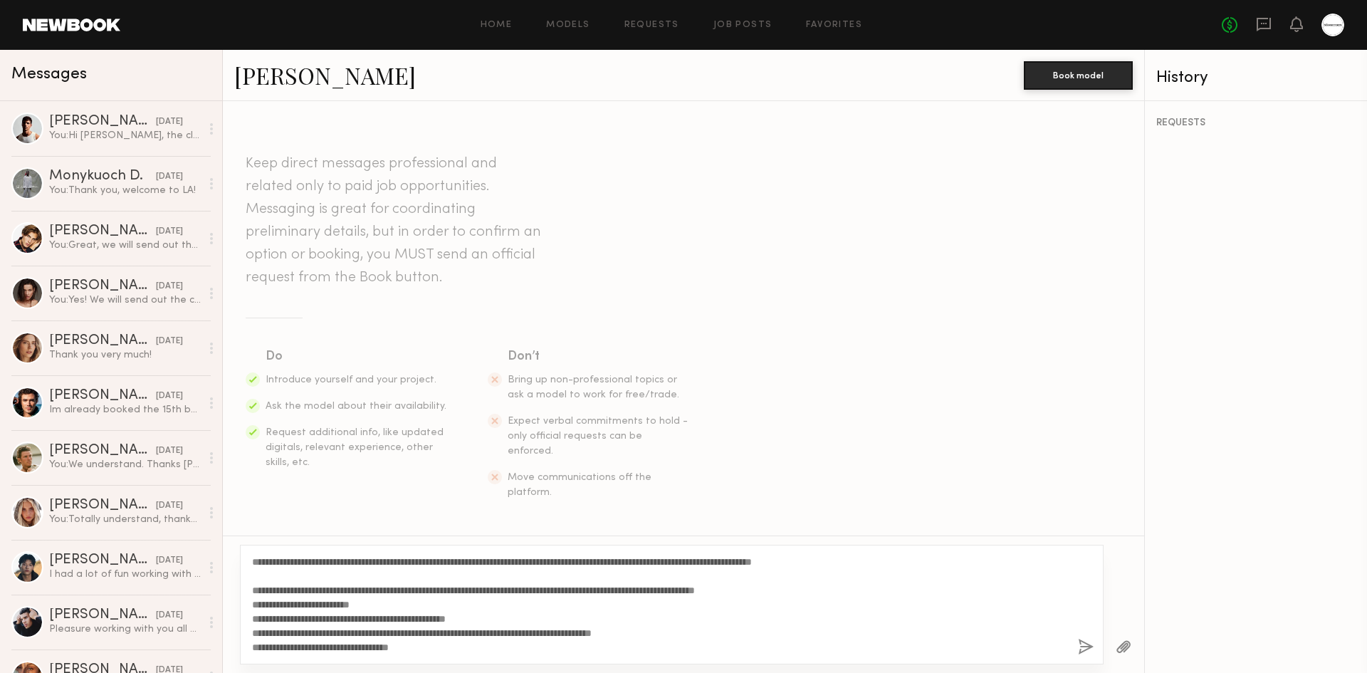
click at [439, 604] on textarea "**********" at bounding box center [659, 605] width 814 height 100
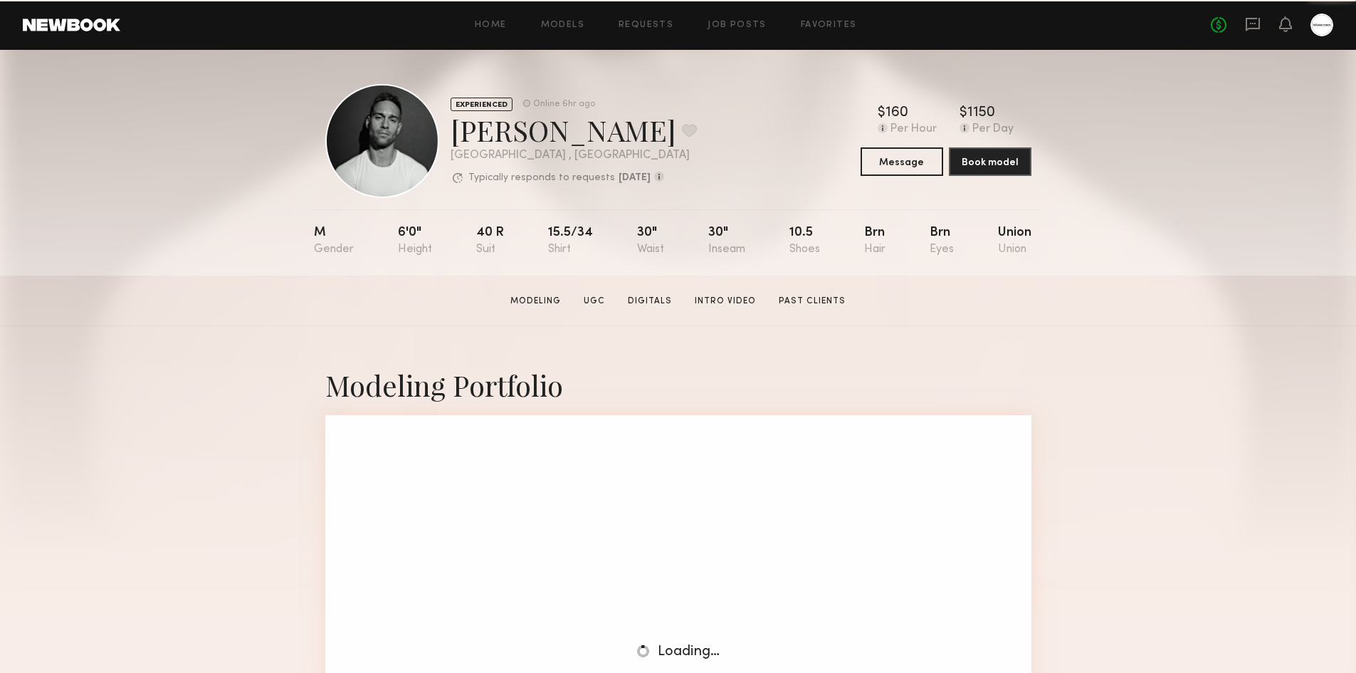
drag, startPoint x: 765, startPoint y: 444, endPoint x: 755, endPoint y: 444, distance: 10.0
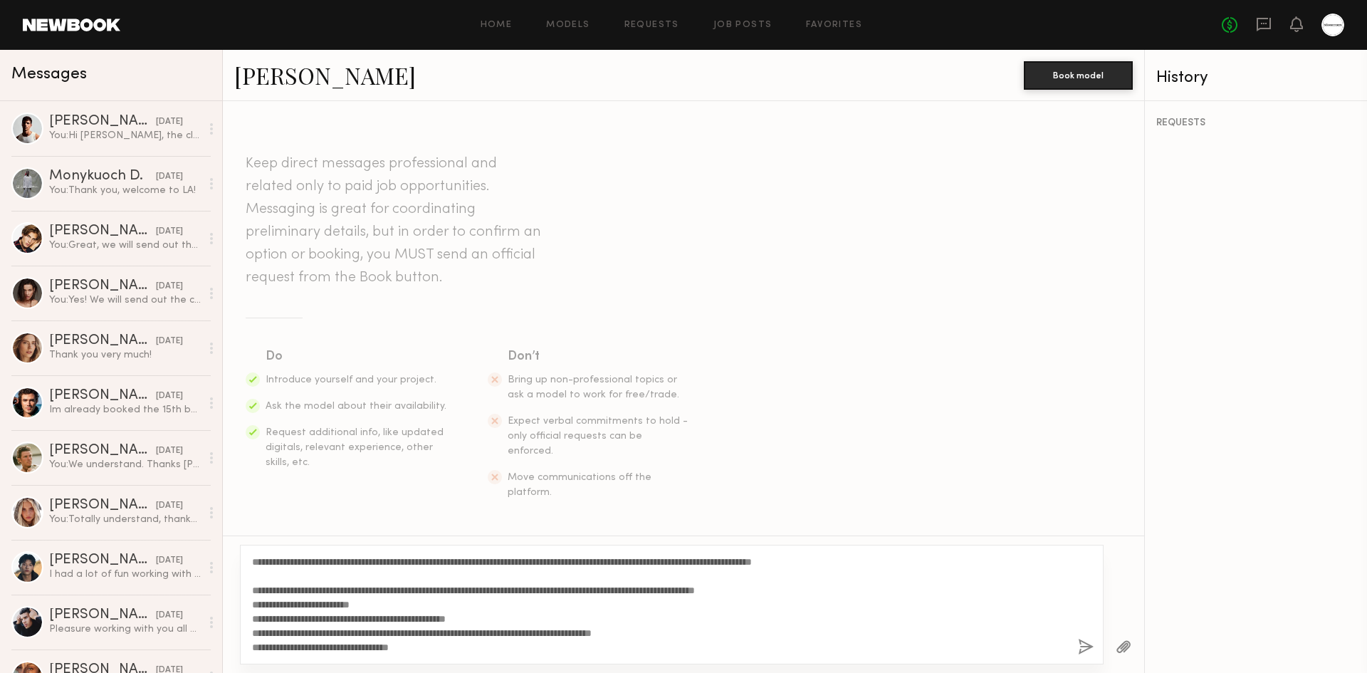
click at [448, 597] on textarea "**********" at bounding box center [659, 605] width 814 height 100
click at [293, 562] on textarea "**********" at bounding box center [659, 605] width 814 height 100
click at [563, 596] on textarea "**********" at bounding box center [659, 605] width 814 height 100
click at [758, 615] on textarea "**********" at bounding box center [659, 605] width 814 height 100
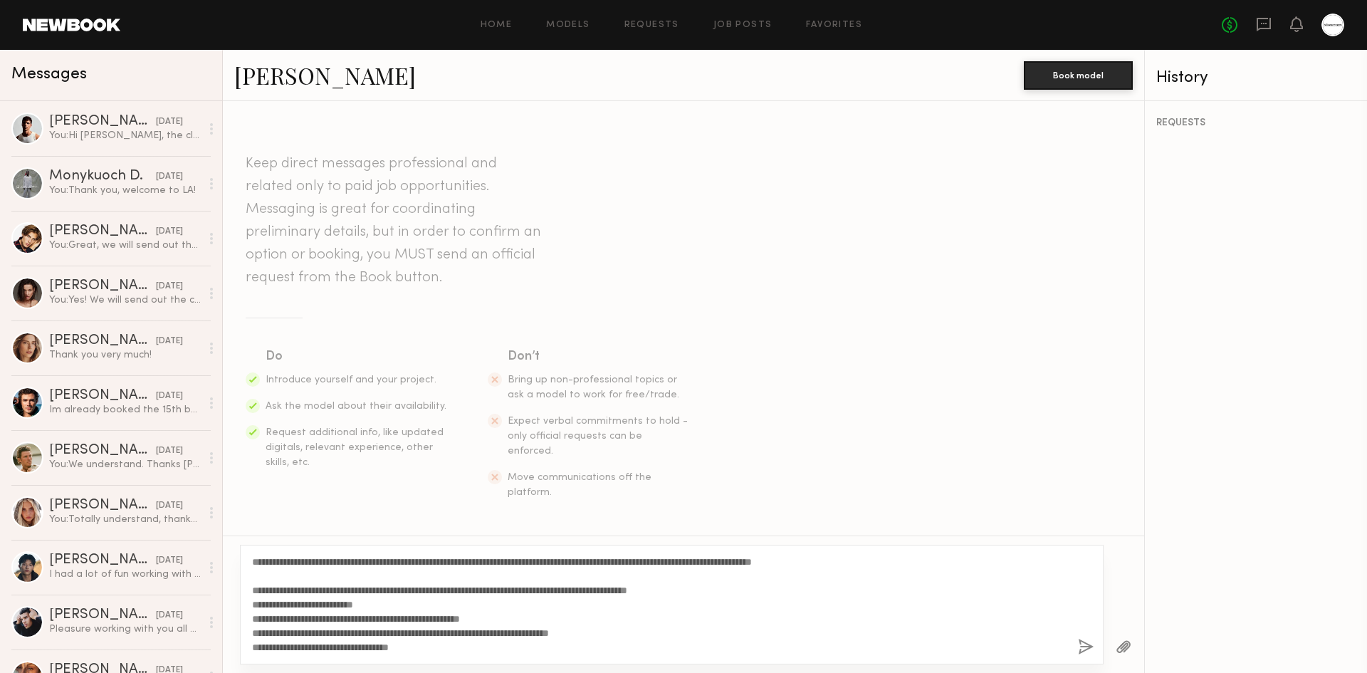
click at [485, 599] on textarea "**********" at bounding box center [659, 605] width 814 height 100
click at [620, 588] on textarea "**********" at bounding box center [659, 605] width 814 height 100
click at [714, 593] on textarea "**********" at bounding box center [659, 605] width 814 height 100
click at [491, 593] on textarea "**********" at bounding box center [659, 605] width 814 height 100
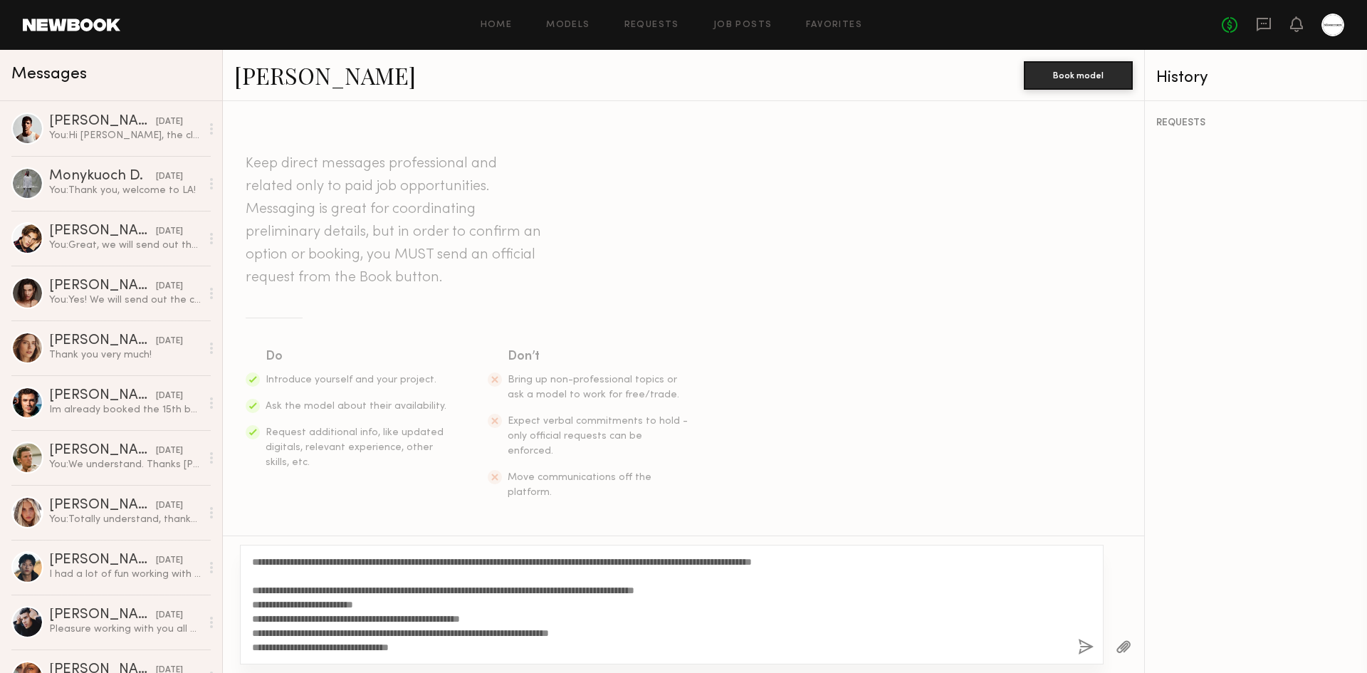
click at [644, 607] on textarea "**********" at bounding box center [659, 605] width 814 height 100
click at [295, 602] on textarea "**********" at bounding box center [659, 605] width 814 height 100
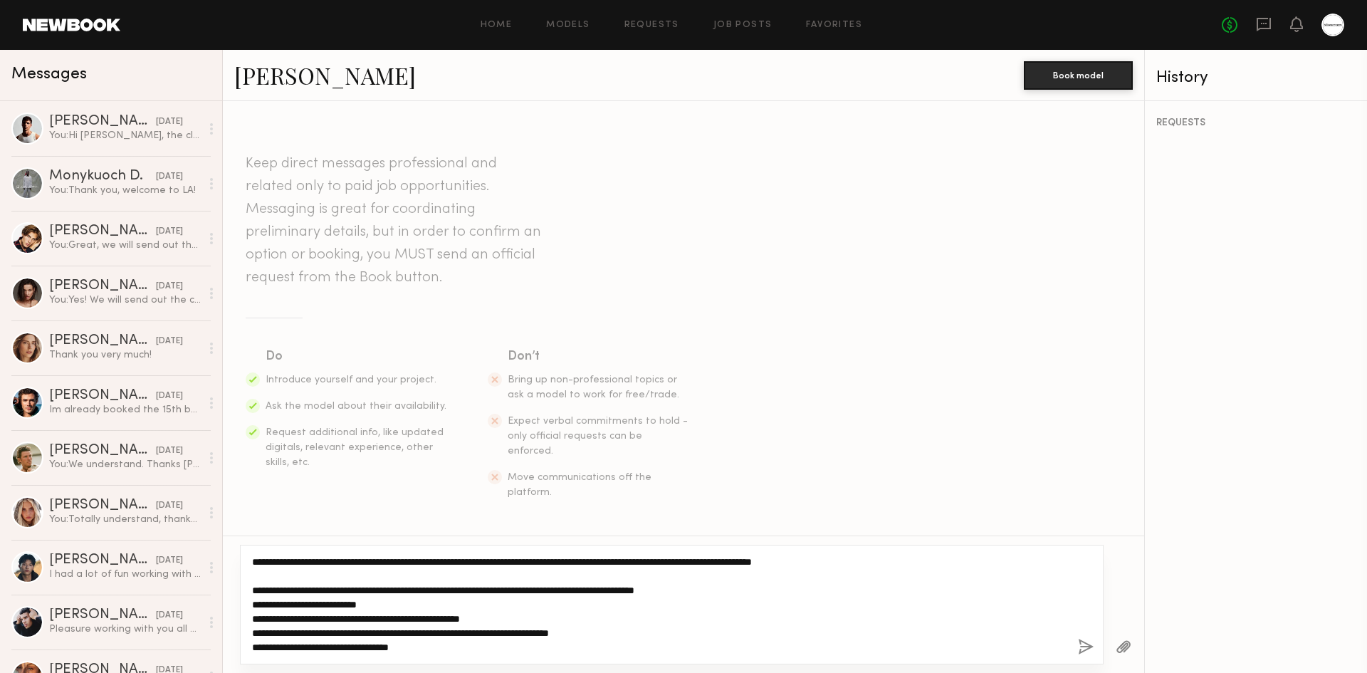
click at [321, 605] on textarea "**********" at bounding box center [659, 605] width 814 height 100
click at [420, 602] on textarea "**********" at bounding box center [659, 605] width 814 height 100
click at [527, 618] on textarea "**********" at bounding box center [659, 605] width 814 height 100
click at [633, 629] on textarea "**********" at bounding box center [659, 605] width 814 height 100
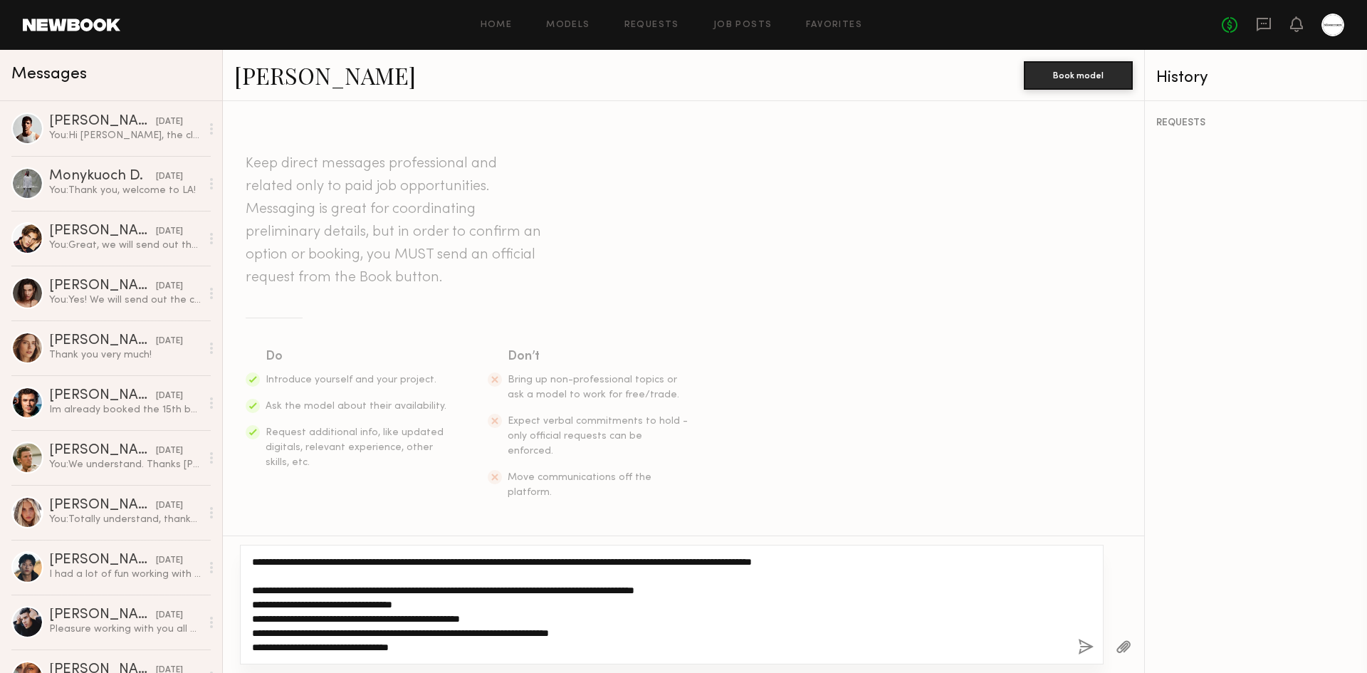
click at [710, 644] on textarea "**********" at bounding box center [659, 605] width 814 height 100
click at [737, 634] on textarea "**********" at bounding box center [659, 605] width 814 height 100
click at [400, 611] on textarea "**********" at bounding box center [659, 605] width 814 height 100
click at [467, 636] on textarea "**********" at bounding box center [659, 605] width 814 height 100
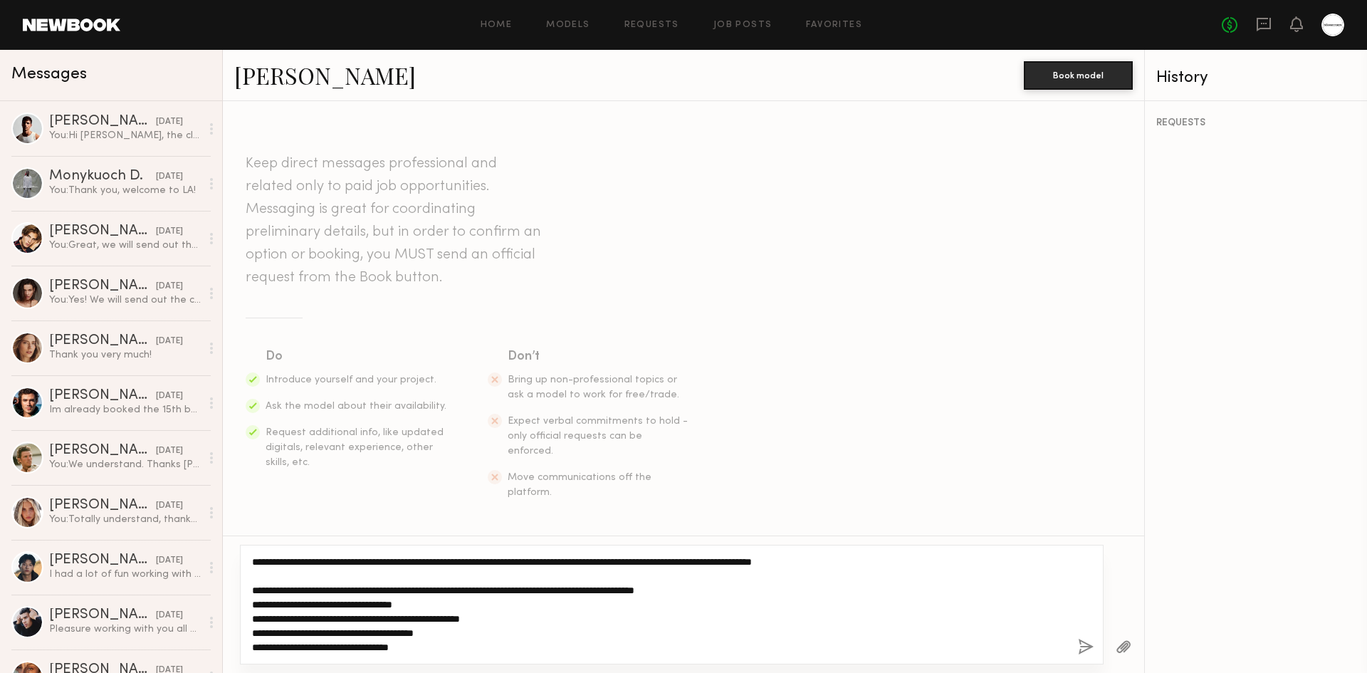
click at [513, 635] on textarea "**********" at bounding box center [659, 605] width 814 height 100
click at [483, 650] on textarea "**********" at bounding box center [659, 605] width 814 height 100
type textarea "**********"
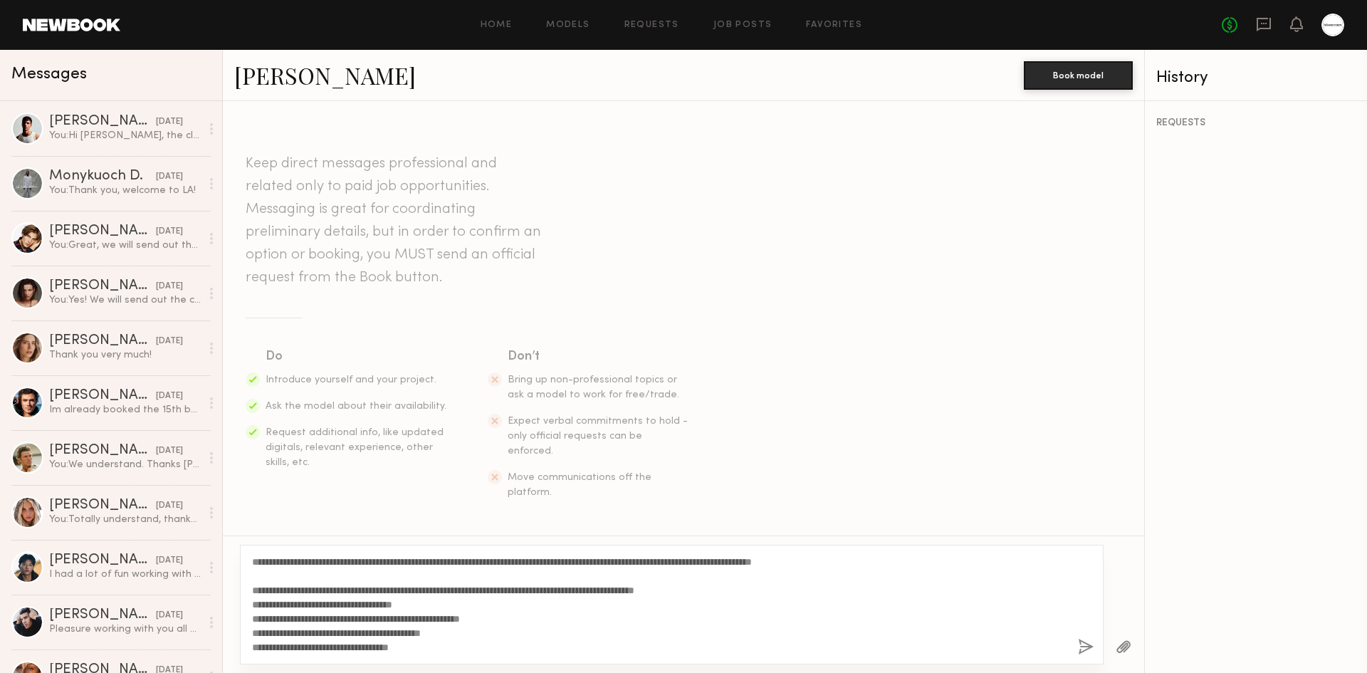
click at [1087, 646] on button "button" at bounding box center [1086, 648] width 16 height 18
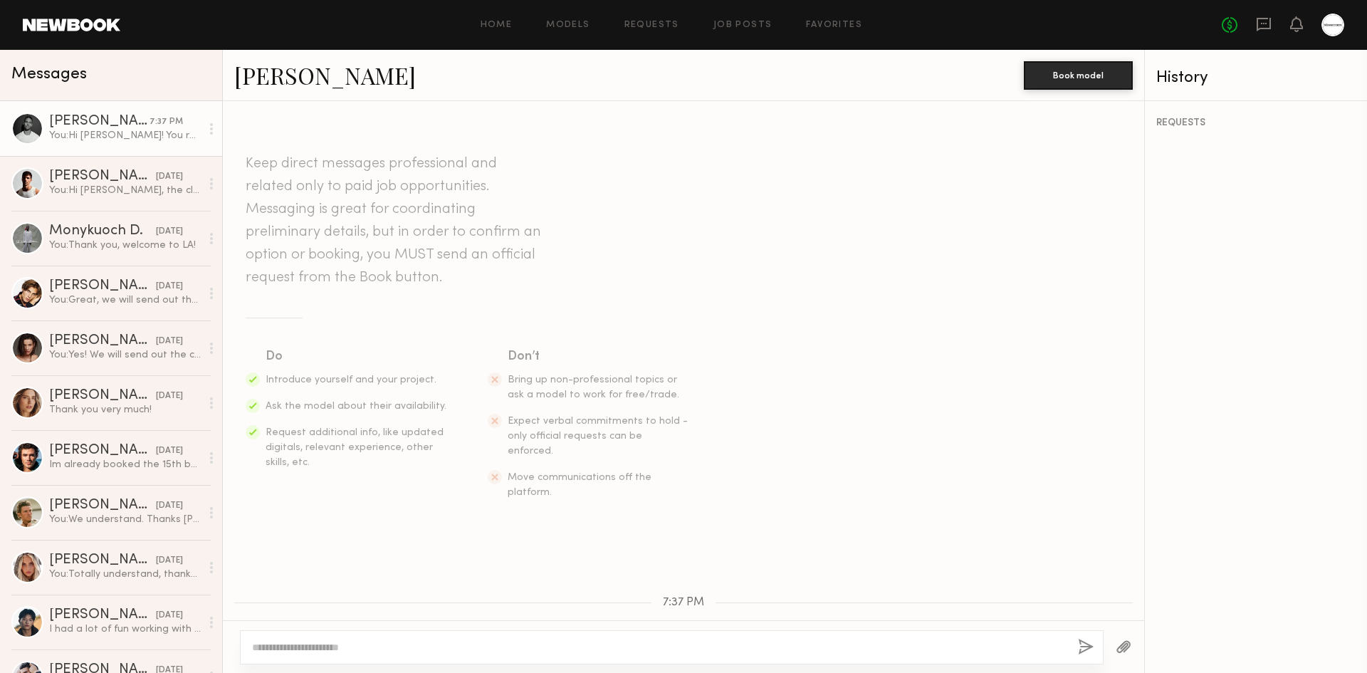
scroll to position [224, 0]
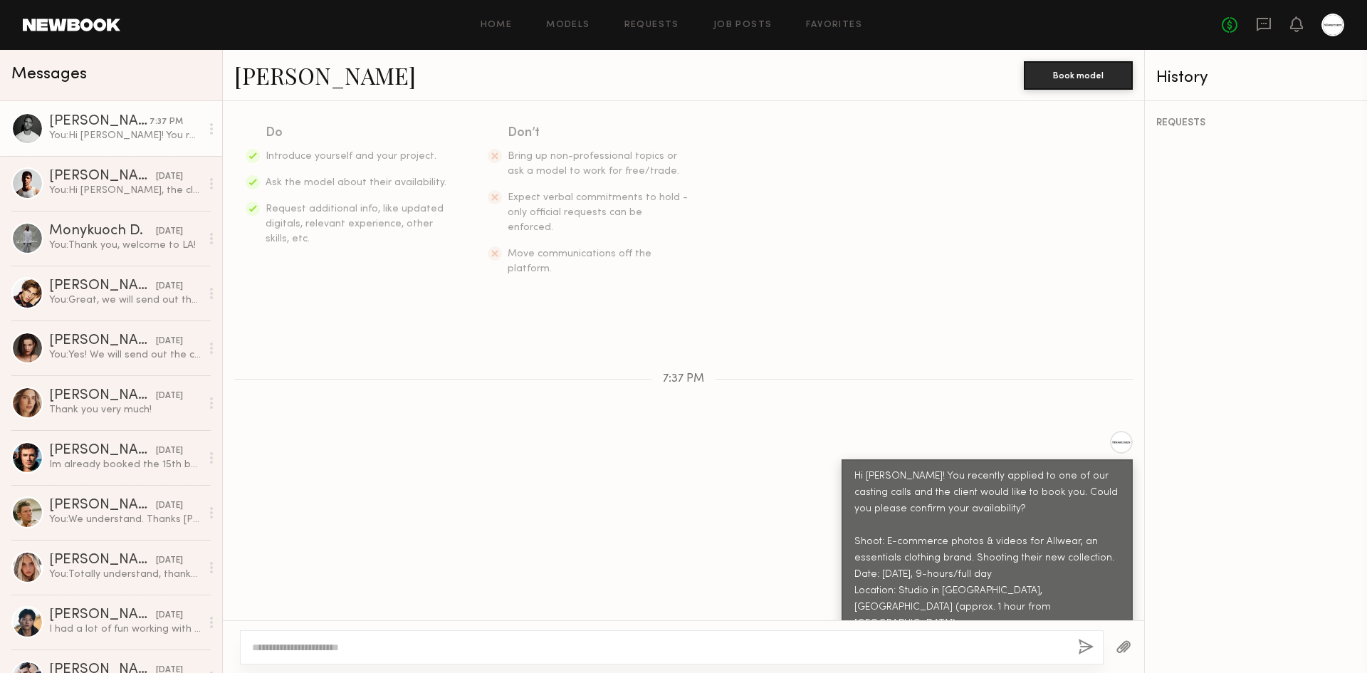
drag, startPoint x: 1047, startPoint y: 579, endPoint x: 1065, endPoint y: 579, distance: 17.8
click at [1065, 579] on div "Hi [PERSON_NAME]! You recently applied to one of our casting calls and the clie…" at bounding box center [987, 566] width 266 height 196
copy div "1150"
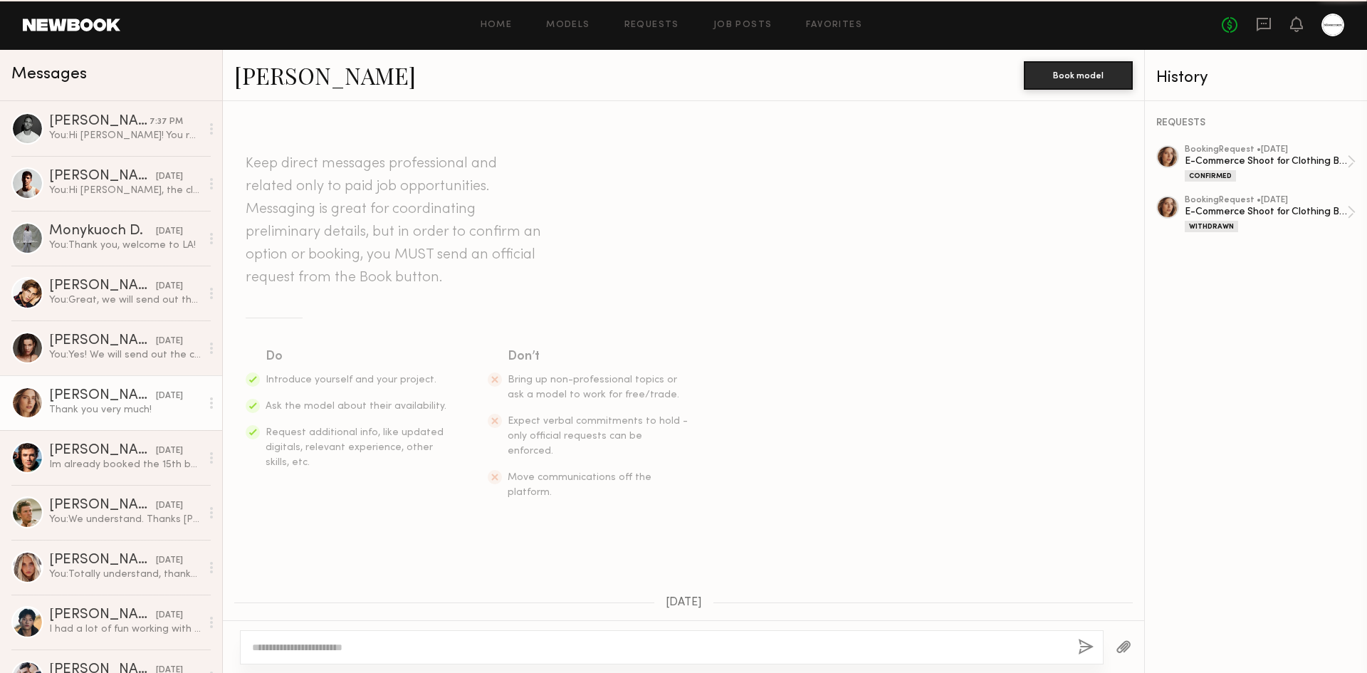
scroll to position [3432, 0]
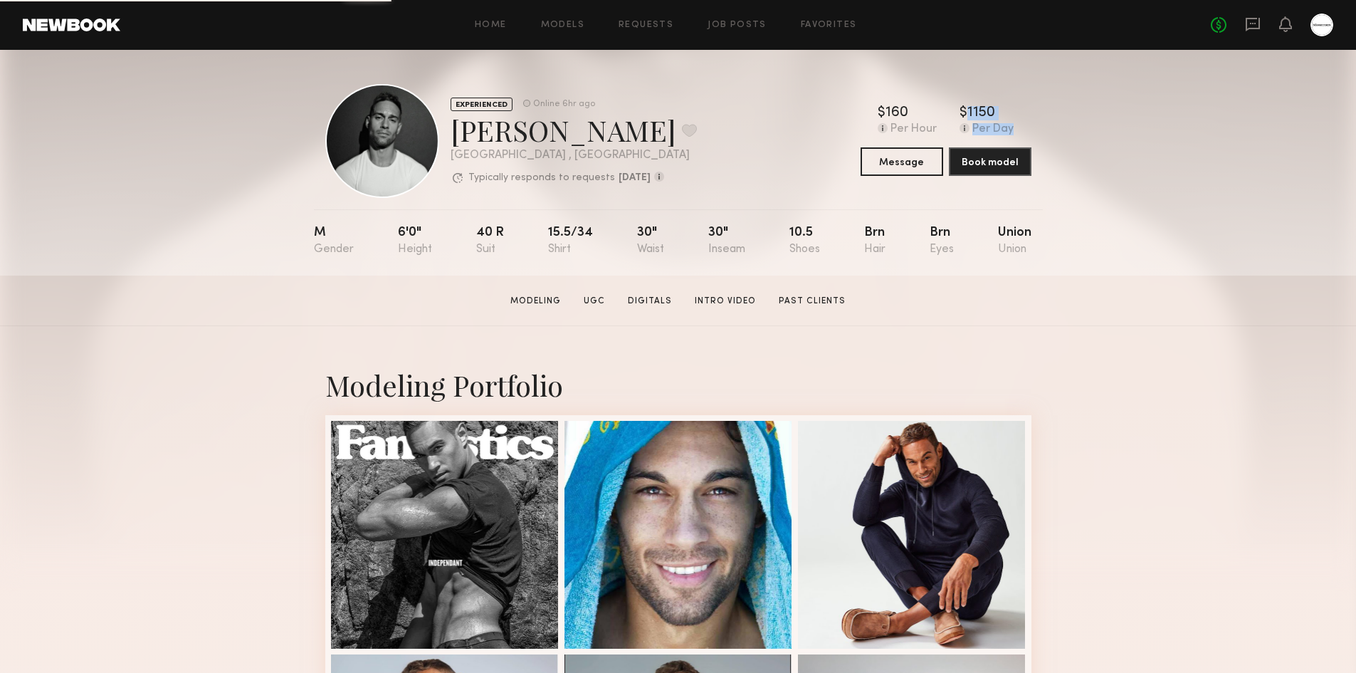
drag, startPoint x: 967, startPoint y: 113, endPoint x: 1016, endPoint y: 126, distance: 50.8
click at [1016, 126] on div "$ Typical rate set by model. Can vary by project & usage. 160 Per Hour $ Typica…" at bounding box center [946, 121] width 171 height 30
click at [1039, 108] on nb-model-profile-header "EXPERIENCED Online 6hr ago Nick D. Favorite Los Angeles , CA Typically responds…" at bounding box center [678, 124] width 729 height 148
click at [1332, 28] on div at bounding box center [1322, 25] width 23 height 23
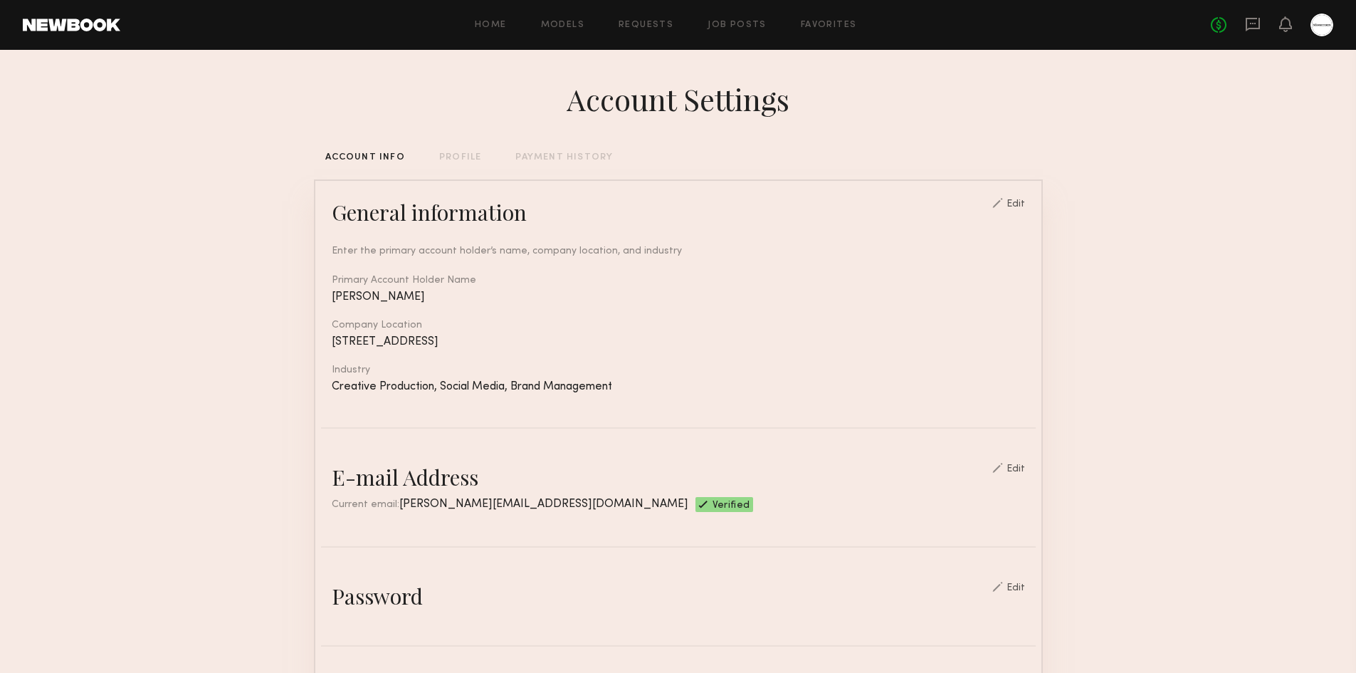
click at [578, 159] on div "PAYMENT HISTORY" at bounding box center [564, 157] width 98 height 9
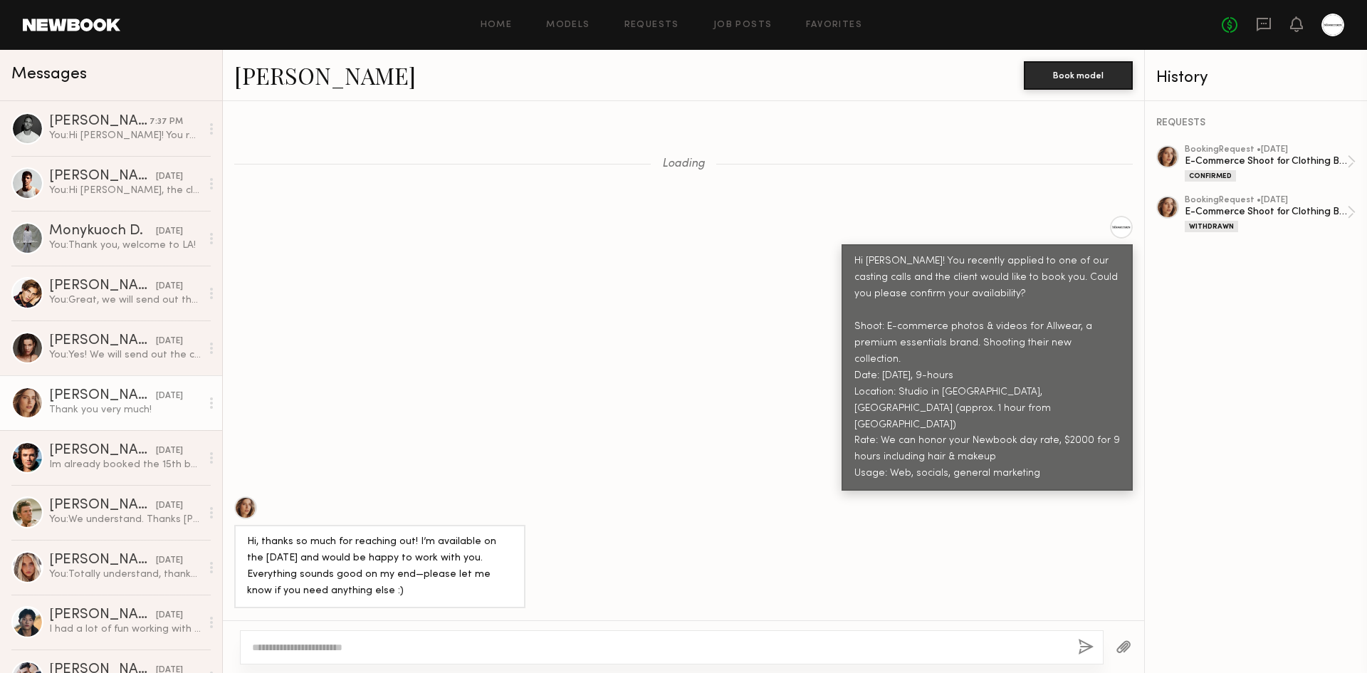
scroll to position [2849, 0]
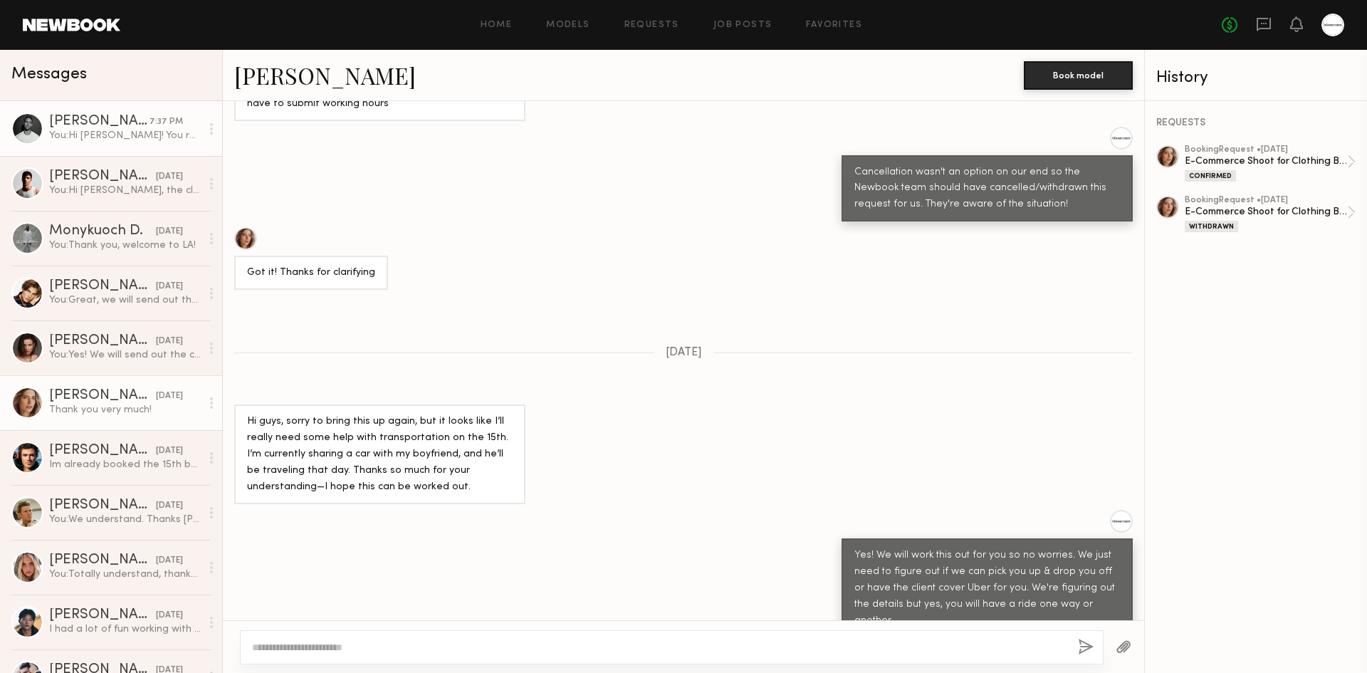
click at [73, 146] on link "[PERSON_NAME] 7:37 PM You: Hi [PERSON_NAME]! You recently applied to one of our…" at bounding box center [111, 128] width 222 height 55
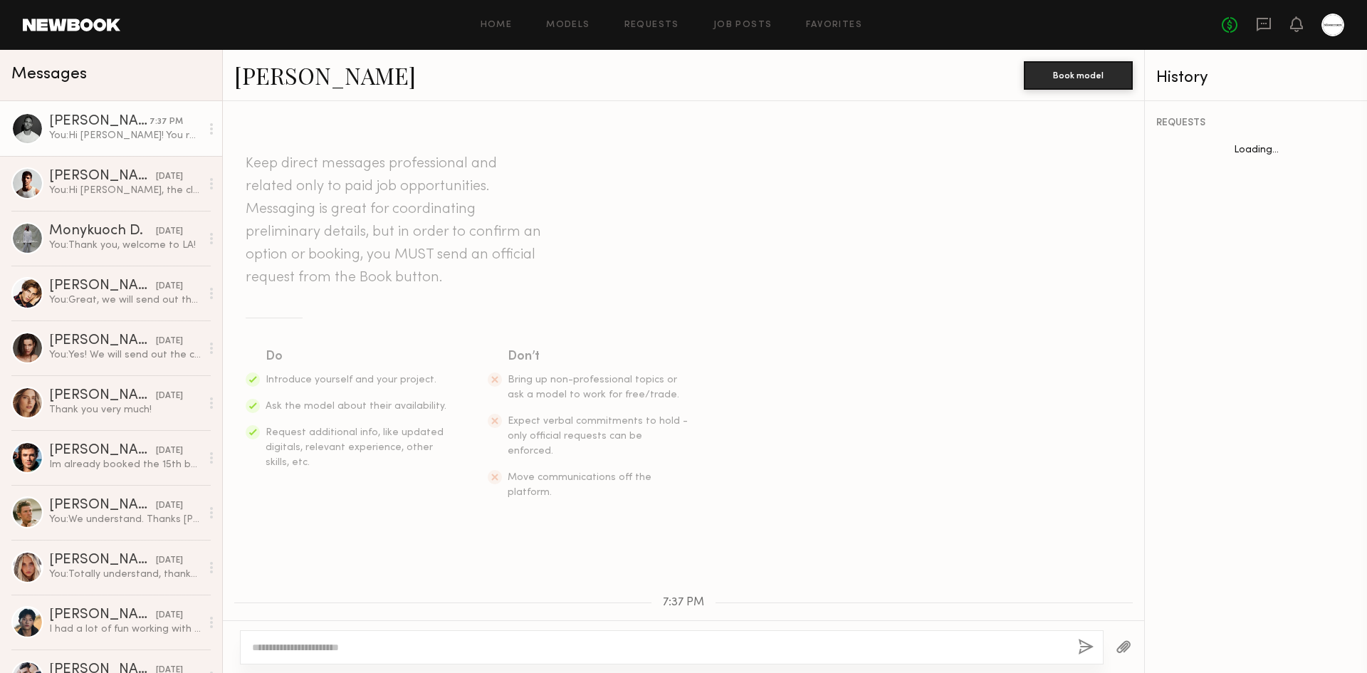
scroll to position [224, 0]
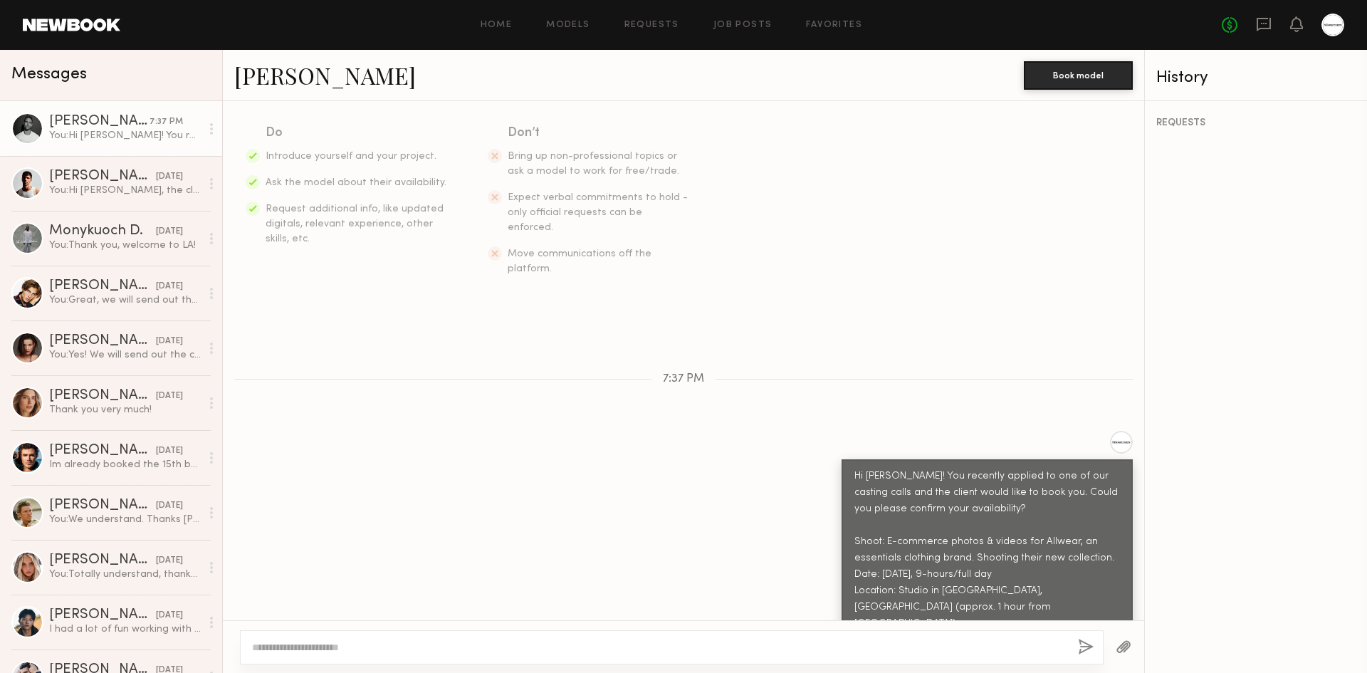
click at [245, 80] on link "[PERSON_NAME]" at bounding box center [325, 75] width 182 height 31
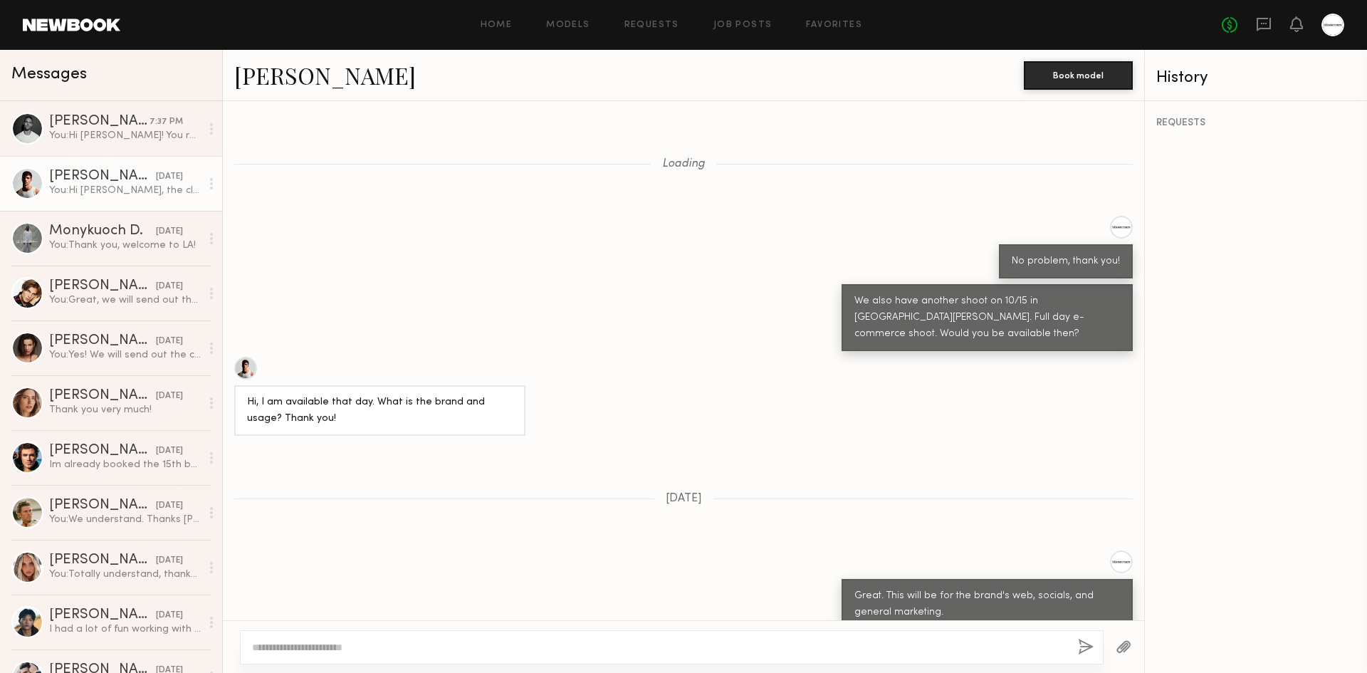
click at [136, 134] on div "You: Hi [PERSON_NAME]! You recently applied to one of our casting calls and the…" at bounding box center [125, 136] width 152 height 14
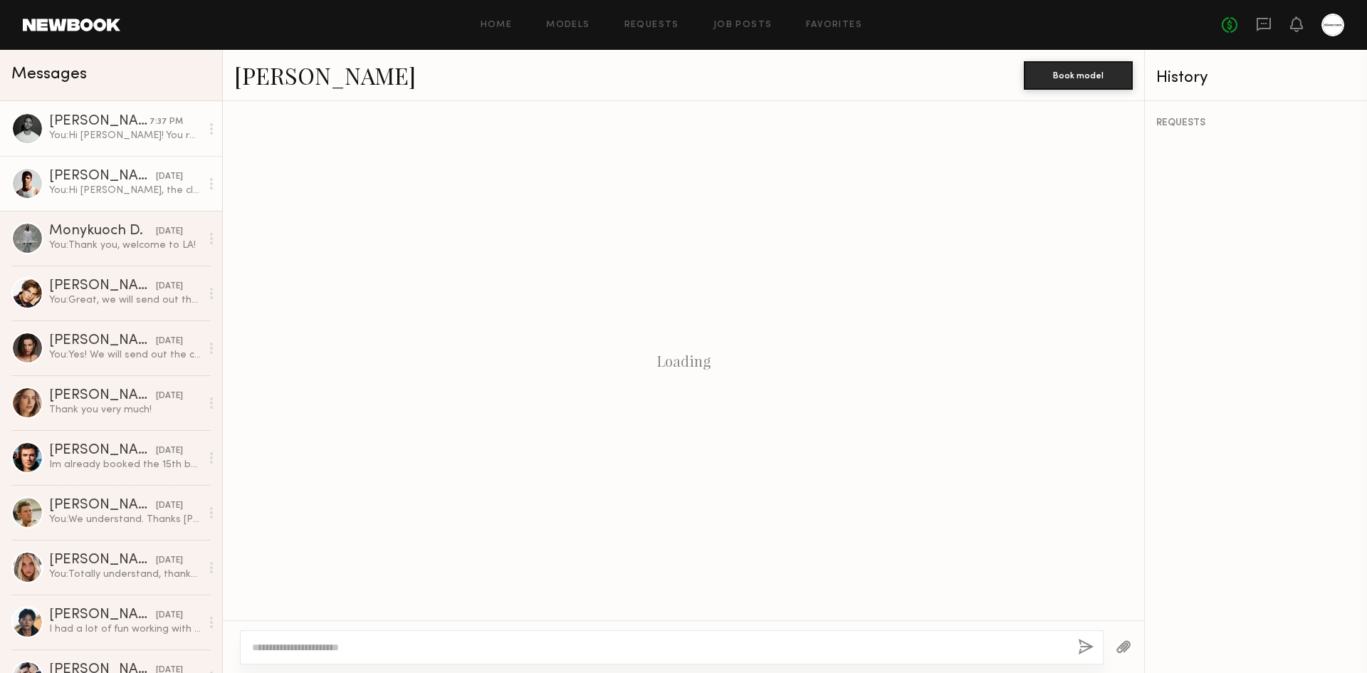
click at [100, 189] on div "You: Hi [PERSON_NAME], the client is asking if you'd be open to doing in perpet…" at bounding box center [125, 191] width 152 height 14
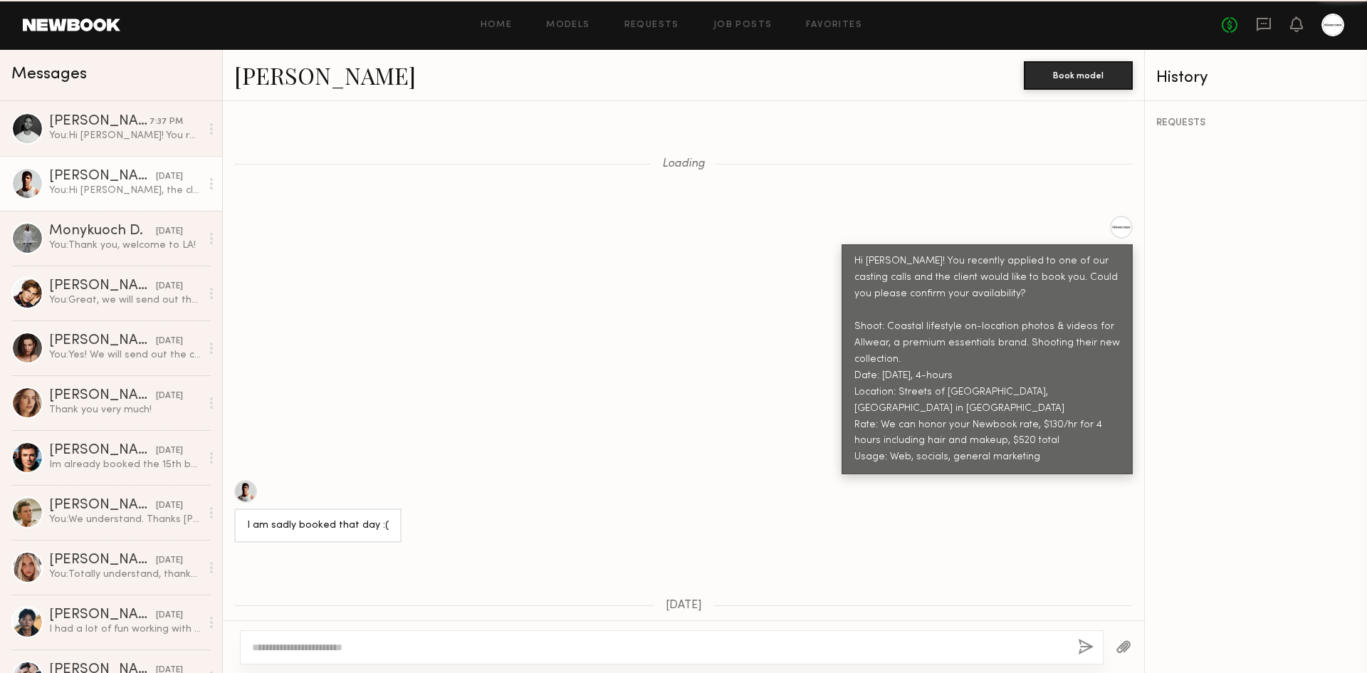
scroll to position [1279, 0]
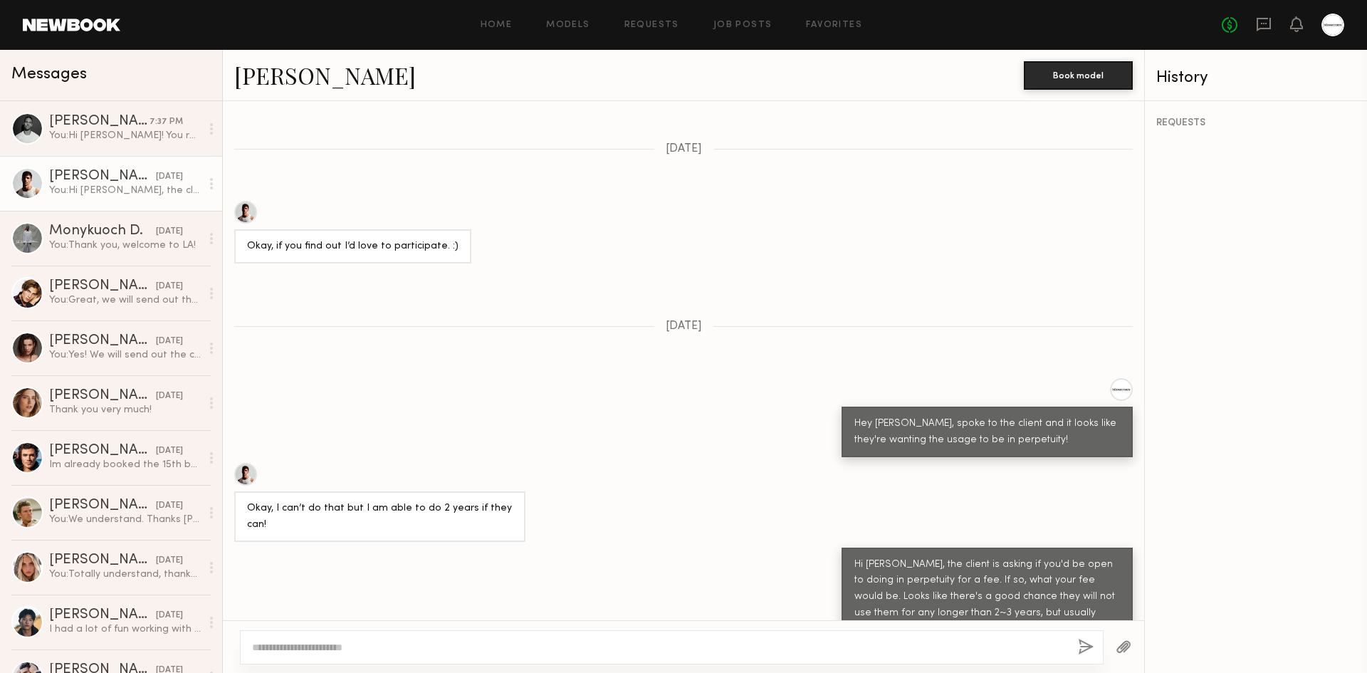
click at [285, 83] on link "Jacob R." at bounding box center [325, 75] width 182 height 31
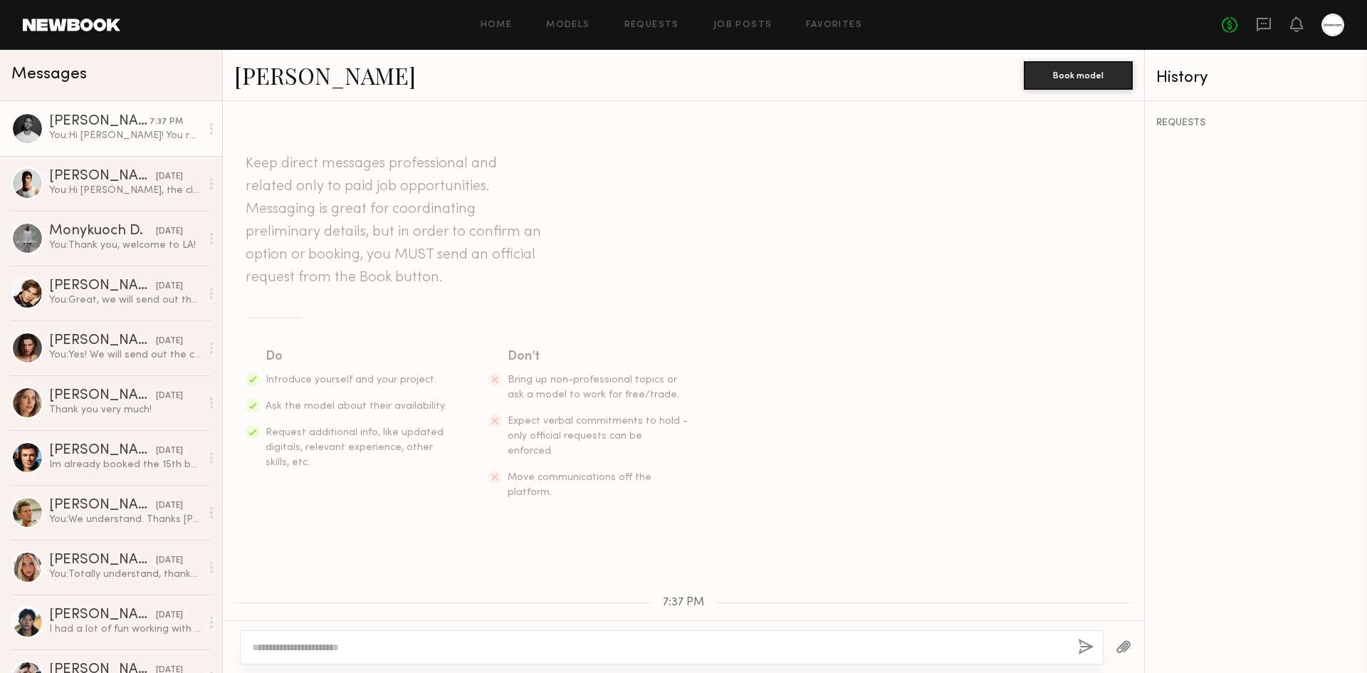
scroll to position [224, 0]
